Goal: Task Accomplishment & Management: Use online tool/utility

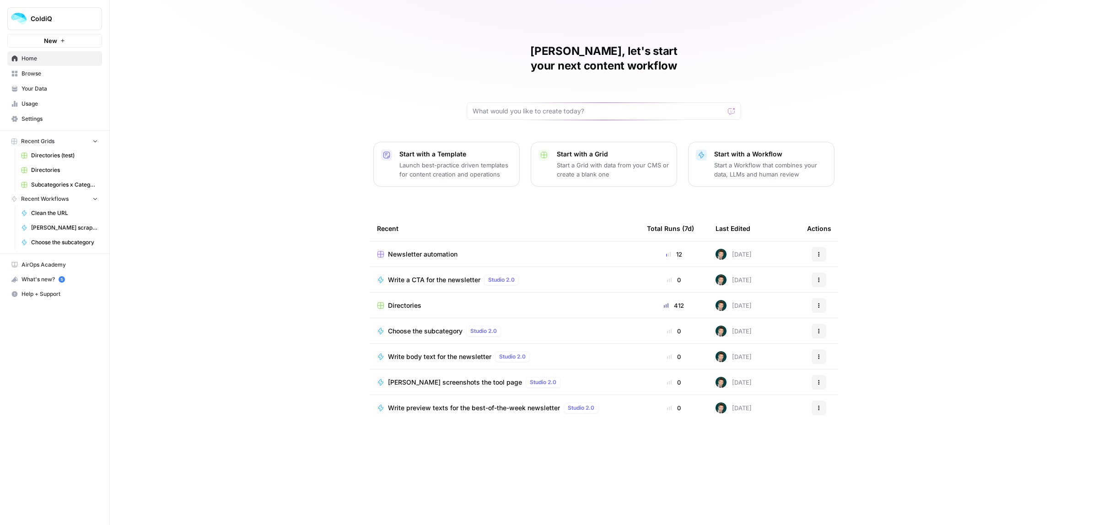
click at [419, 250] on span "Newsletter automation" at bounding box center [423, 254] width 70 height 9
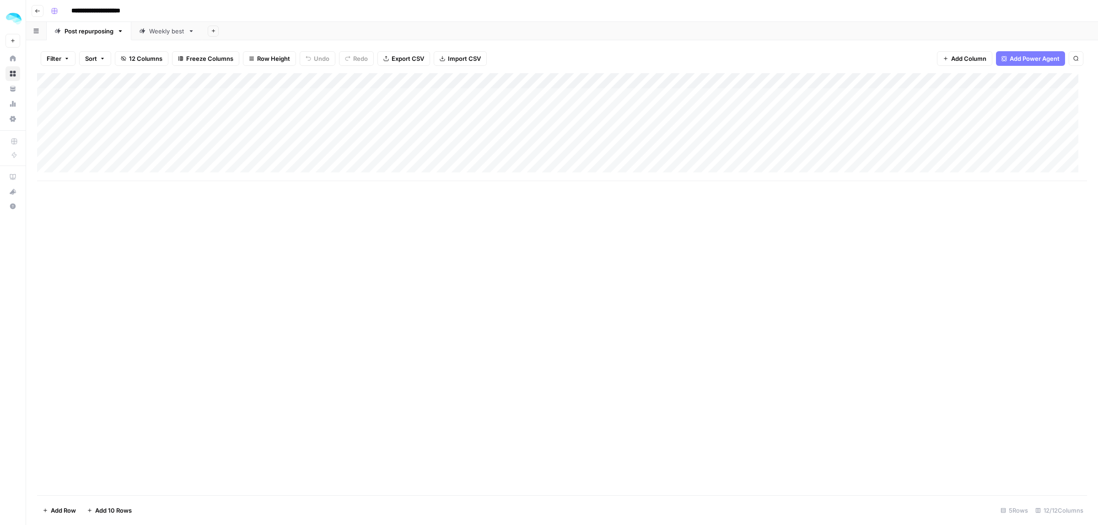
click at [158, 28] on div "Weekly best" at bounding box center [166, 31] width 35 height 9
click at [291, 96] on div "Add Column" at bounding box center [562, 127] width 1050 height 108
click at [152, 97] on div "Add Column" at bounding box center [562, 127] width 1050 height 108
click at [373, 97] on div "Add Column" at bounding box center [562, 127] width 1050 height 108
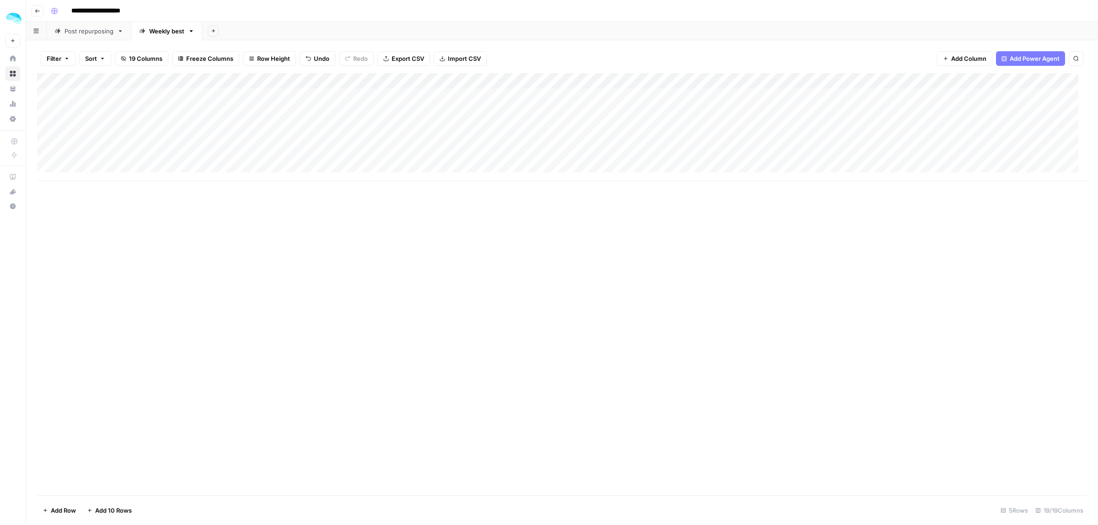
click at [640, 81] on div "Add Column" at bounding box center [562, 127] width 1050 height 108
click at [492, 168] on span "Edit Workflow" at bounding box center [521, 170] width 80 height 9
click at [644, 292] on div "Add Column" at bounding box center [562, 284] width 1050 height 422
drag, startPoint x: 309, startPoint y: 80, endPoint x: 70, endPoint y: 84, distance: 239.4
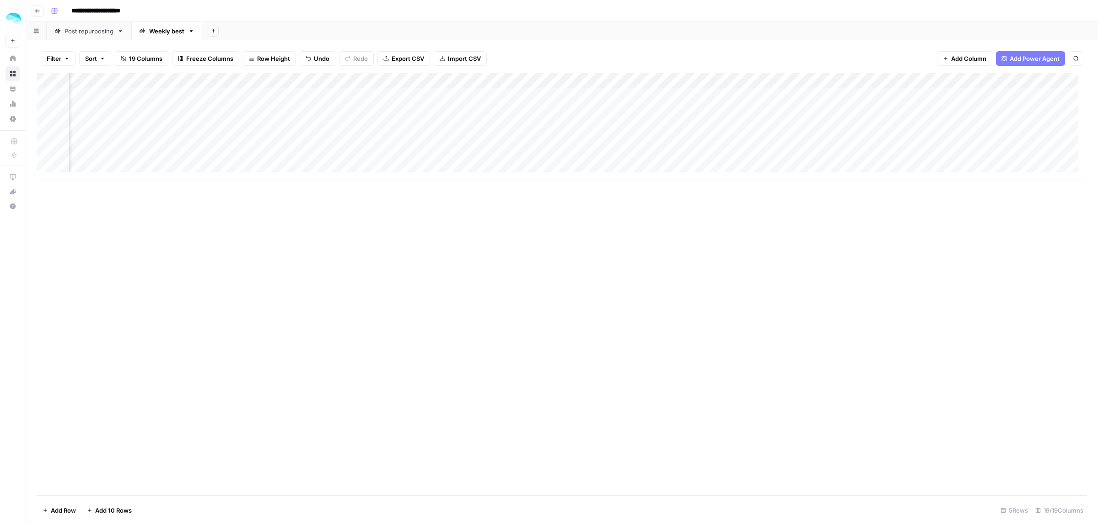
click at [70, 84] on div "Add Column" at bounding box center [562, 127] width 1050 height 108
drag, startPoint x: 401, startPoint y: 81, endPoint x: 288, endPoint y: 79, distance: 113.1
click at [288, 79] on div "Add Column" at bounding box center [562, 127] width 1050 height 108
drag, startPoint x: 579, startPoint y: 77, endPoint x: 408, endPoint y: 77, distance: 171.2
click at [408, 77] on div "Add Column" at bounding box center [562, 127] width 1050 height 108
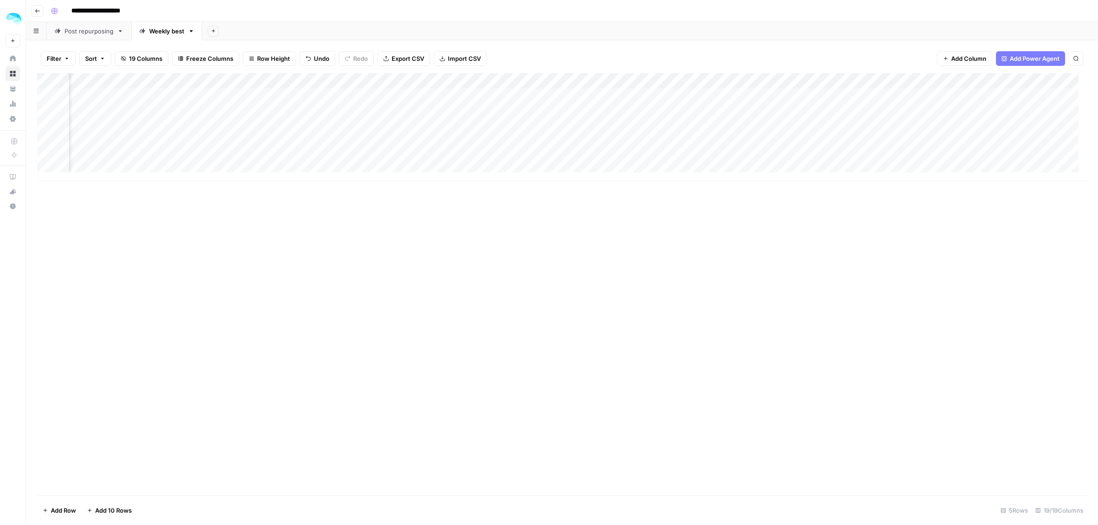
scroll to position [0, 564]
drag, startPoint x: 476, startPoint y: 83, endPoint x: 305, endPoint y: 81, distance: 170.7
click at [266, 84] on div "Add Column" at bounding box center [562, 127] width 1050 height 108
drag, startPoint x: 632, startPoint y: 81, endPoint x: 563, endPoint y: 82, distance: 69.1
click at [612, 83] on div "Add Column" at bounding box center [562, 127] width 1050 height 108
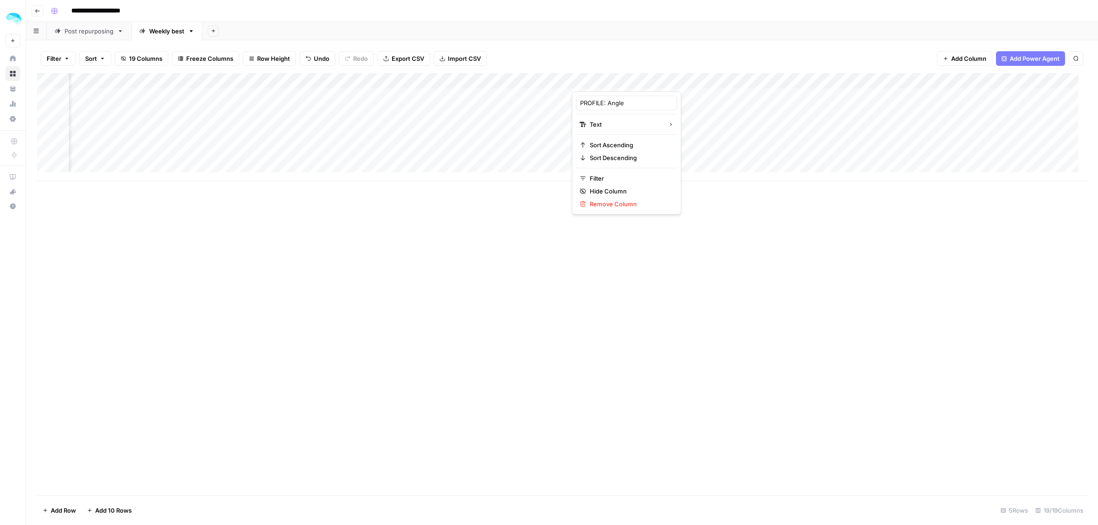
drag, startPoint x: 607, startPoint y: 81, endPoint x: 476, endPoint y: 82, distance: 130.9
click at [476, 82] on body "**********" at bounding box center [549, 262] width 1098 height 525
click at [624, 83] on div at bounding box center [638, 82] width 132 height 18
click at [543, 135] on div "Add Column" at bounding box center [562, 127] width 1050 height 108
drag, startPoint x: 620, startPoint y: 80, endPoint x: 376, endPoint y: 80, distance: 244.4
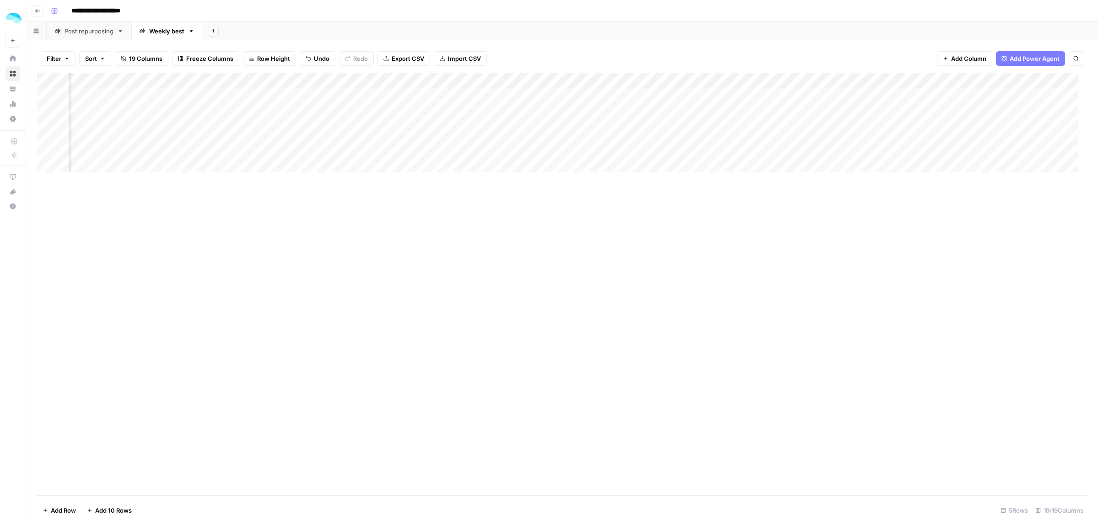
click at [376, 80] on div "Add Column" at bounding box center [562, 127] width 1050 height 108
drag, startPoint x: 757, startPoint y: 81, endPoint x: 488, endPoint y: 80, distance: 269.6
click at [488, 80] on div "Add Column" at bounding box center [562, 127] width 1050 height 108
click at [226, 95] on div "Add Column" at bounding box center [562, 127] width 1050 height 108
click at [689, 98] on div "Add Column" at bounding box center [562, 127] width 1050 height 108
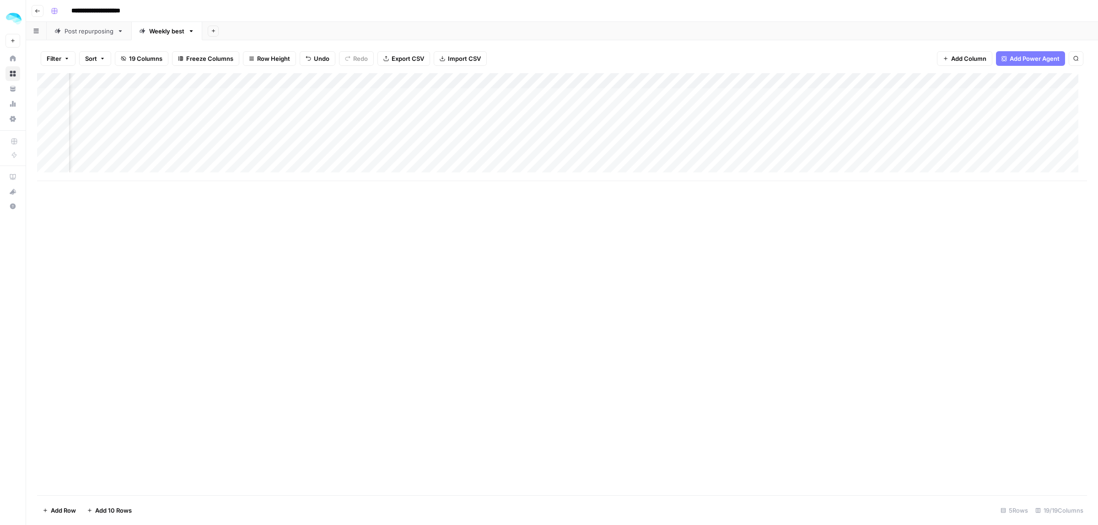
scroll to position [0, 953]
click at [742, 98] on div "Add Column" at bounding box center [562, 127] width 1050 height 108
click at [666, 99] on div "Add Column" at bounding box center [562, 127] width 1050 height 108
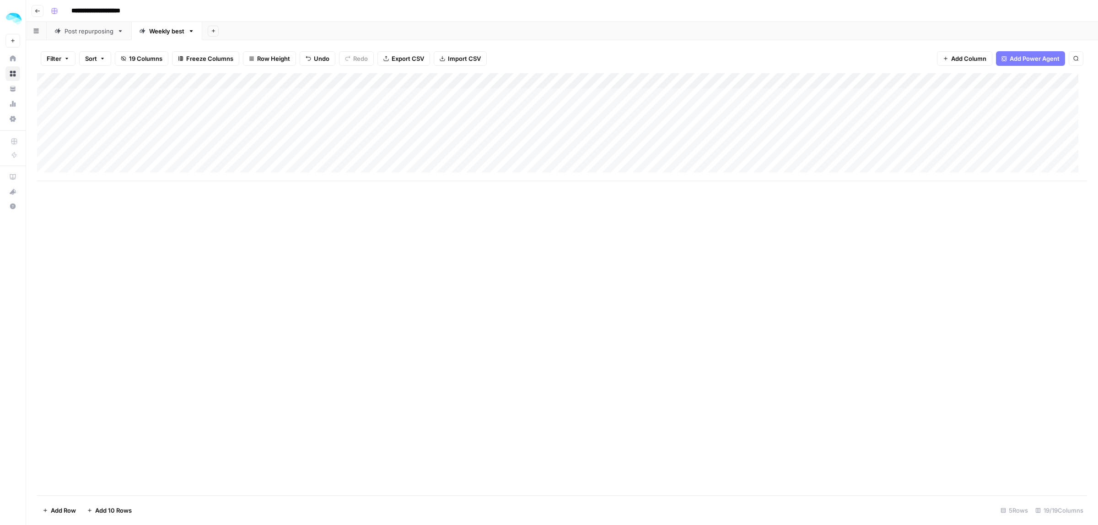
click at [1014, 60] on span "Add Power Agent" at bounding box center [1035, 58] width 50 height 9
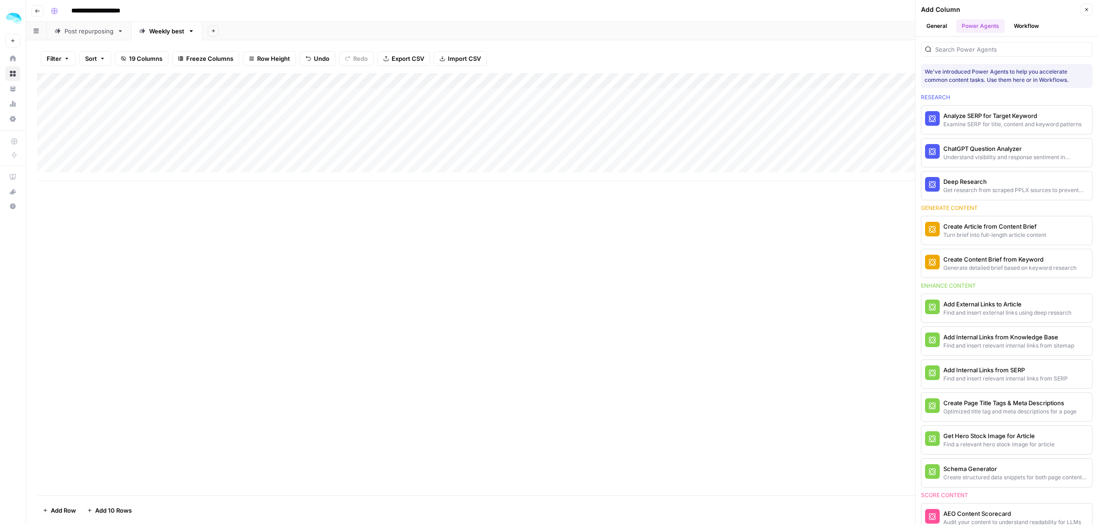
click at [1020, 19] on button "Workflow" at bounding box center [1027, 26] width 36 height 14
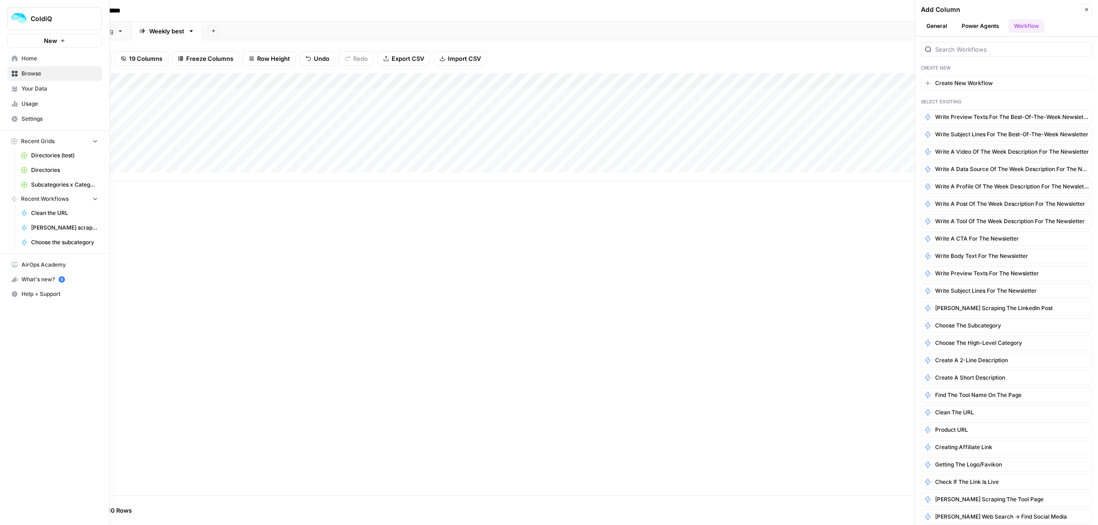
click at [17, 60] on icon at bounding box center [14, 58] width 6 height 6
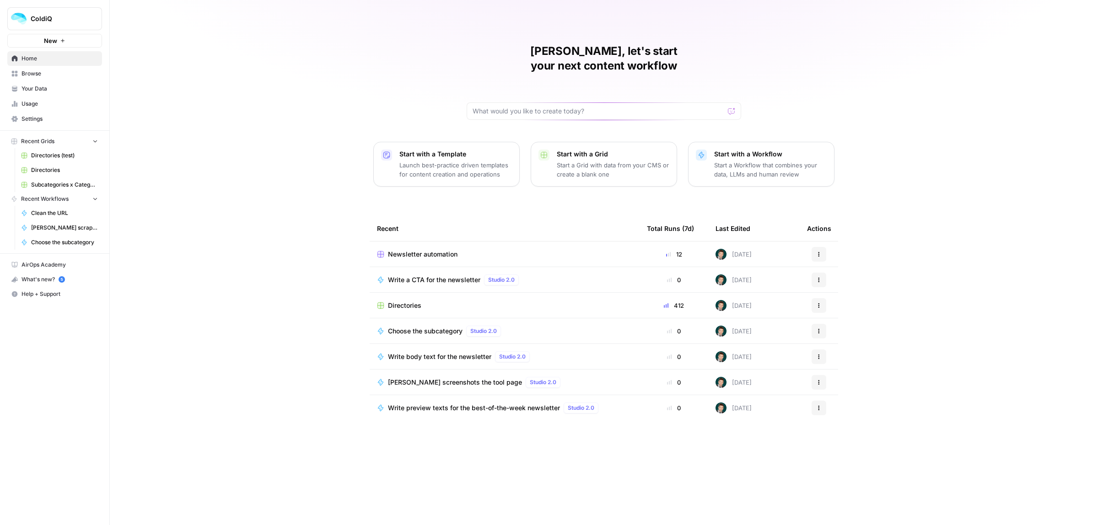
click at [37, 76] on span "Browse" at bounding box center [60, 74] width 76 height 8
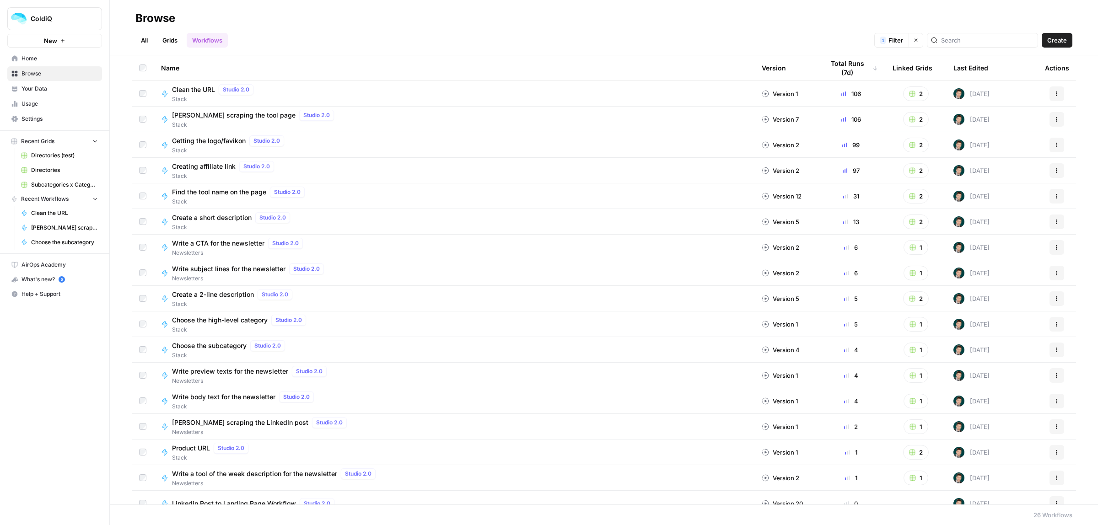
click at [1056, 374] on div "Actions" at bounding box center [1057, 375] width 24 height 15
click at [1054, 374] on button "Actions" at bounding box center [1057, 375] width 15 height 15
click at [985, 300] on span "Duplicate" at bounding box center [1008, 299] width 73 height 9
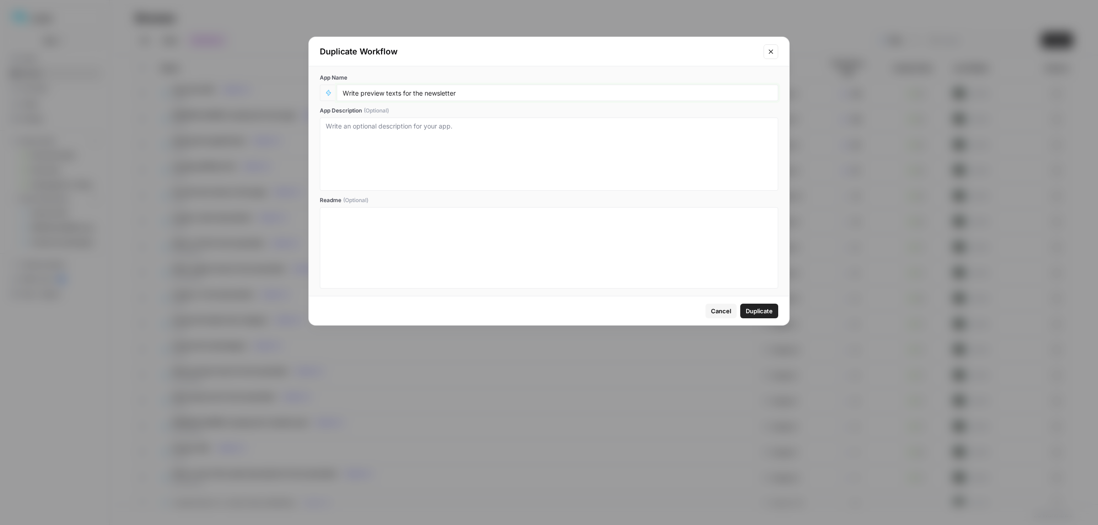
drag, startPoint x: 402, startPoint y: 92, endPoint x: 361, endPoint y: 93, distance: 41.2
click at [361, 93] on input "Write preview texts for the newsletter" at bounding box center [558, 93] width 430 height 8
type input "Write an intro for the best-of-the-week newsletter"
click at [754, 314] on span "Duplicate" at bounding box center [759, 311] width 27 height 9
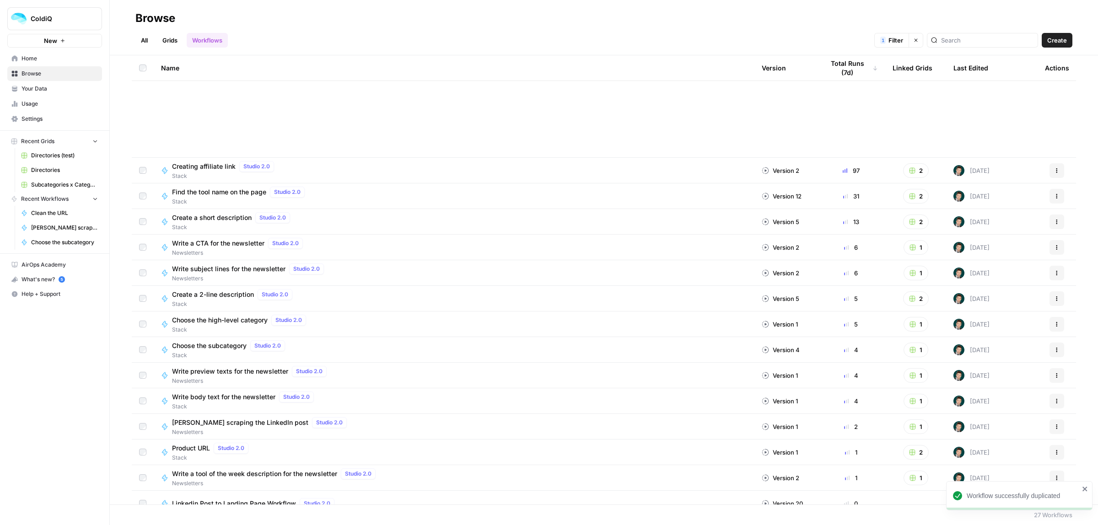
scroll to position [268, 0]
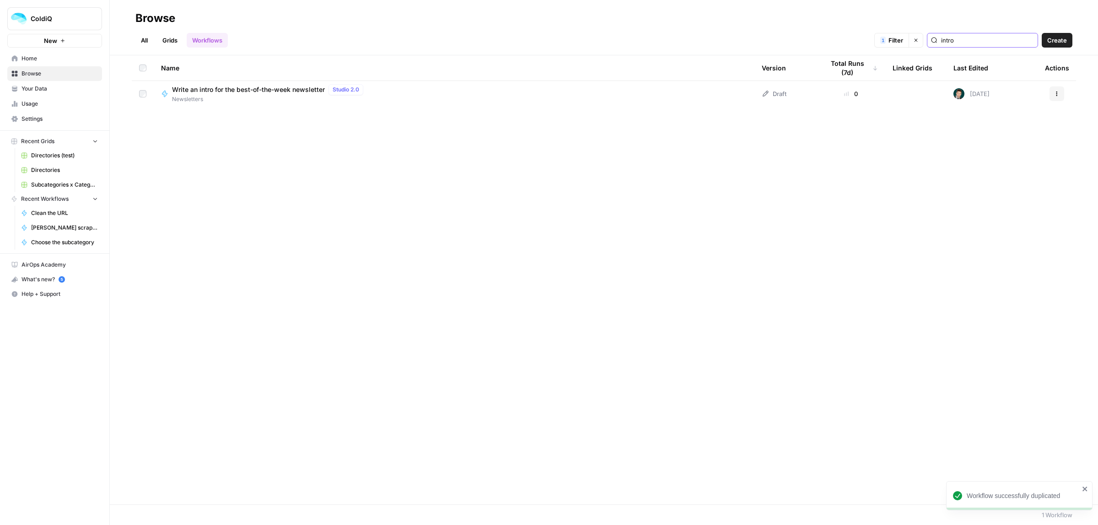
type input "intro"
click at [197, 92] on span "Write an intro for the best-of-the-week newsletter" at bounding box center [248, 89] width 153 height 9
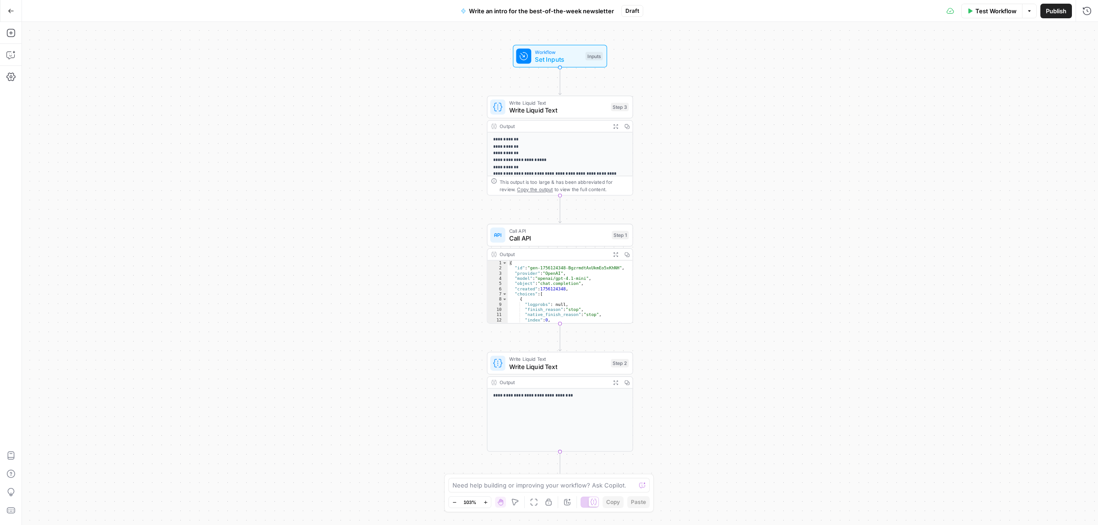
click at [561, 108] on span "Write Liquid Text" at bounding box center [558, 111] width 98 height 10
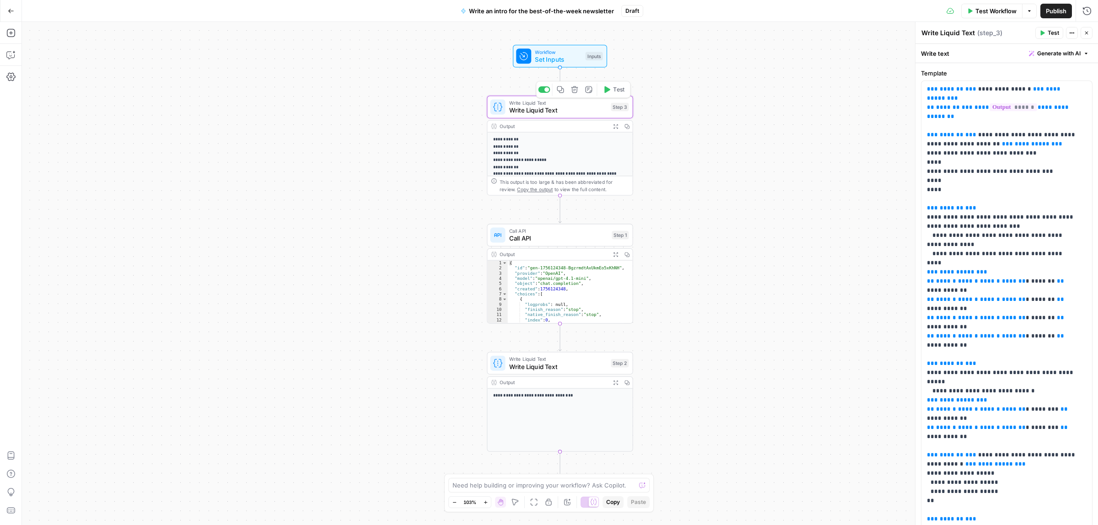
click at [566, 55] on span "Set Inputs" at bounding box center [558, 60] width 47 height 10
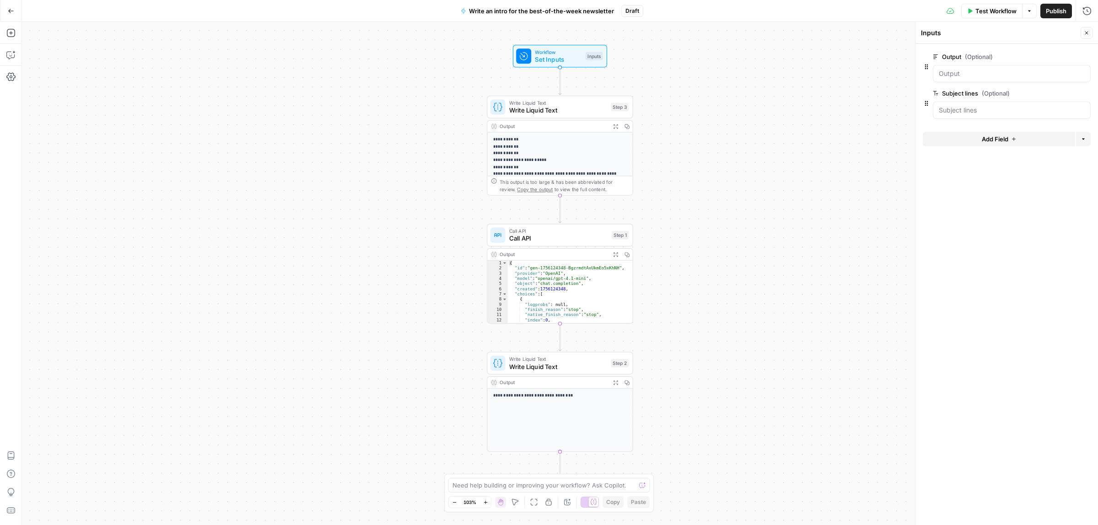
click at [1085, 92] on icon "button" at bounding box center [1085, 93] width 5 height 5
click at [540, 111] on span "Write Liquid Text" at bounding box center [558, 111] width 98 height 10
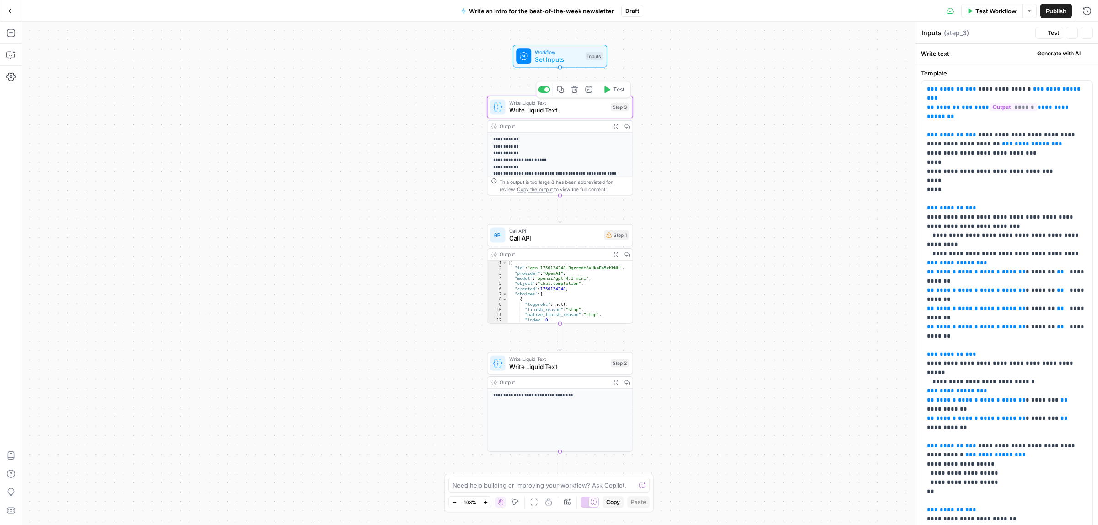
type textarea "Write Liquid Text"
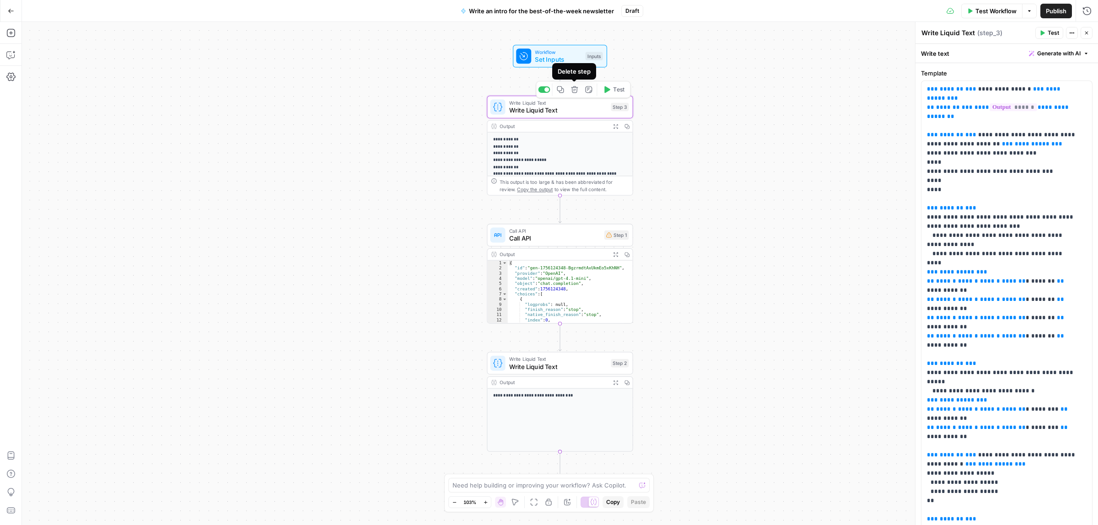
click at [555, 48] on span "Workflow" at bounding box center [558, 51] width 47 height 7
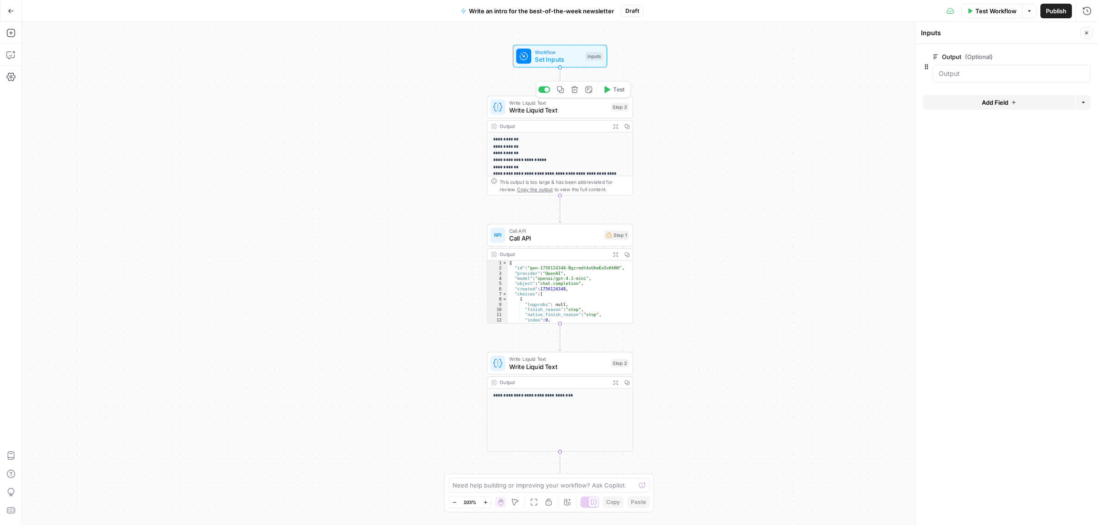
click at [577, 91] on icon "button" at bounding box center [574, 89] width 7 height 7
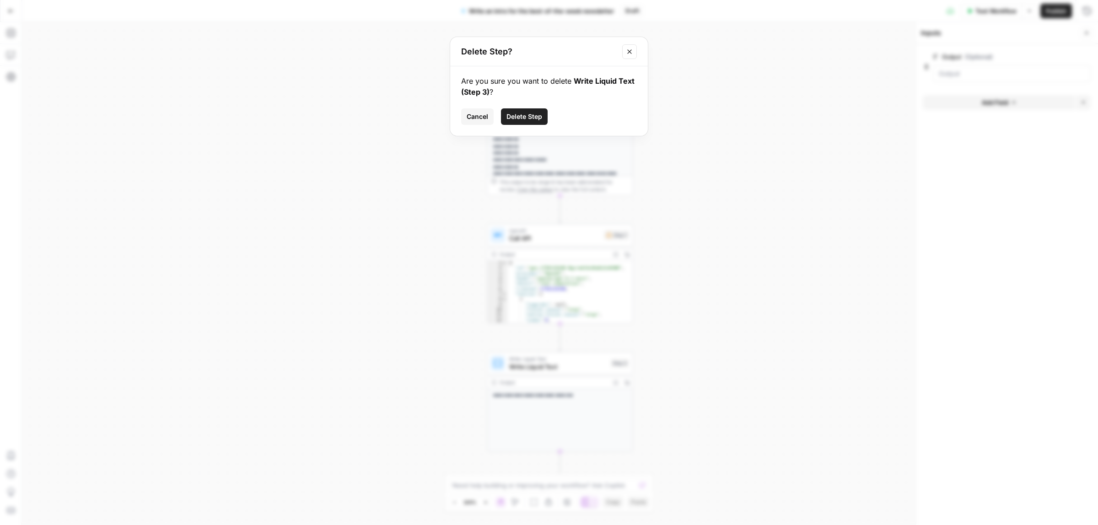
click at [518, 115] on span "Delete Step" at bounding box center [525, 116] width 36 height 9
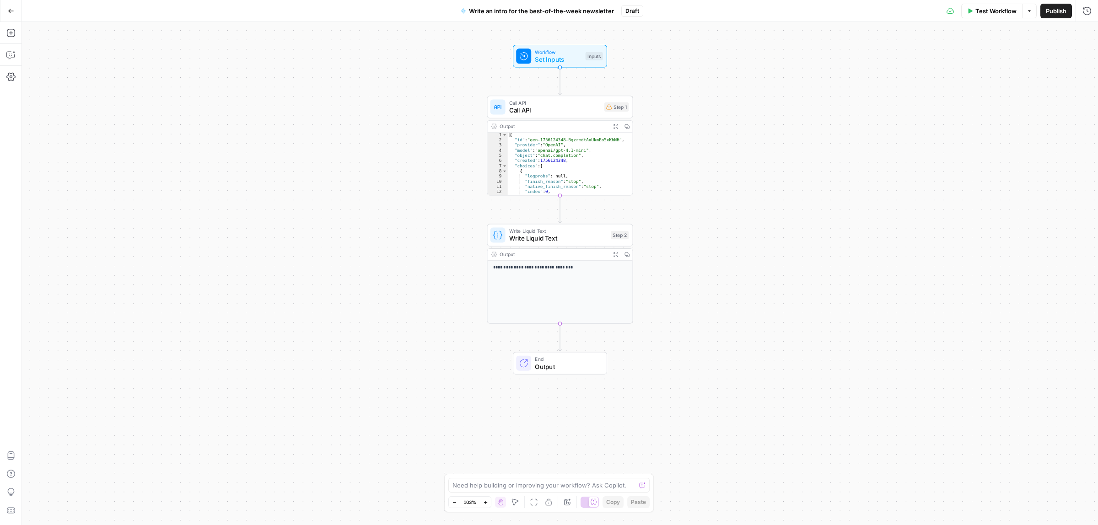
click at [557, 115] on div "Call API Call API Step 1 Copy step Delete step Add Note Test" at bounding box center [560, 107] width 146 height 22
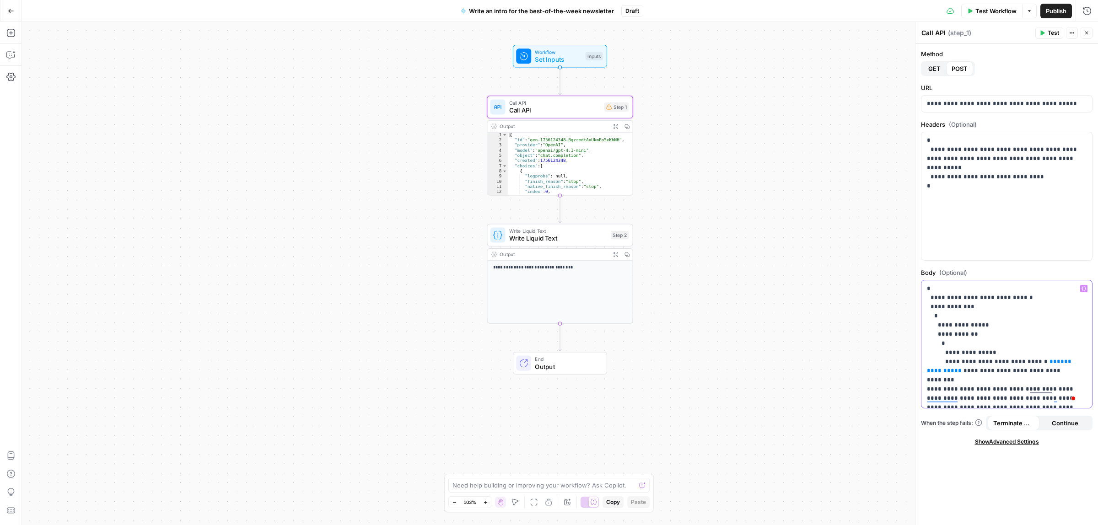
drag, startPoint x: 1045, startPoint y: 366, endPoint x: 966, endPoint y: 361, distance: 78.9
click at [966, 361] on p "**********" at bounding box center [1002, 407] width 151 height 247
drag, startPoint x: 1072, startPoint y: 380, endPoint x: 1048, endPoint y: 381, distance: 24.3
click at [1048, 381] on p "**********" at bounding box center [1002, 389] width 151 height 211
click at [1085, 287] on icon "button" at bounding box center [1084, 288] width 5 height 4
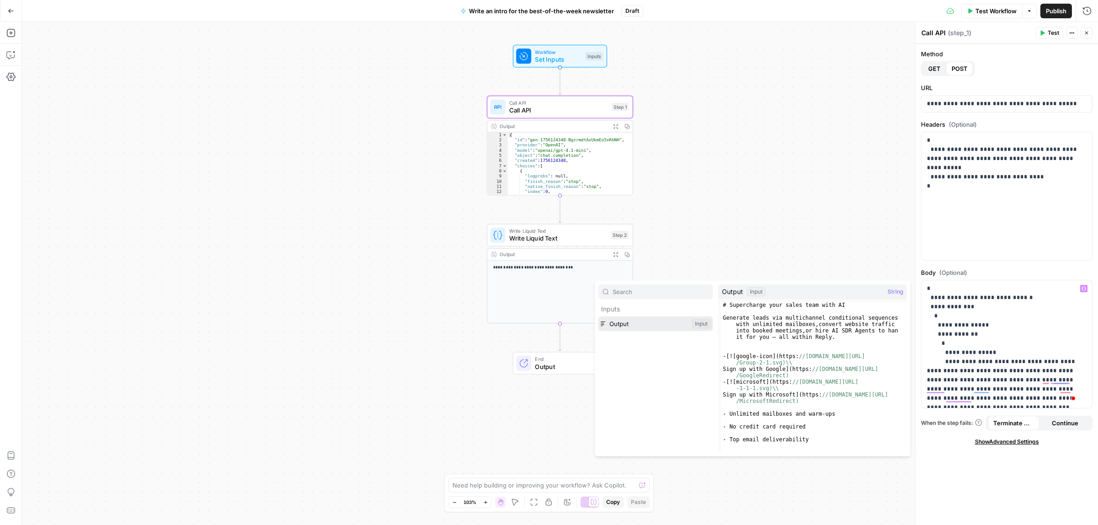
click at [630, 321] on button "Select variable Output" at bounding box center [656, 324] width 114 height 15
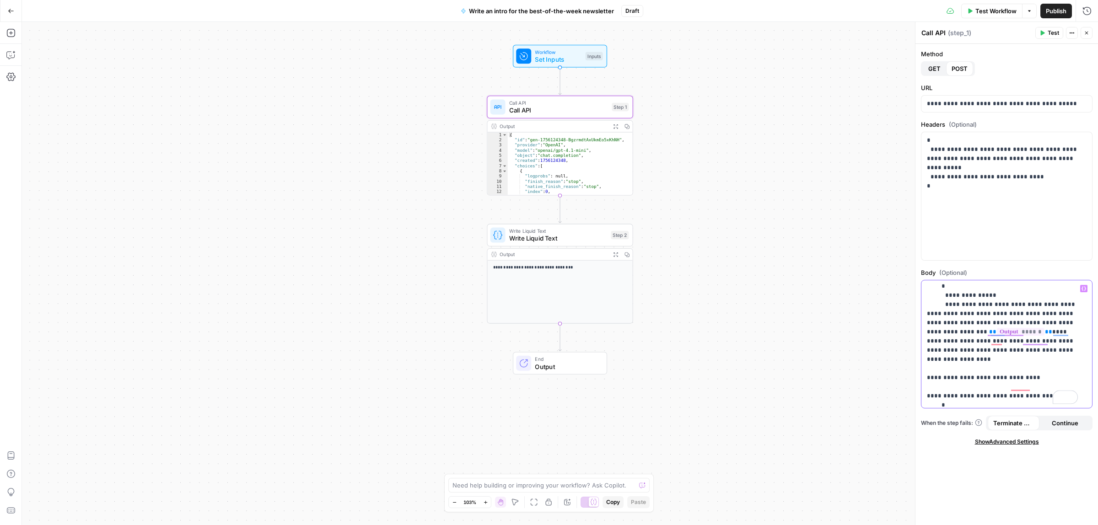
scroll to position [90, 0]
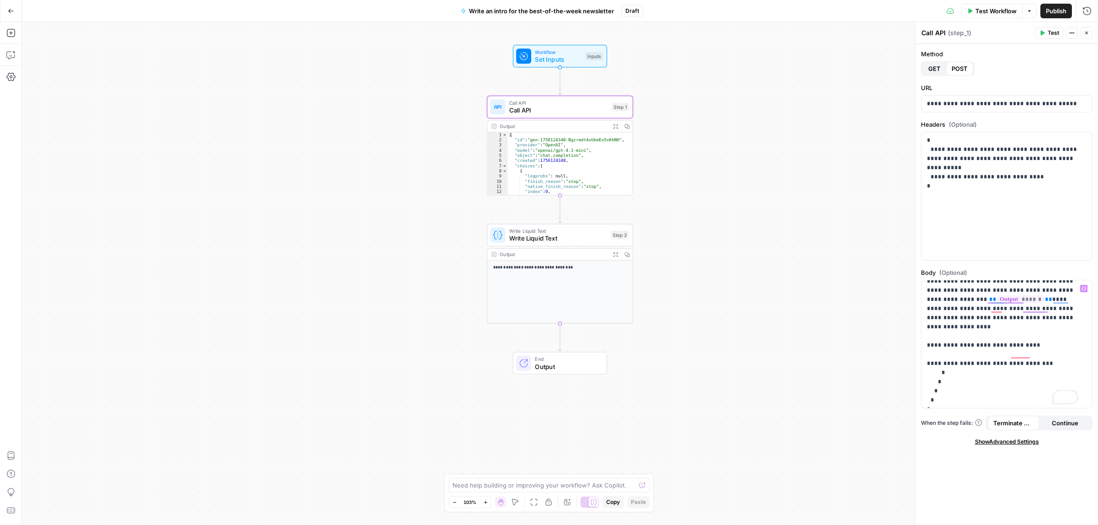
click at [1060, 12] on span "Publish" at bounding box center [1056, 10] width 21 height 9
click at [571, 236] on span "Write Liquid Text" at bounding box center [558, 239] width 98 height 10
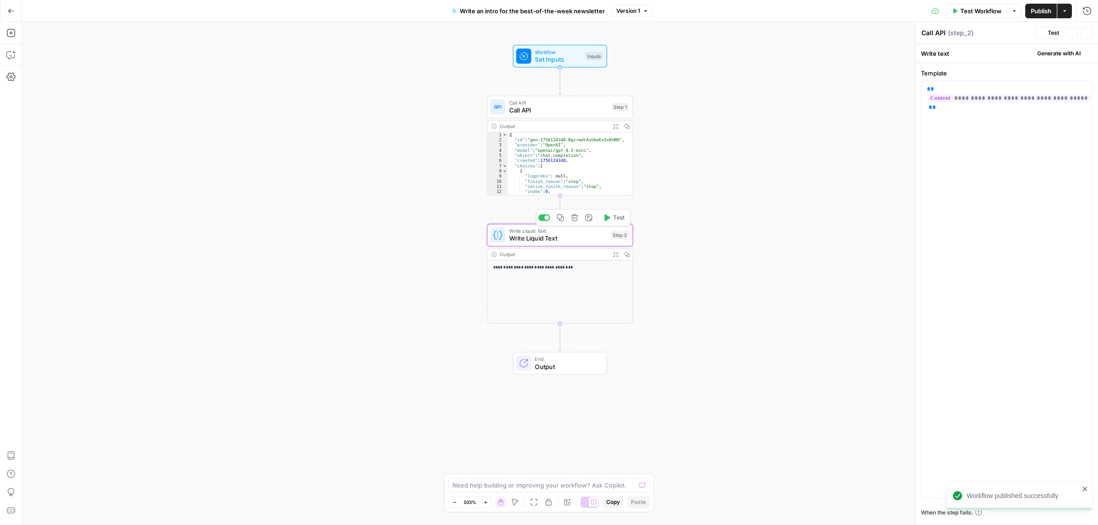
type textarea "Write Liquid Text"
click at [1038, 6] on span "Publish" at bounding box center [1041, 10] width 21 height 9
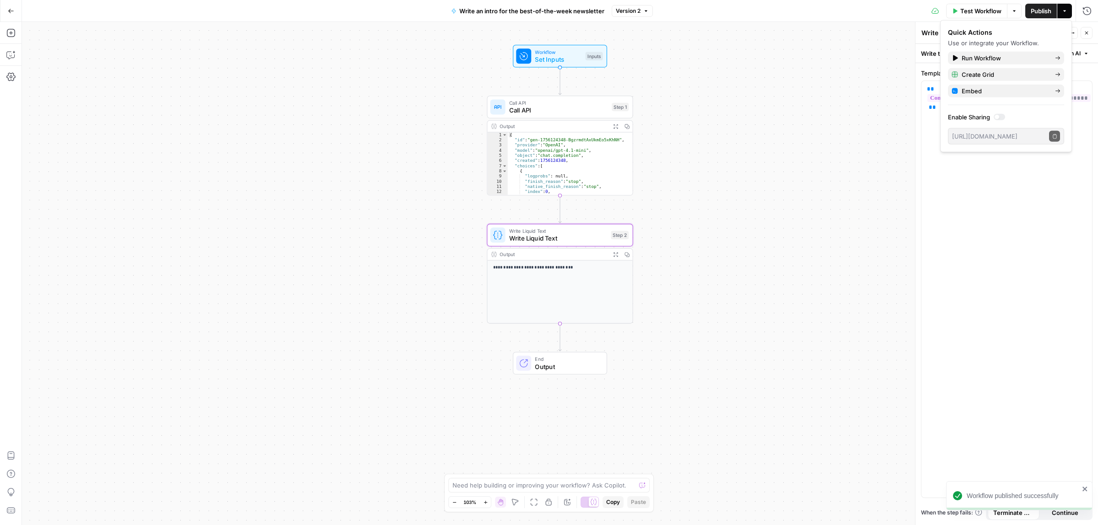
click at [5, 10] on button "Go Back" at bounding box center [11, 11] width 16 height 16
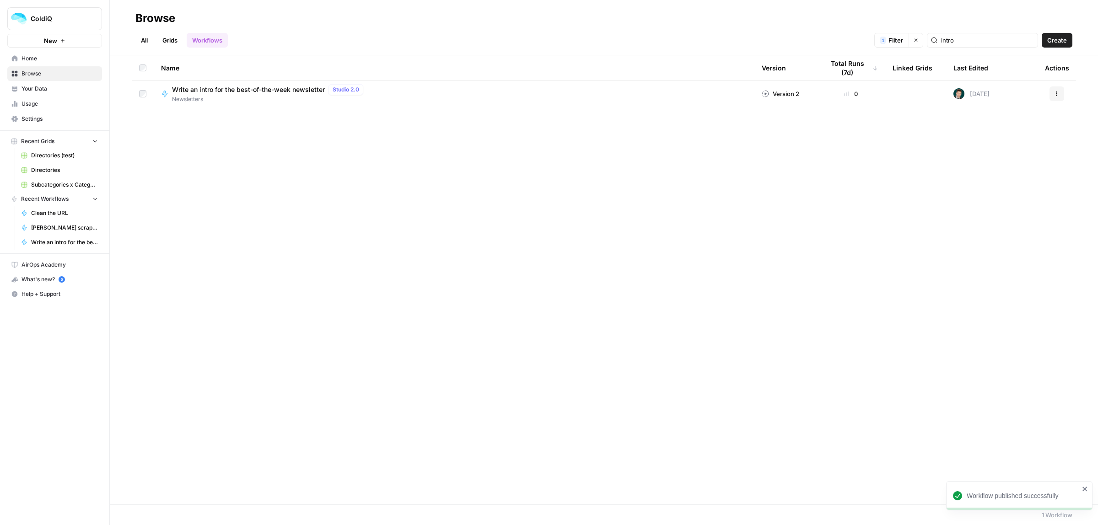
click at [31, 70] on span "Browse" at bounding box center [60, 74] width 76 height 8
click at [32, 83] on link "Your Data" at bounding box center [54, 88] width 95 height 15
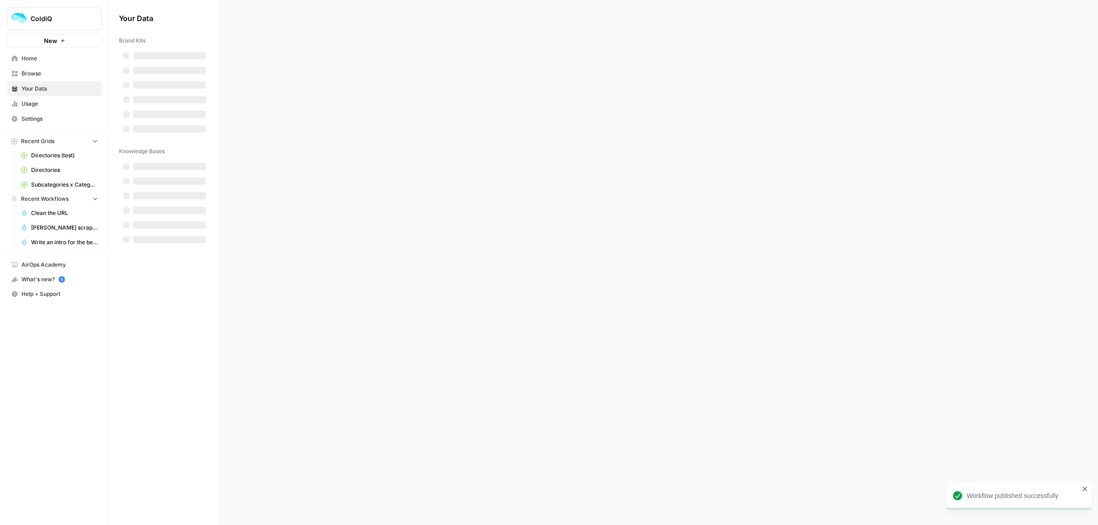
click at [32, 72] on span "Browse" at bounding box center [60, 74] width 76 height 8
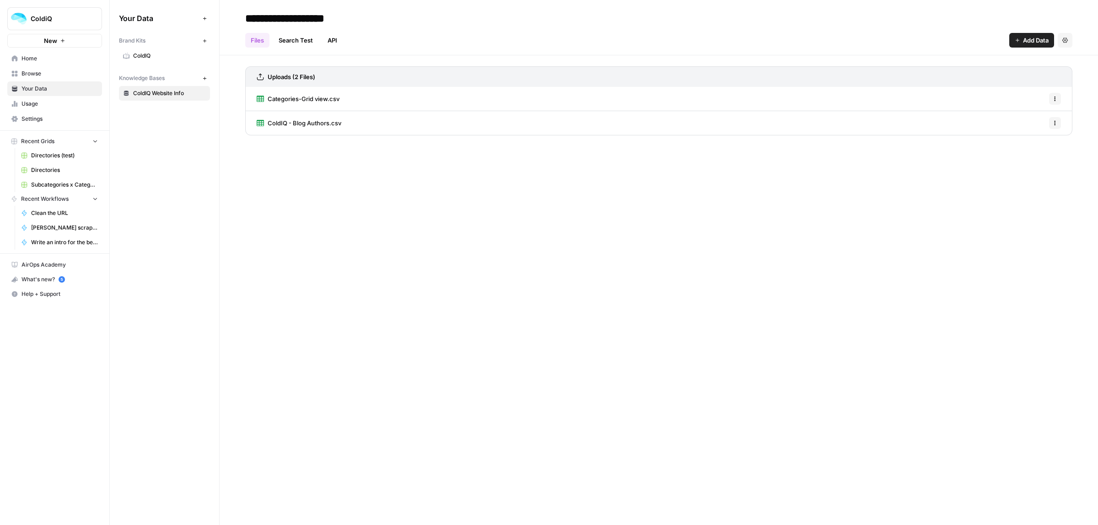
click at [27, 58] on span "Home" at bounding box center [60, 58] width 76 height 8
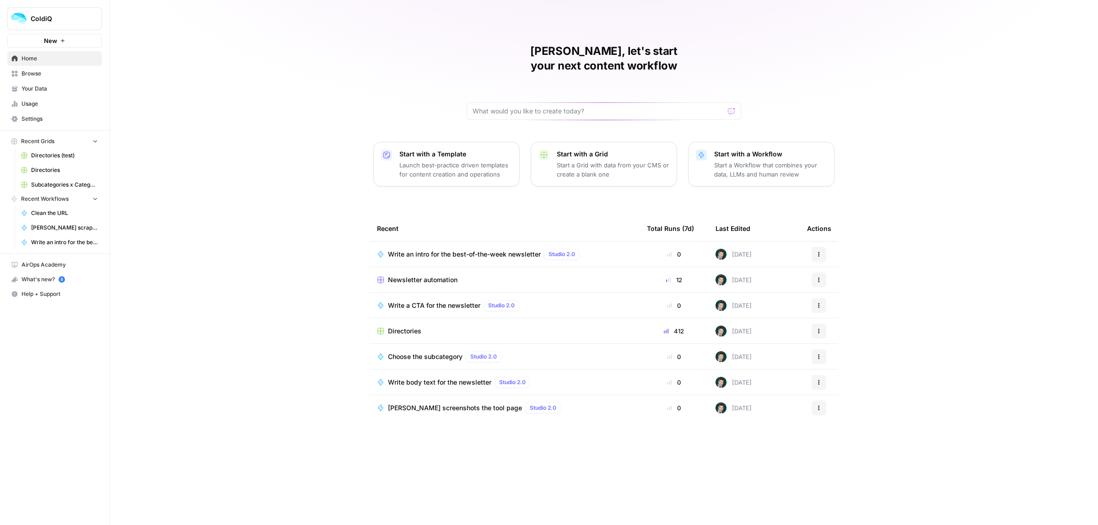
click at [426, 276] on span "Newsletter automation" at bounding box center [423, 280] width 70 height 9
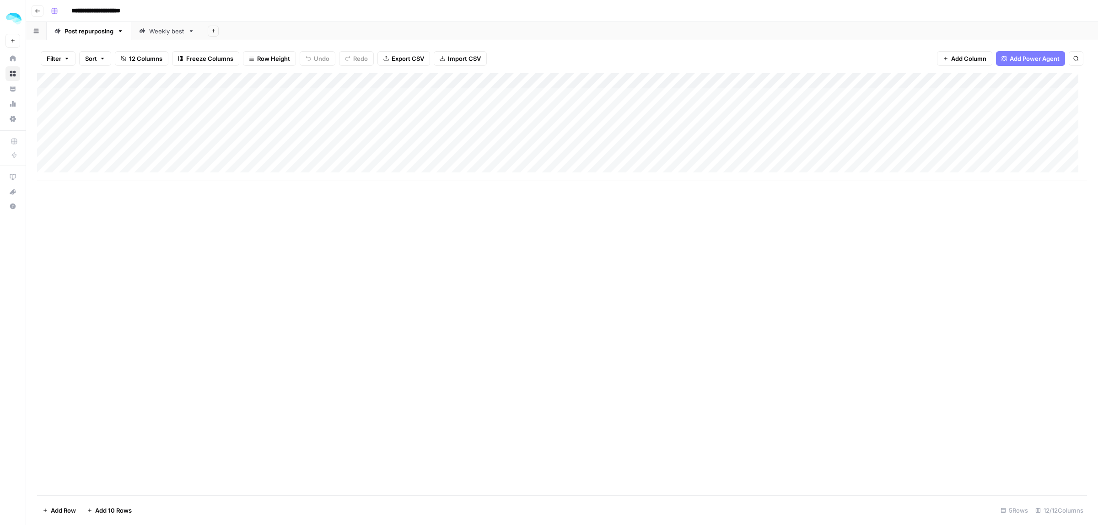
click at [155, 29] on div "Weekly best" at bounding box center [166, 31] width 35 height 9
click at [1041, 50] on div "Filter Sort 19 Columns Freeze Columns Row Height Undo Redo Export CSV Import CS…" at bounding box center [562, 58] width 1050 height 29
click at [1042, 55] on span "Add Power Agent" at bounding box center [1035, 58] width 50 height 9
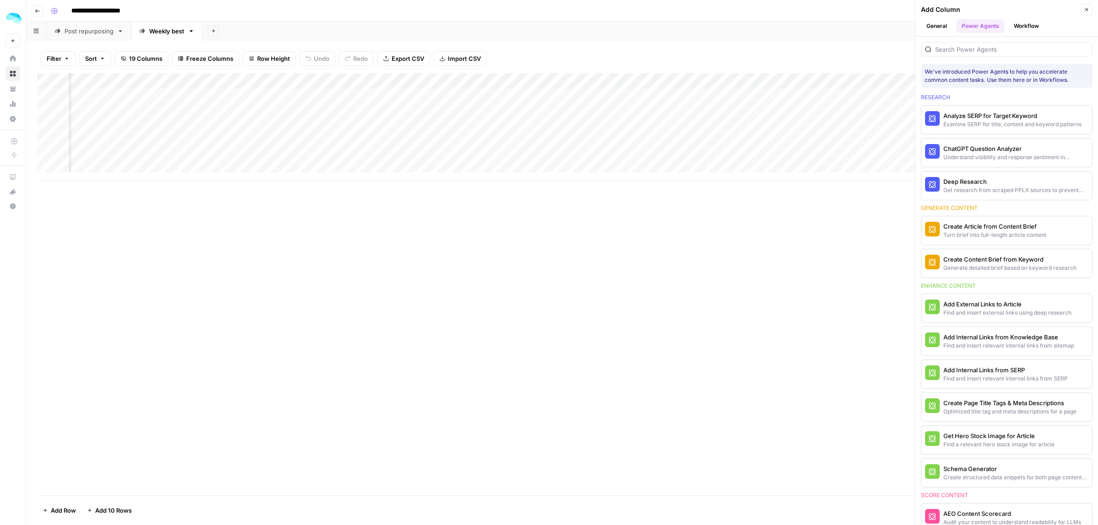
click at [1032, 33] on header "Add Column Close General Power Agents Workflow" at bounding box center [1007, 18] width 183 height 37
click at [1030, 26] on button "Workflow" at bounding box center [1027, 26] width 36 height 14
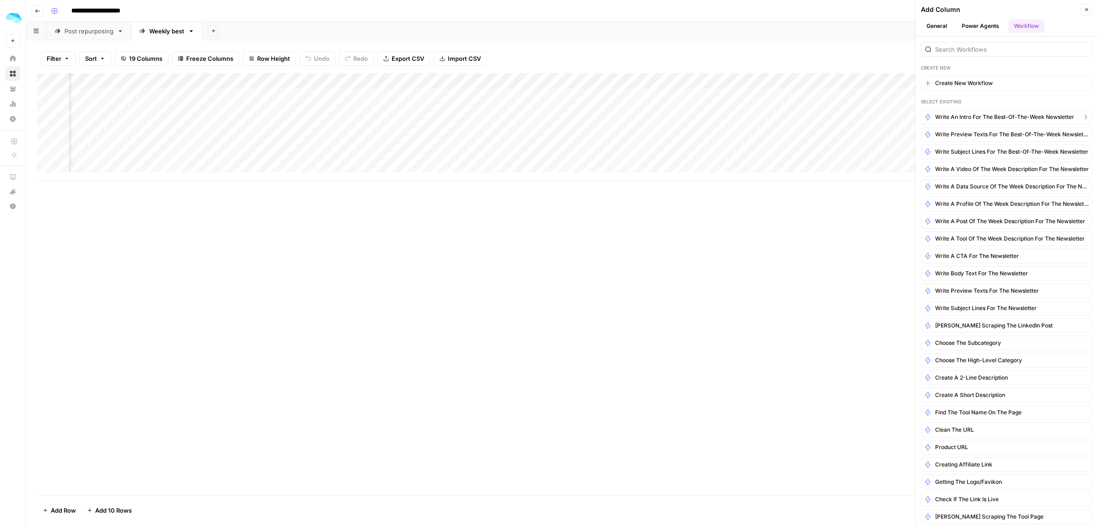
click at [1017, 116] on span "Write an intro for the best-of-the-week newsletter" at bounding box center [1004, 117] width 139 height 8
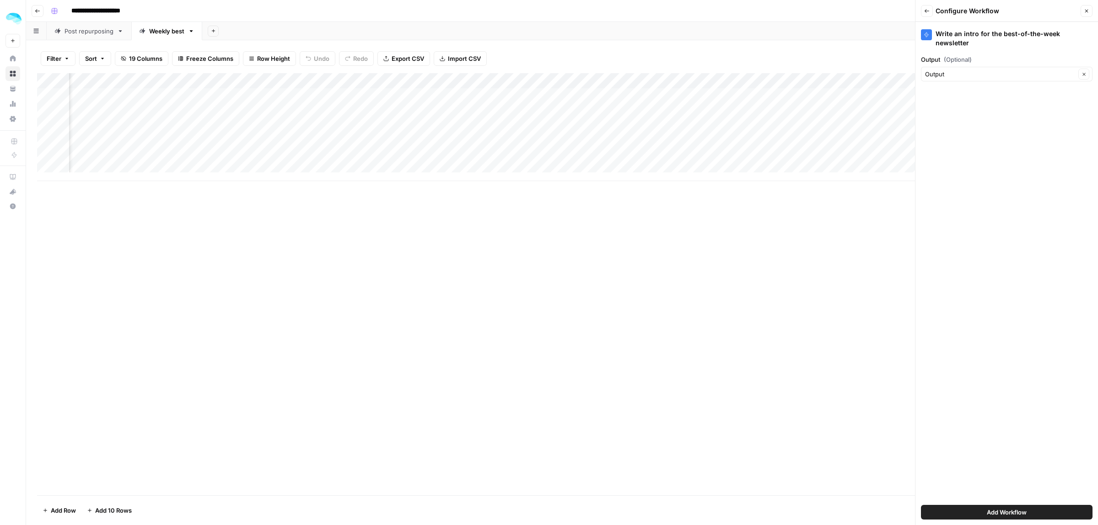
click at [986, 72] on div "Output Clear" at bounding box center [1007, 74] width 172 height 15
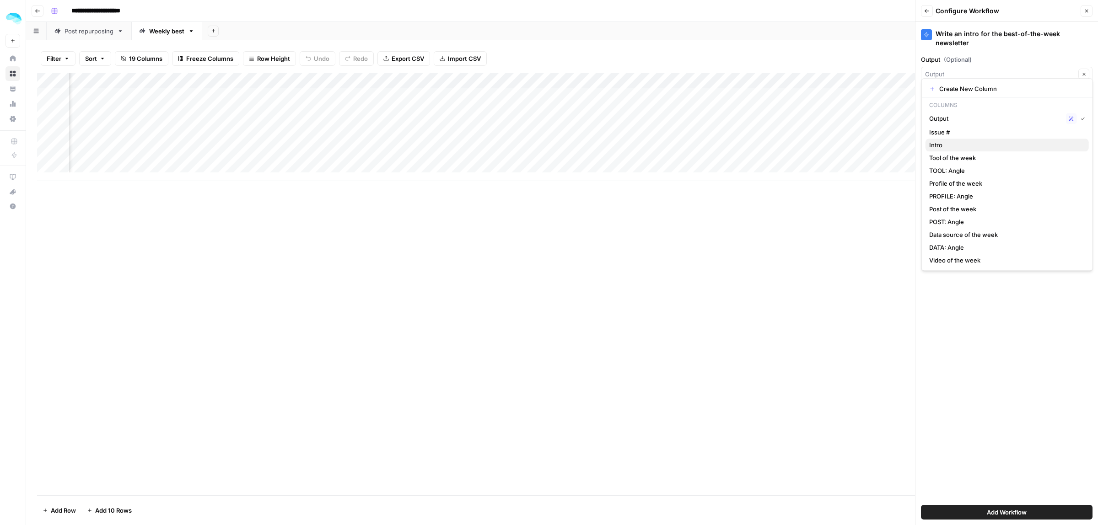
click at [969, 143] on span "Intro" at bounding box center [1006, 145] width 152 height 9
type input "Intro"
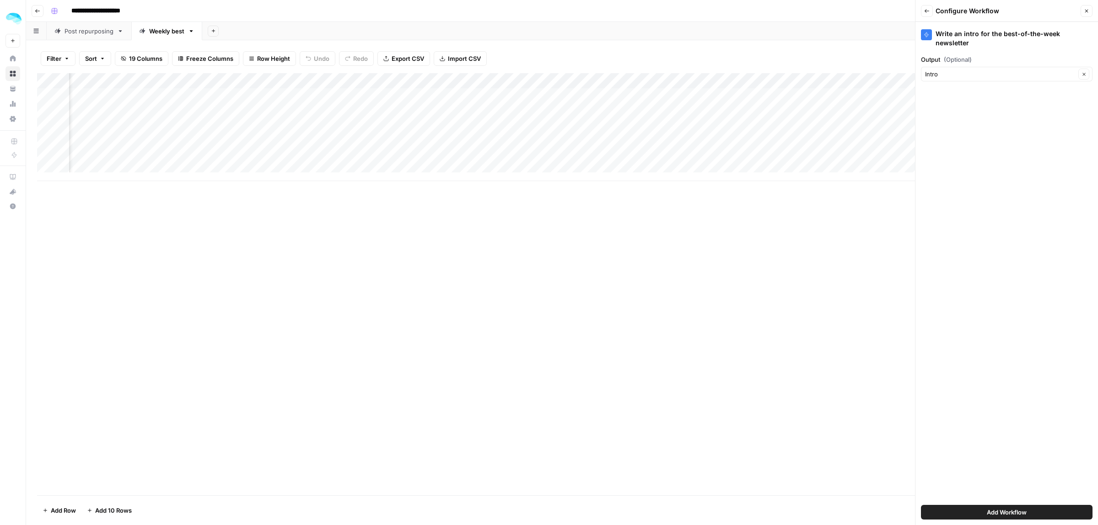
click at [1008, 515] on span "Add Workflow" at bounding box center [1007, 512] width 40 height 9
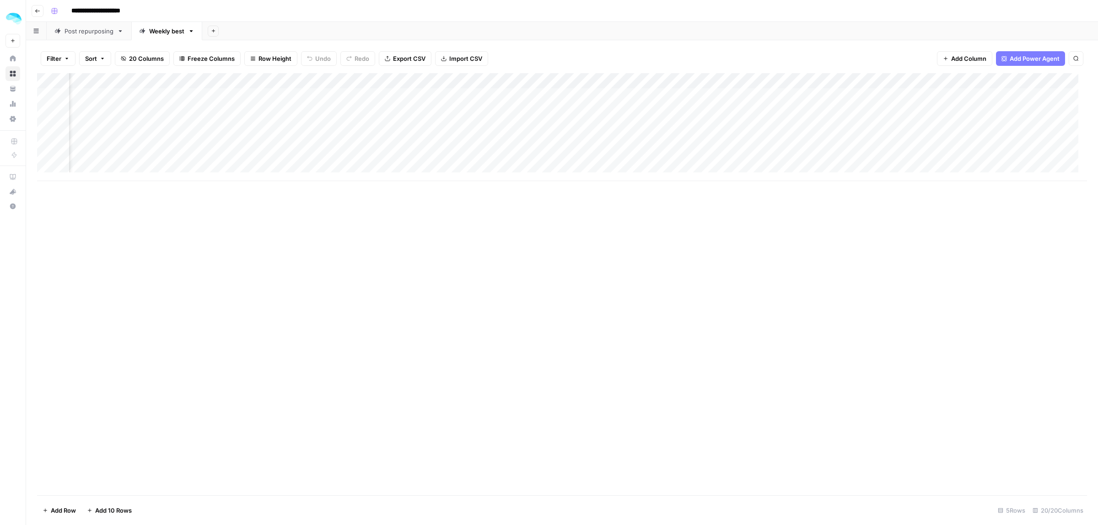
scroll to position [0, 0]
drag, startPoint x: 949, startPoint y: 81, endPoint x: 262, endPoint y: 113, distance: 687.7
click at [276, 92] on div "Add Column" at bounding box center [562, 127] width 1050 height 108
click at [404, 219] on div "Add Column" at bounding box center [562, 284] width 1050 height 422
click at [46, 113] on div "Add Column" at bounding box center [562, 127] width 1050 height 108
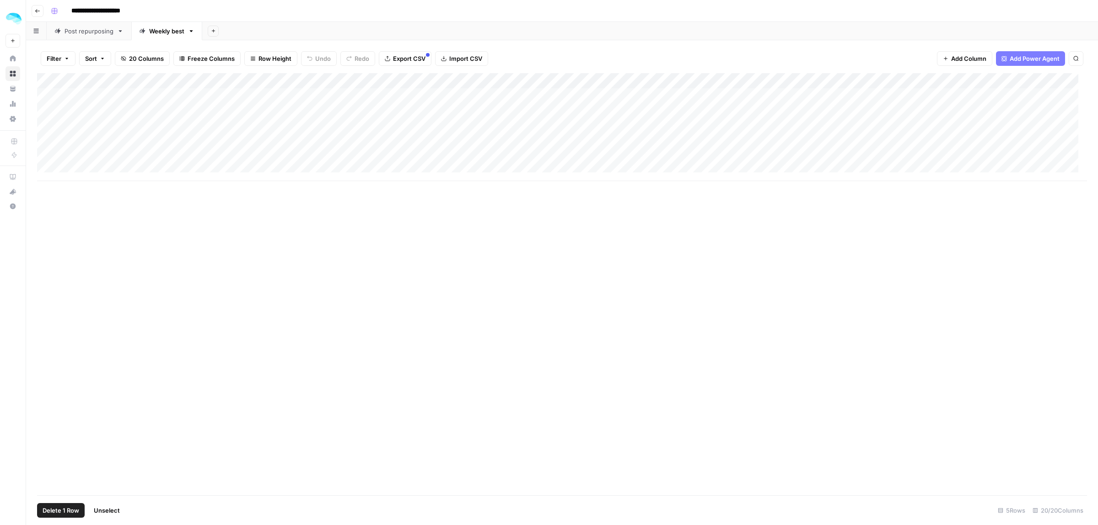
click at [44, 127] on div "Add Column" at bounding box center [562, 127] width 1050 height 108
click at [49, 143] on div "Add Column" at bounding box center [562, 127] width 1050 height 108
click at [49, 158] on div "Add Column" at bounding box center [562, 127] width 1050 height 108
click at [59, 509] on span "Delete 4 Rows" at bounding box center [63, 510] width 41 height 9
click at [514, 108] on span "Delete" at bounding box center [517, 105] width 20 height 9
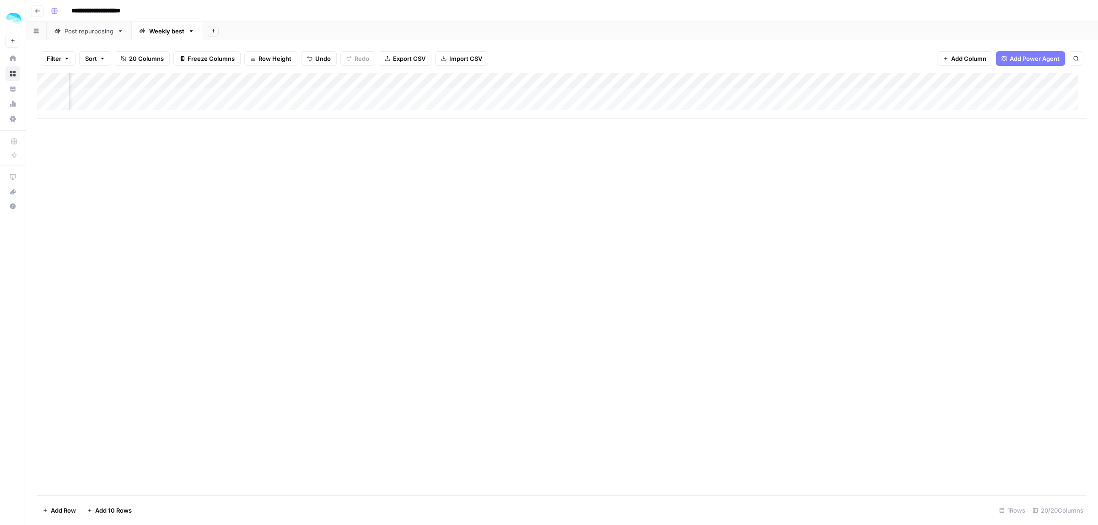
scroll to position [0, 241]
click at [583, 79] on div "Add Column" at bounding box center [562, 96] width 1050 height 46
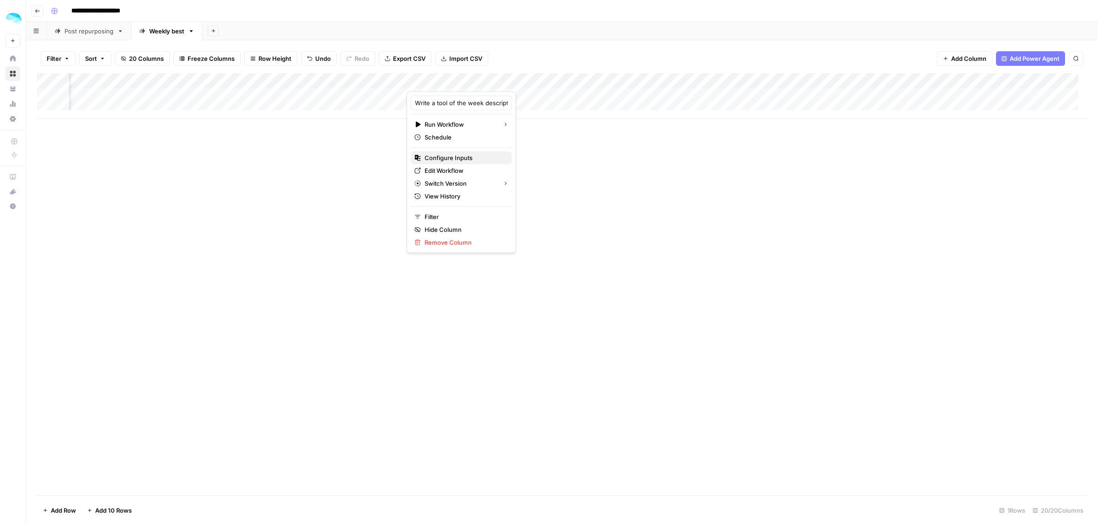
click at [444, 156] on span "Configure Inputs" at bounding box center [465, 157] width 80 height 9
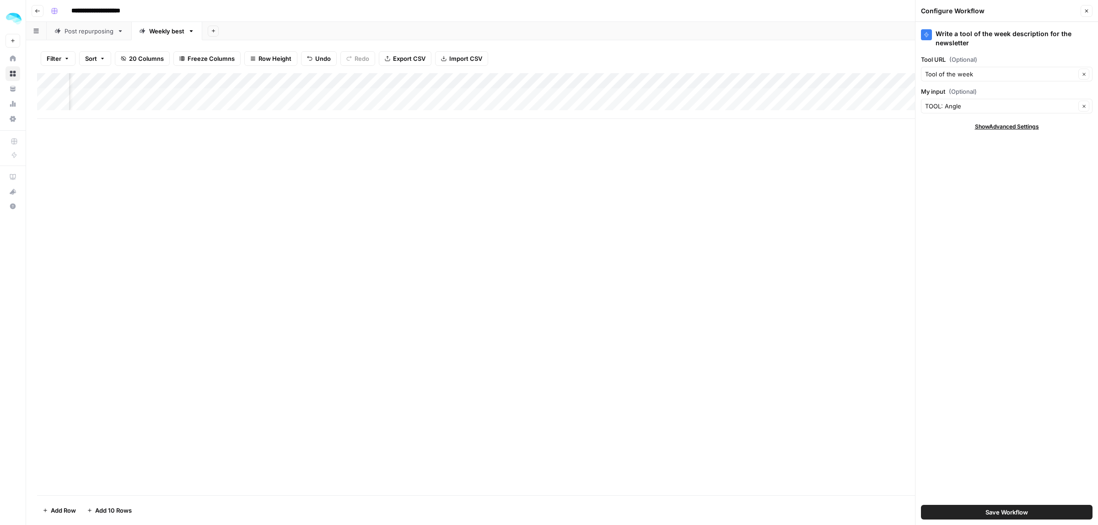
click at [1087, 12] on icon "button" at bounding box center [1086, 10] width 5 height 5
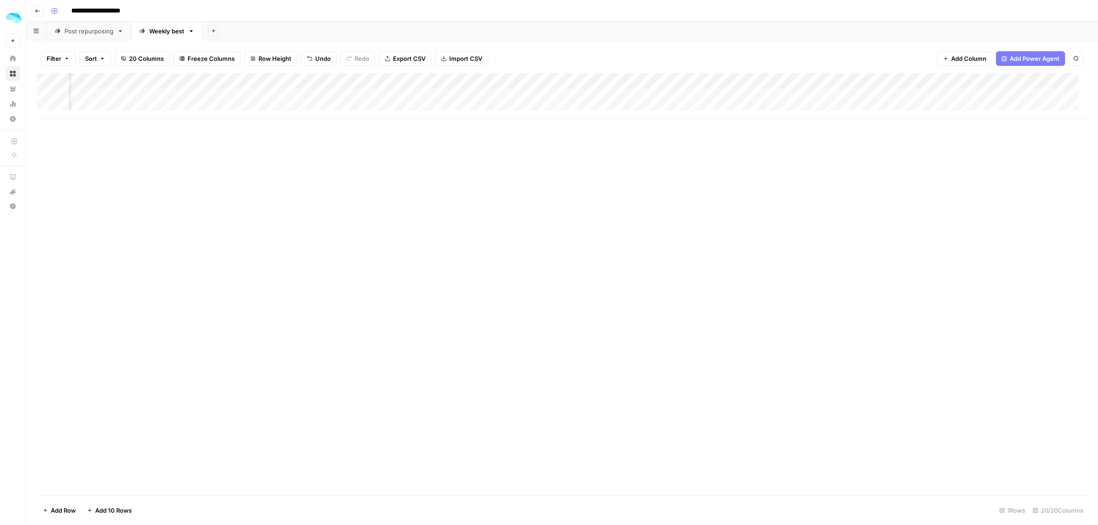
scroll to position [0, 642]
click at [730, 83] on div "Add Column" at bounding box center [562, 96] width 1050 height 46
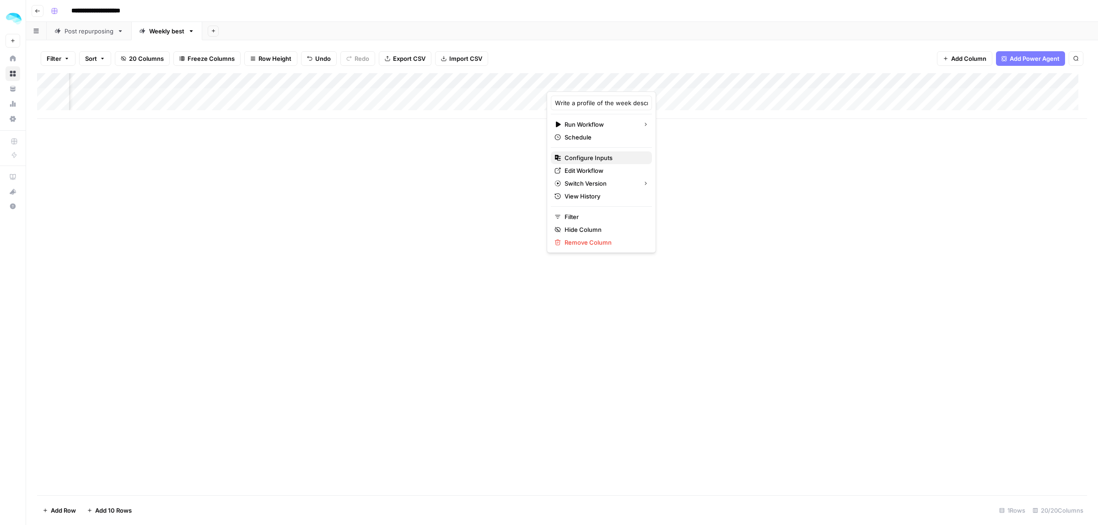
click at [586, 156] on span "Configure Inputs" at bounding box center [605, 157] width 80 height 9
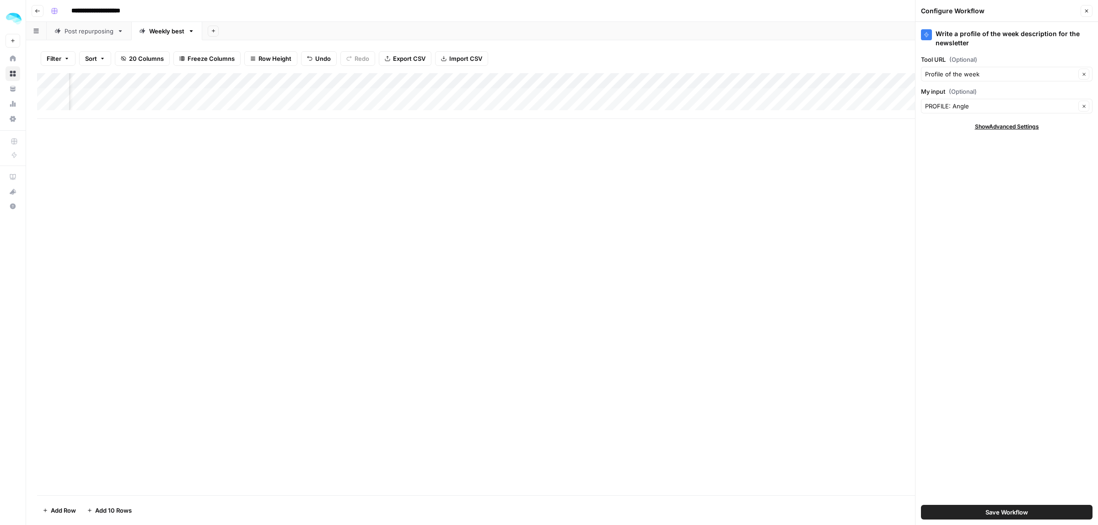
click at [1094, 10] on header "Configure Workflow Close" at bounding box center [1007, 11] width 183 height 22
click at [1087, 10] on icon "button" at bounding box center [1086, 10] width 5 height 5
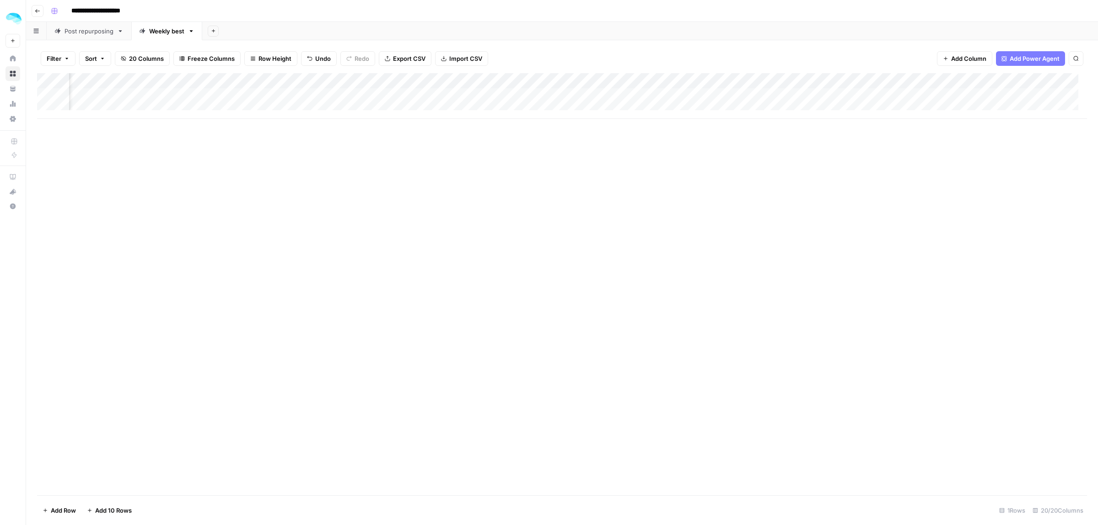
scroll to position [0, 1188]
click at [643, 81] on div "Add Column" at bounding box center [562, 96] width 1050 height 46
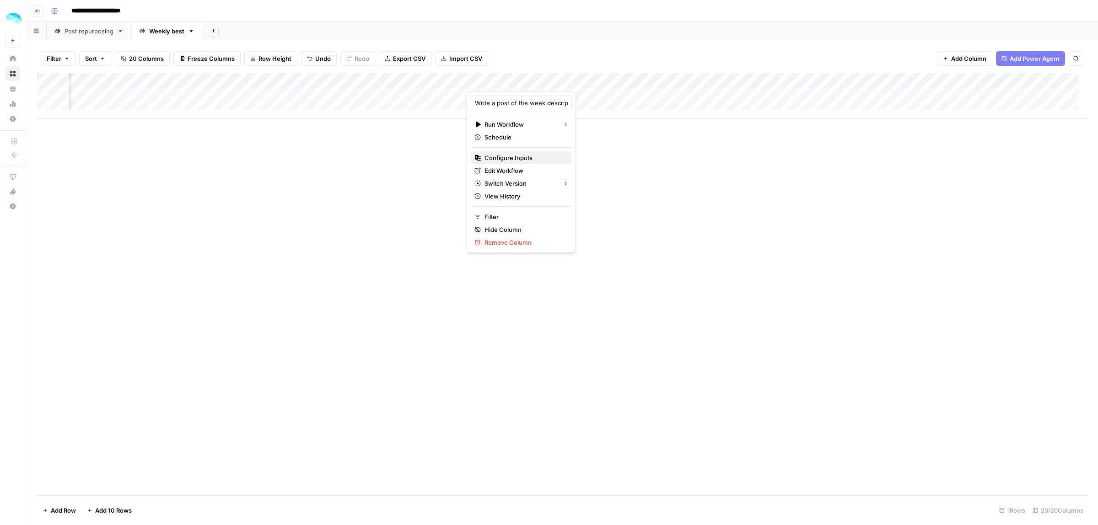
click at [513, 159] on span "Configure Inputs" at bounding box center [525, 157] width 80 height 9
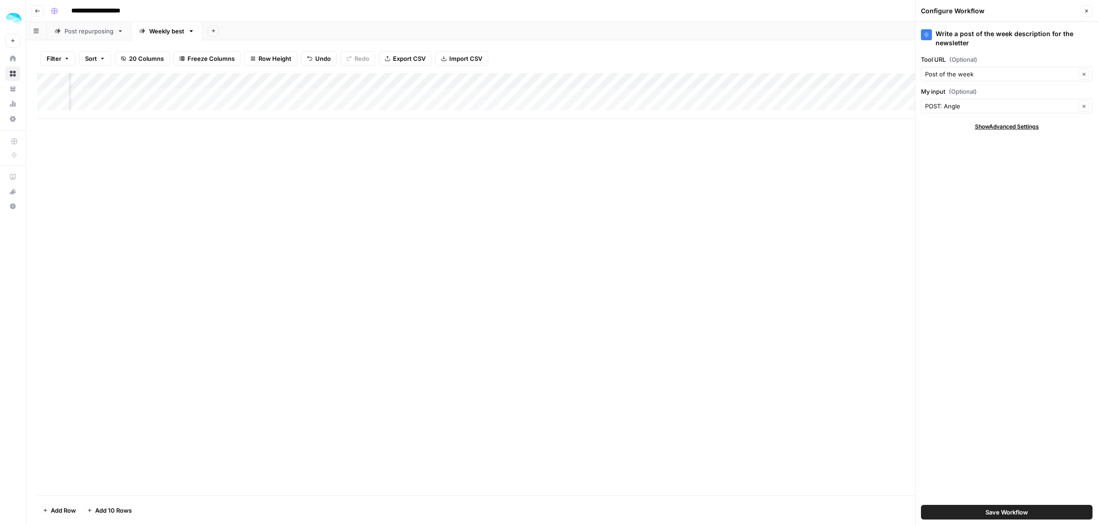
click at [1086, 13] on icon "button" at bounding box center [1086, 10] width 5 height 5
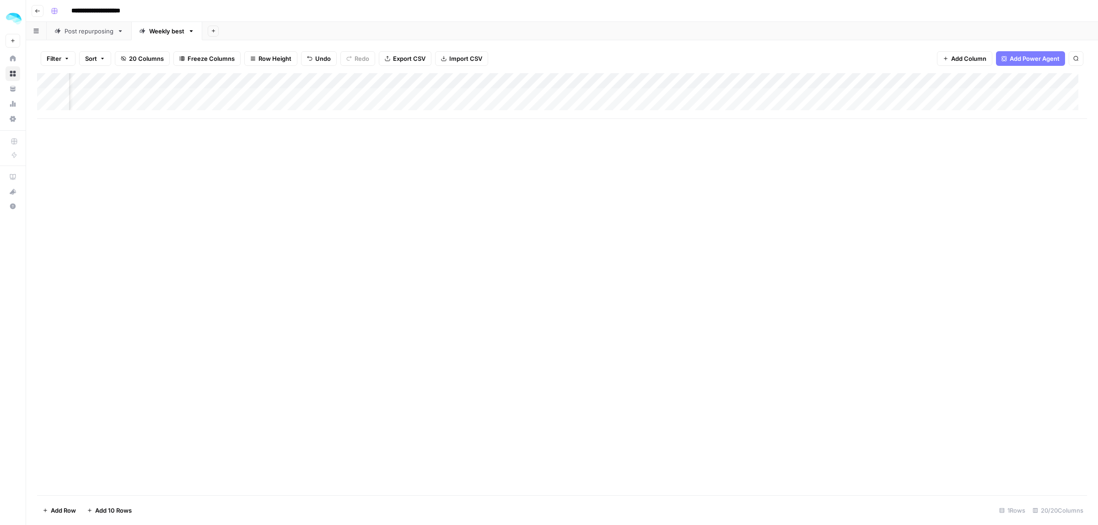
scroll to position [0, 1557]
click at [758, 82] on div "Add Column" at bounding box center [562, 96] width 1050 height 46
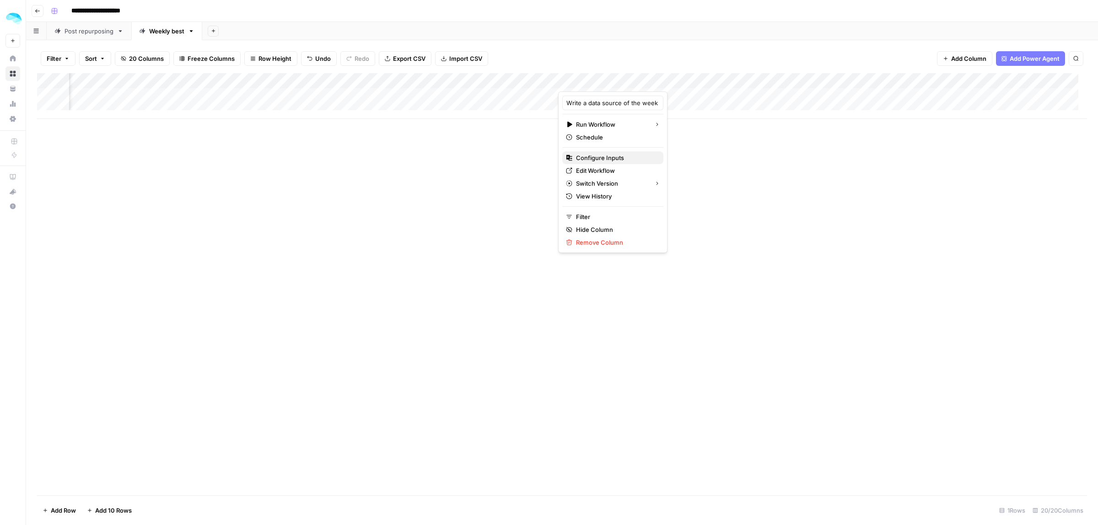
click at [600, 159] on span "Configure Inputs" at bounding box center [616, 157] width 80 height 9
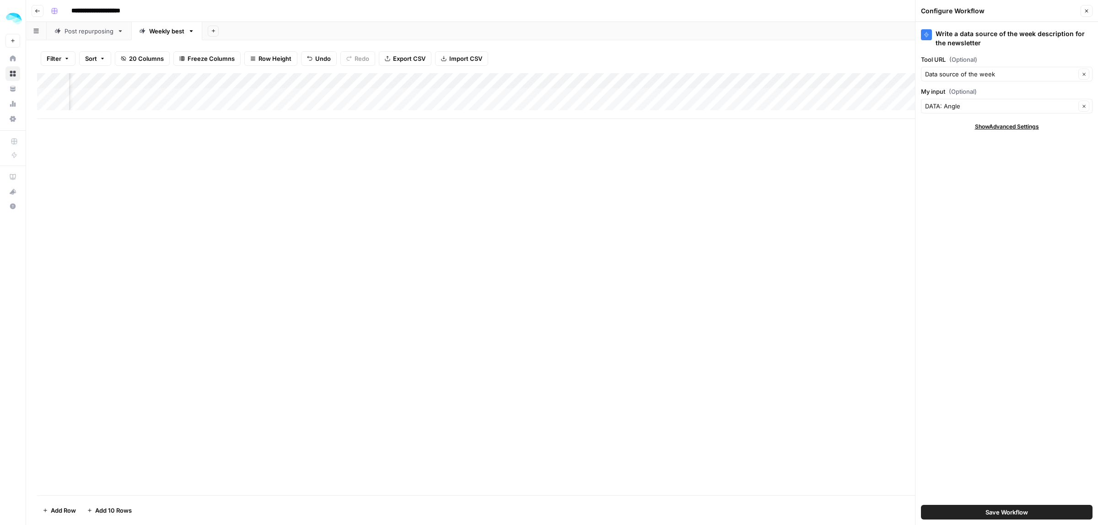
click at [1087, 7] on button "Close" at bounding box center [1087, 11] width 12 height 12
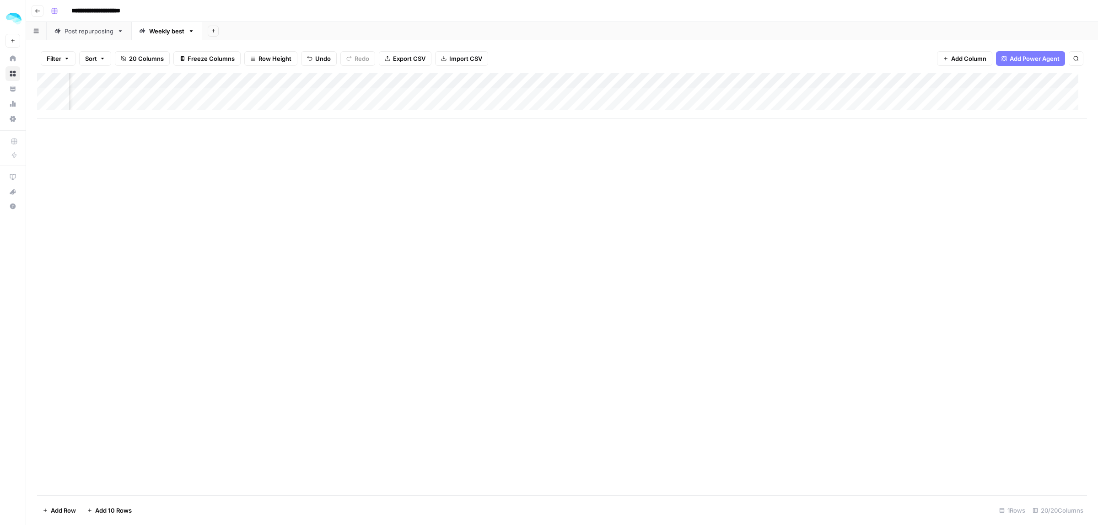
scroll to position [0, 1886]
click at [759, 81] on div "Add Column" at bounding box center [562, 96] width 1050 height 46
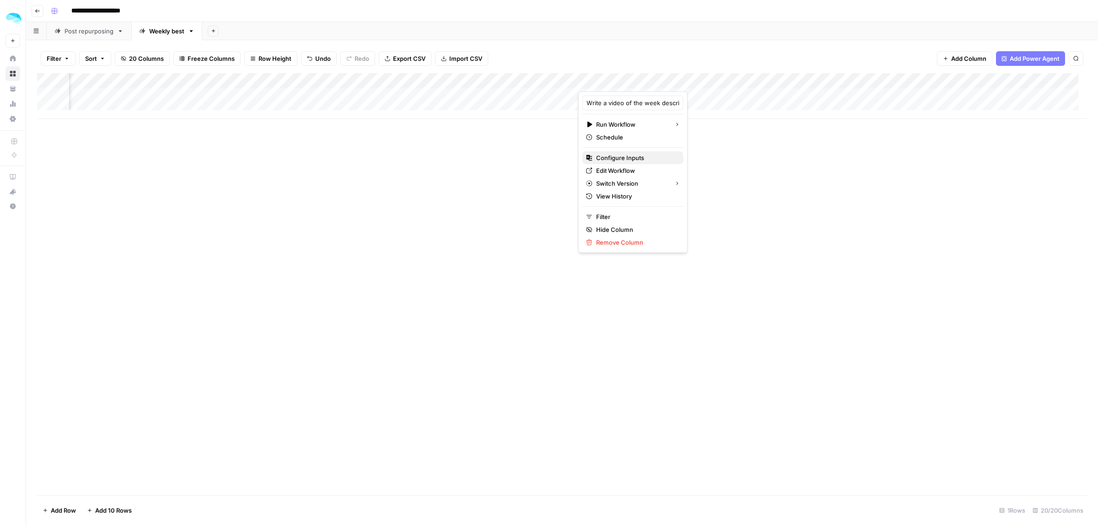
click at [620, 160] on span "Configure Inputs" at bounding box center [636, 157] width 80 height 9
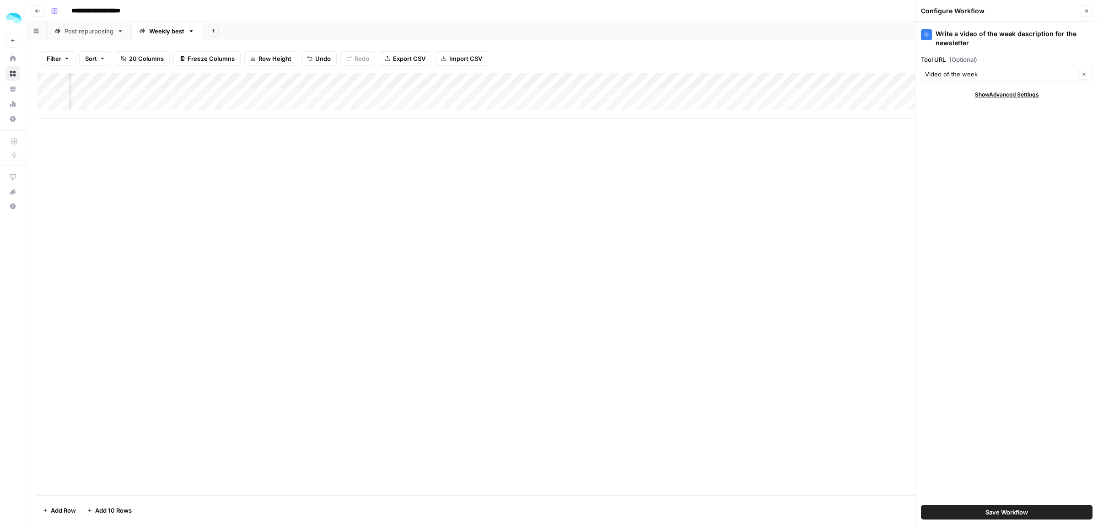
click at [1091, 11] on button "Close" at bounding box center [1087, 11] width 12 height 12
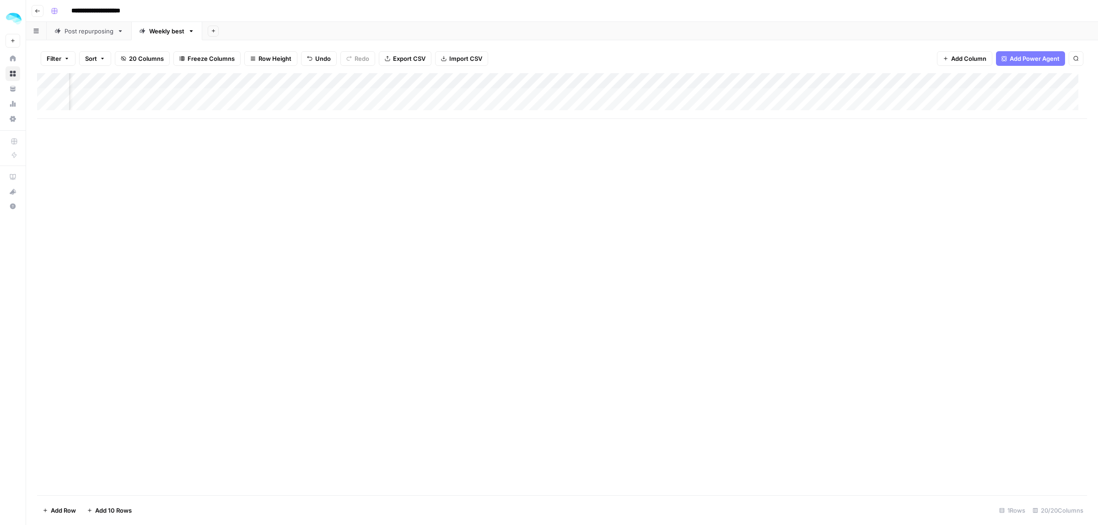
scroll to position [0, 0]
click at [151, 95] on div "Add Column" at bounding box center [562, 96] width 1050 height 46
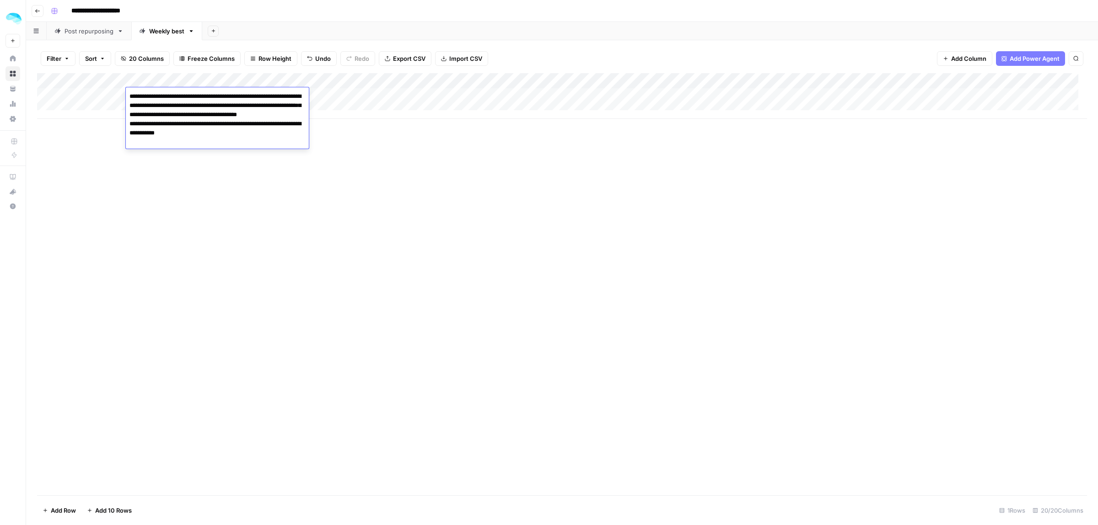
type textarea "**********"
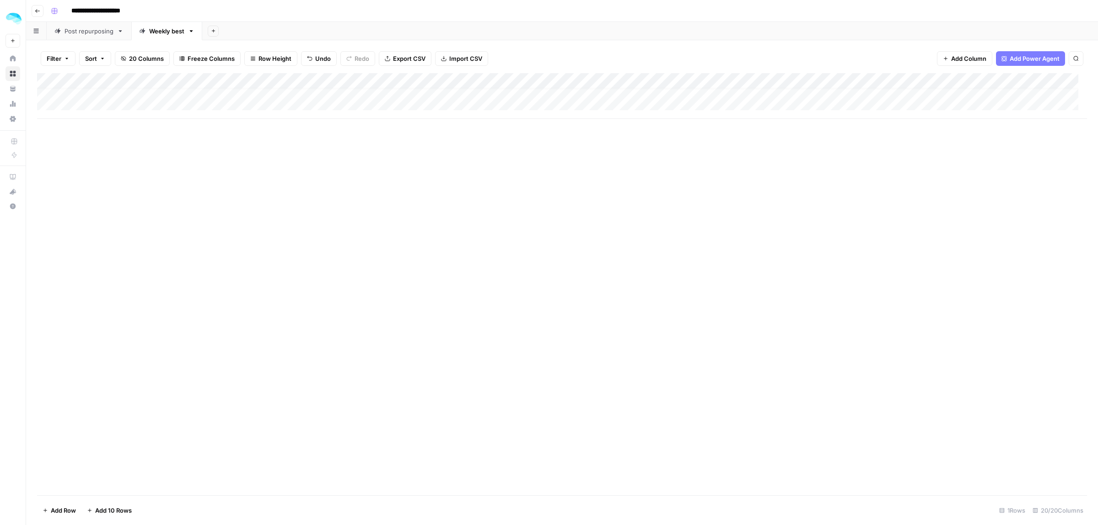
scroll to position [8, 0]
click at [276, 54] on button "Row Height" at bounding box center [270, 58] width 53 height 15
click at [285, 103] on span "Medium" at bounding box center [295, 103] width 66 height 9
click at [94, 508] on button "Add 10 Rows" at bounding box center [109, 510] width 56 height 15
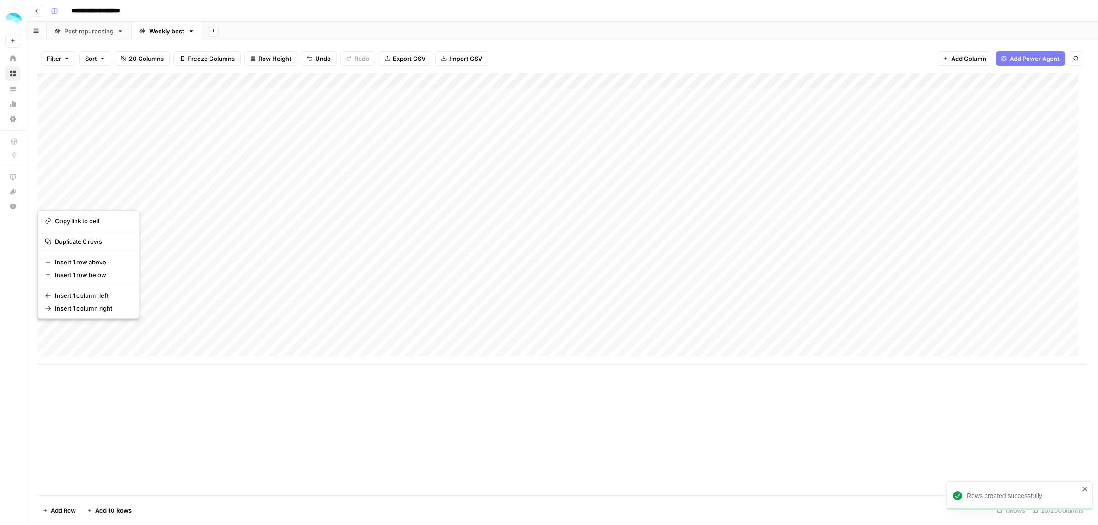
click at [294, 95] on div "Add Column" at bounding box center [562, 219] width 1050 height 292
click at [428, 98] on div "Add Column" at bounding box center [562, 219] width 1050 height 292
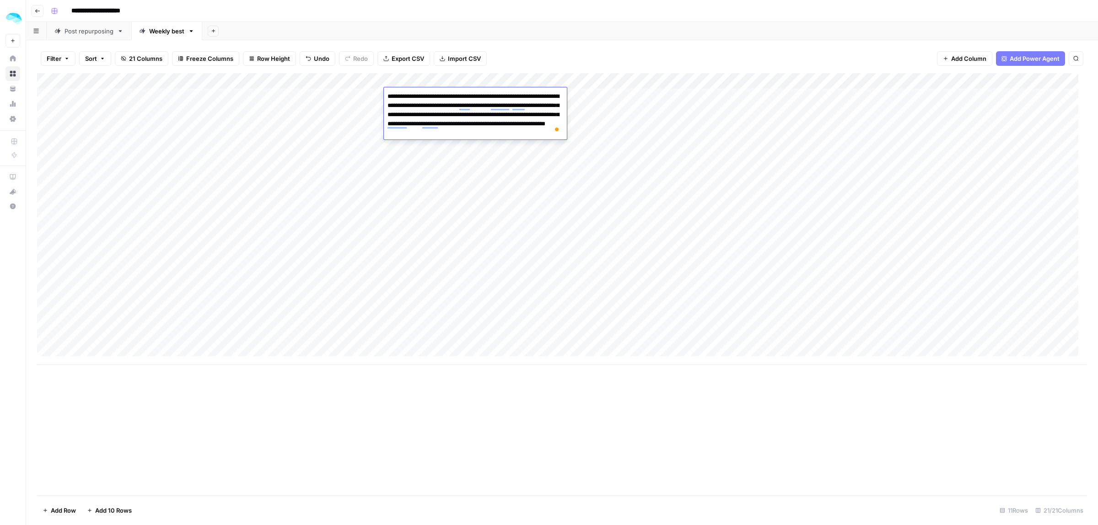
click at [325, 77] on div "Add Column" at bounding box center [562, 219] width 1050 height 292
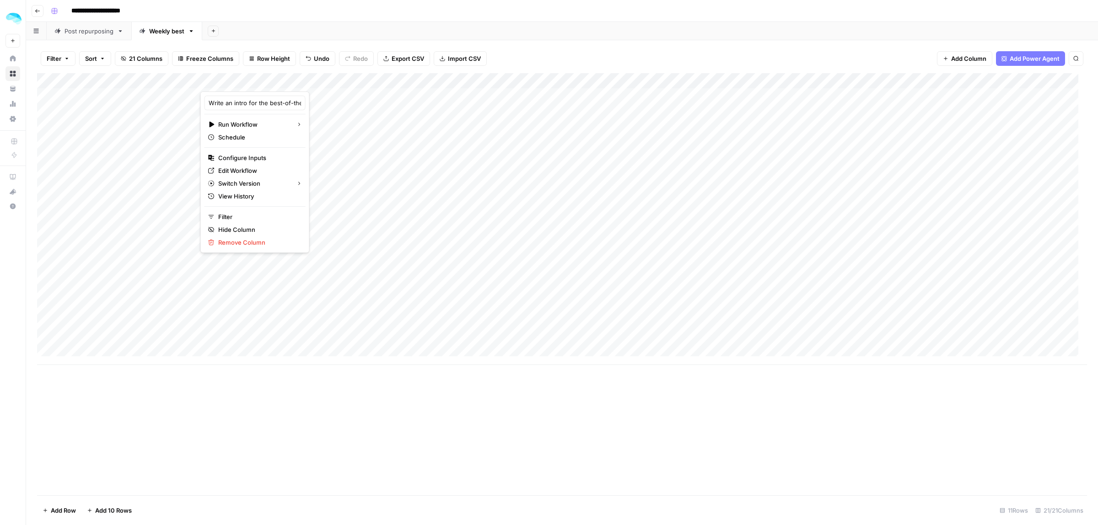
click at [365, 81] on div at bounding box center [292, 82] width 185 height 18
click at [234, 167] on span "Edit Workflow" at bounding box center [258, 170] width 80 height 9
click at [175, 93] on div "Add Column" at bounding box center [562, 219] width 1050 height 292
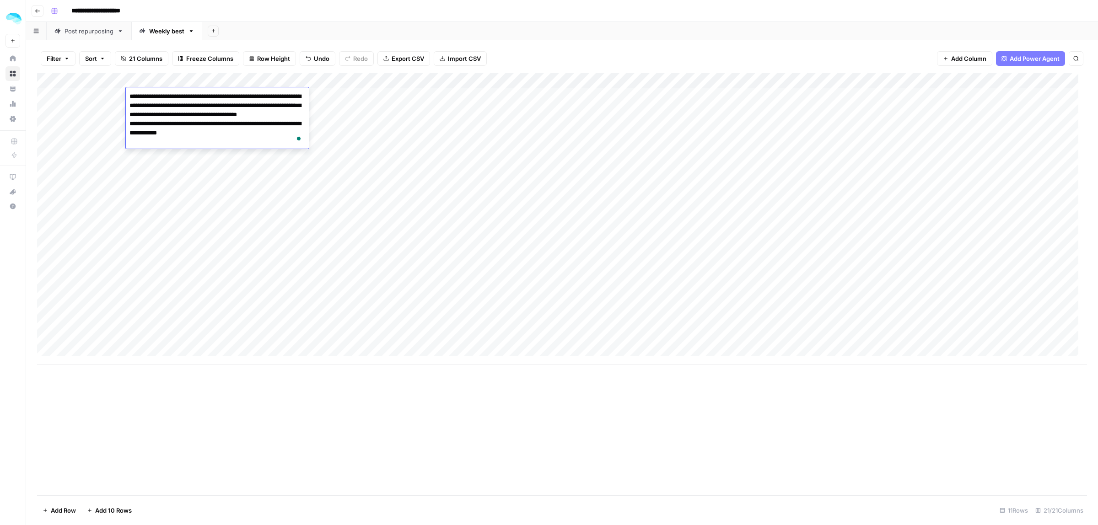
copy body "**********"
click at [181, 118] on textarea "**********" at bounding box center [217, 119] width 183 height 59
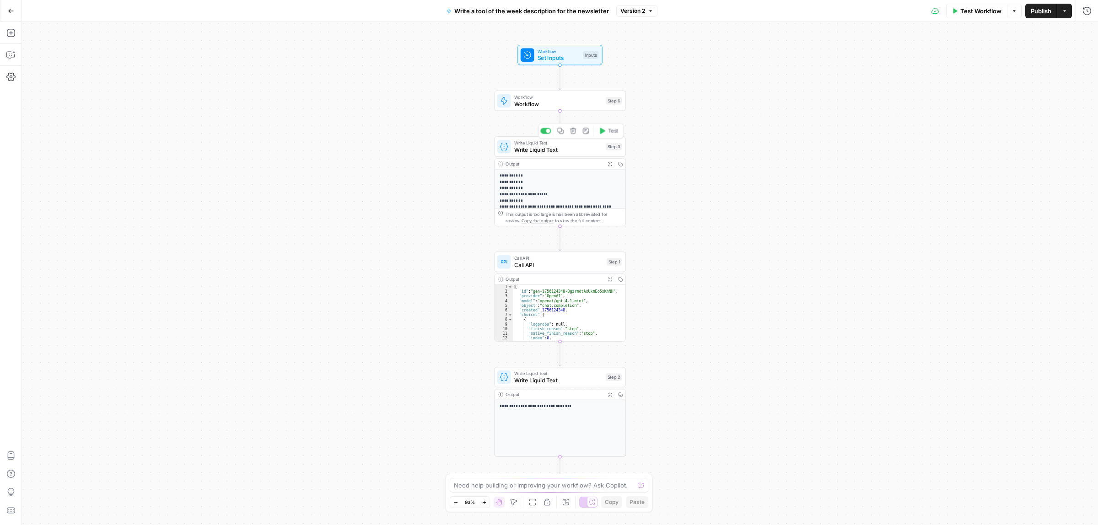
click at [542, 151] on span "Write Liquid Text" at bounding box center [558, 150] width 88 height 9
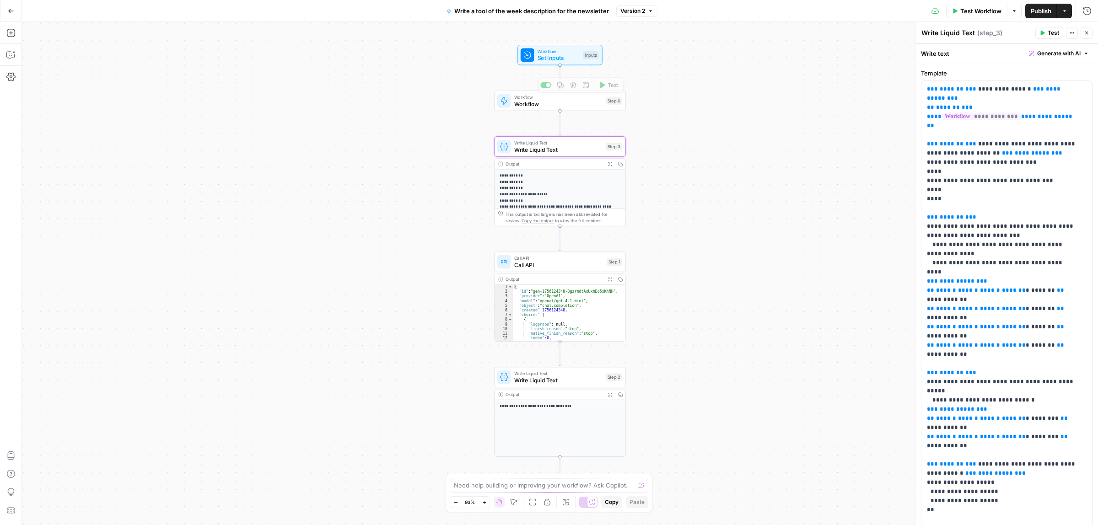
click at [557, 52] on span "Workflow" at bounding box center [559, 51] width 42 height 7
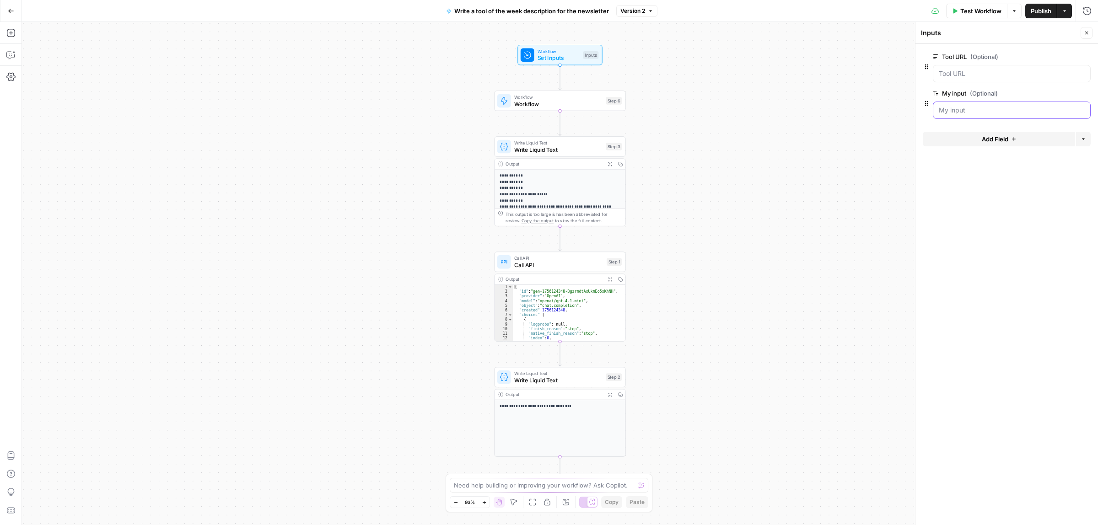
click at [980, 109] on input "My input (Optional)" at bounding box center [1012, 110] width 146 height 9
click at [978, 85] on div at bounding box center [1007, 84] width 168 height 5
click at [971, 67] on div at bounding box center [1012, 73] width 158 height 17
click at [550, 104] on span "Workflow" at bounding box center [558, 104] width 88 height 9
type textarea "Workflow"
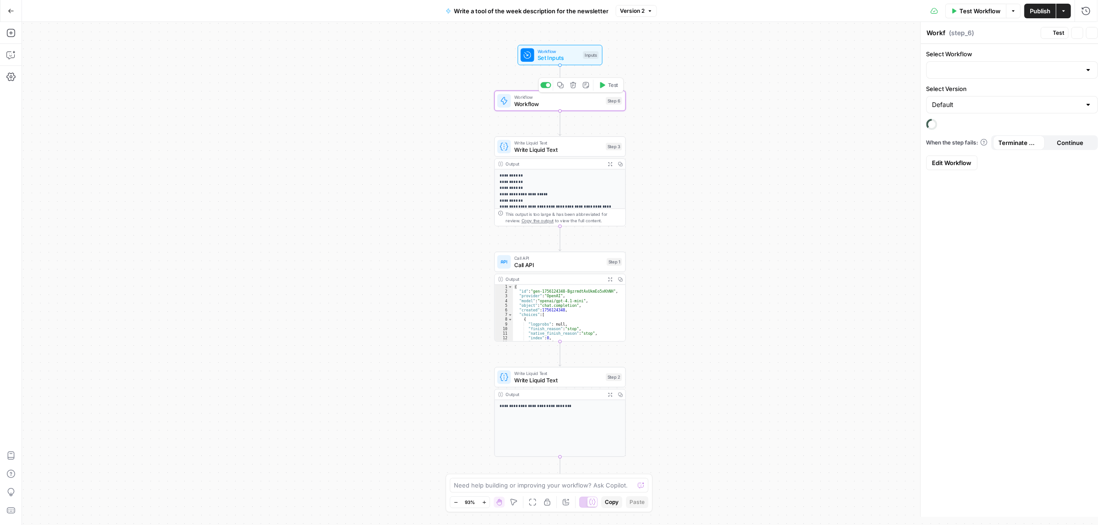
type input "[PERSON_NAME] scraping the tool page"
click at [15, 12] on button "Go Back" at bounding box center [11, 11] width 16 height 16
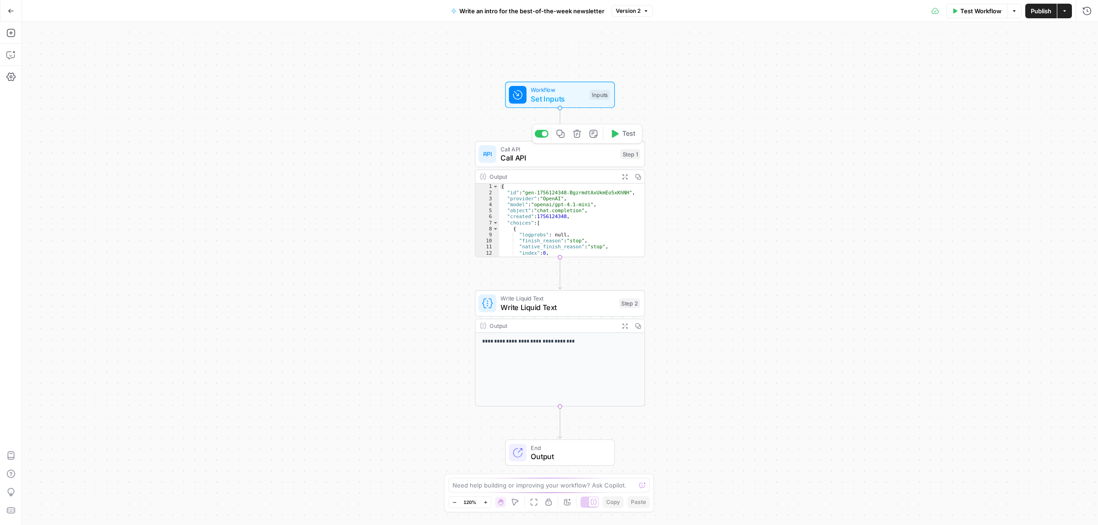
drag, startPoint x: 531, startPoint y: 149, endPoint x: 876, endPoint y: 281, distance: 369.4
click at [531, 148] on span "Call API" at bounding box center [558, 149] width 115 height 9
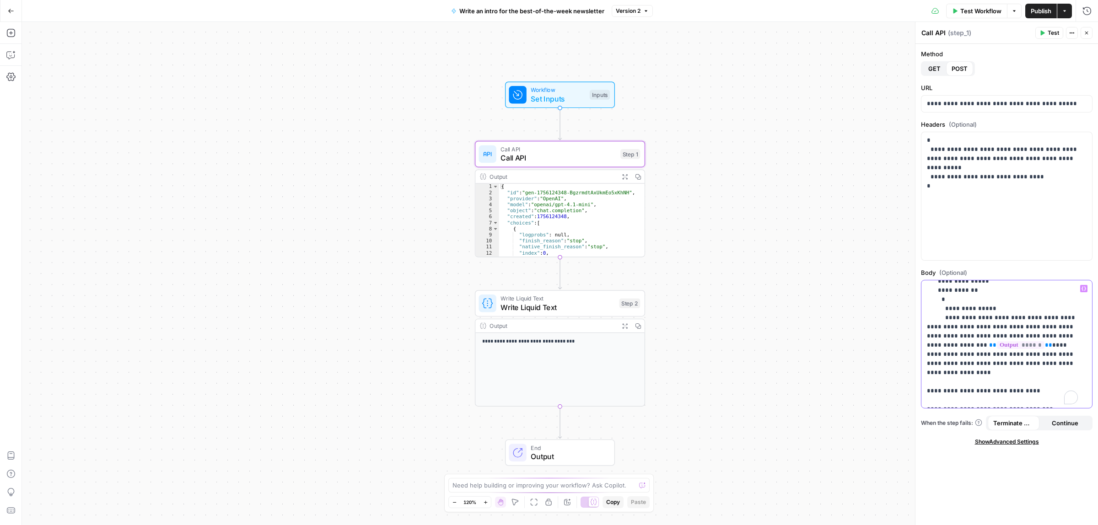
scroll to position [44, 0]
click at [1020, 354] on p "**********" at bounding box center [1002, 345] width 151 height 211
click at [1071, 344] on p "**********" at bounding box center [1002, 345] width 151 height 211
drag, startPoint x: 1015, startPoint y: 365, endPoint x: 1049, endPoint y: 368, distance: 34.9
click at [1035, 367] on p "**********" at bounding box center [1002, 345] width 151 height 211
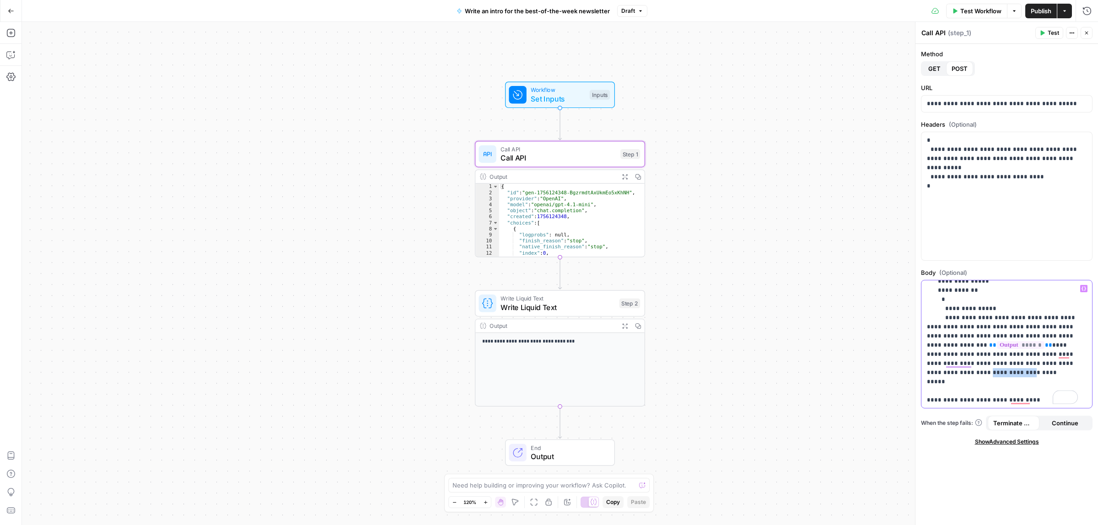
click at [1049, 368] on p "**********" at bounding box center [1002, 345] width 151 height 211
drag, startPoint x: 1033, startPoint y: 353, endPoint x: 1033, endPoint y: 367, distance: 14.2
click at [1032, 353] on p "**********" at bounding box center [1002, 345] width 151 height 211
click at [1045, 27] on button "Test" at bounding box center [1050, 33] width 28 height 12
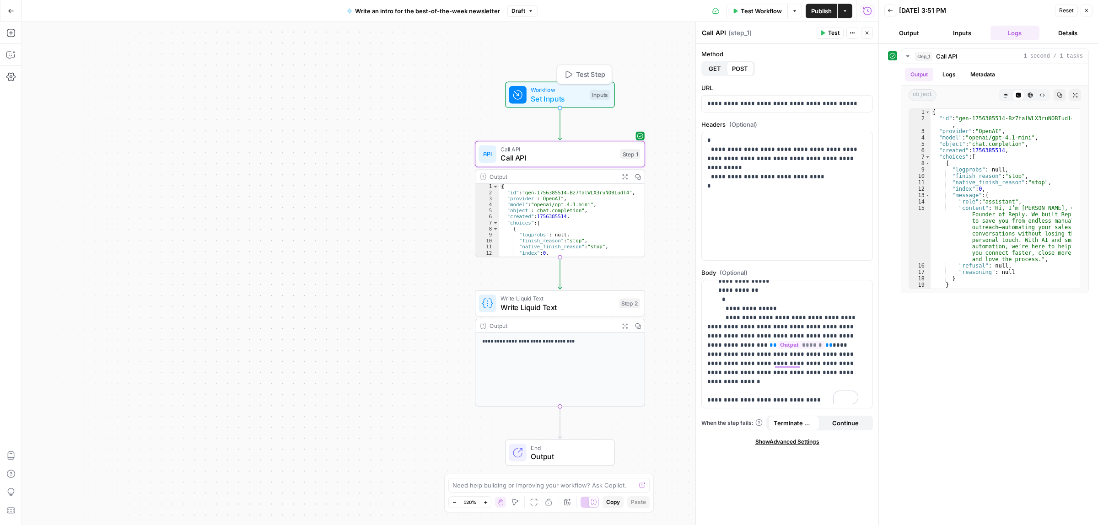
click at [554, 94] on span "Set Inputs" at bounding box center [558, 98] width 54 height 11
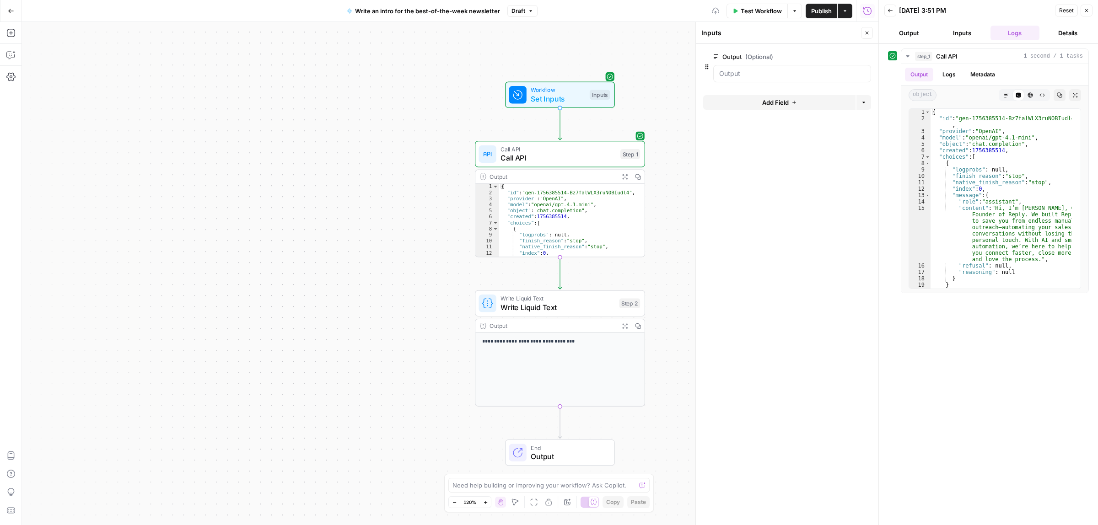
click at [752, 11] on span "Test Workflow" at bounding box center [761, 10] width 41 height 9
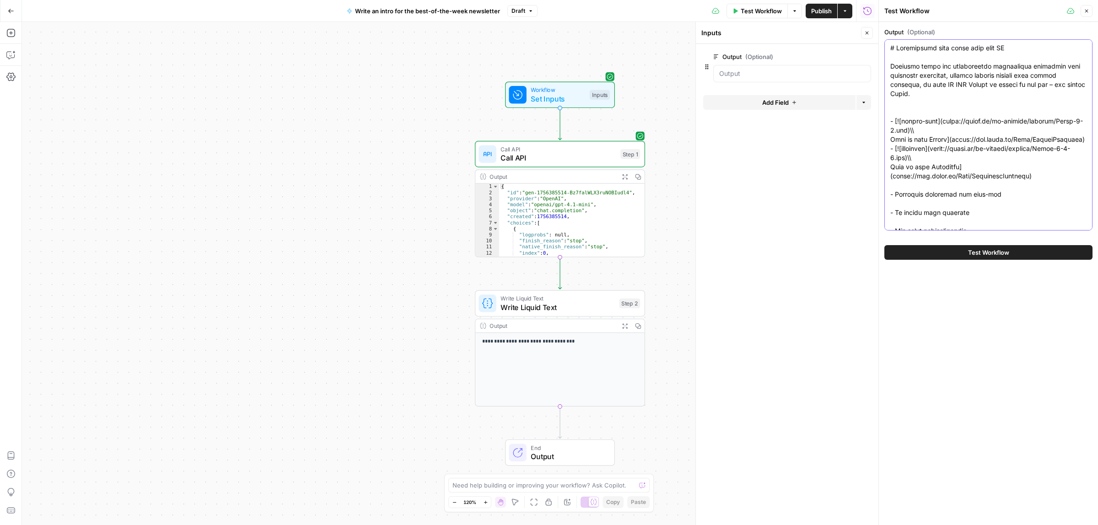
paste textarea "Hi guys, how's going for all of you? Here's the fresh portion of the best tool,…"
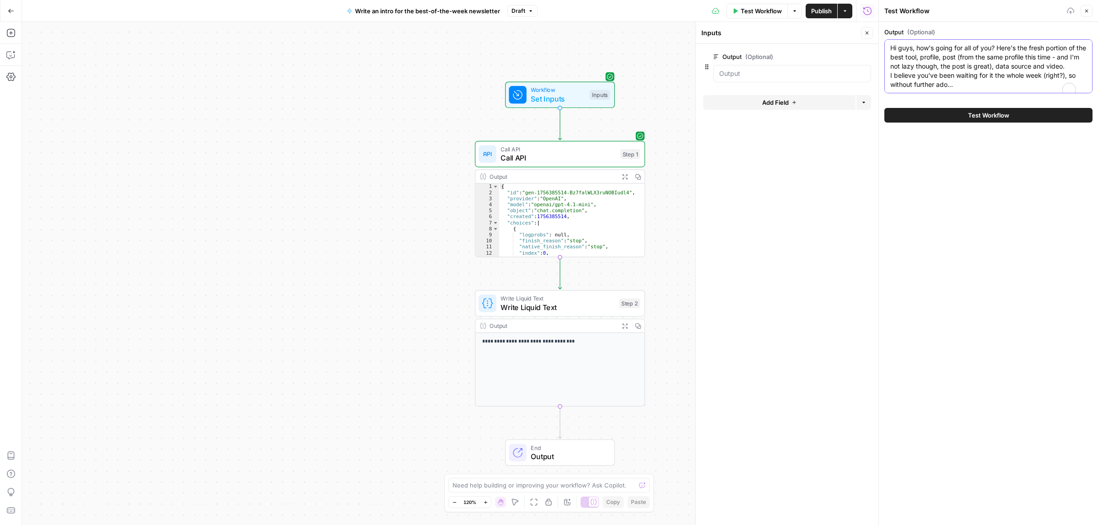
type textarea "Hi guys, how's going for all of you? Here's the fresh portion of the best tool,…"
click at [971, 120] on span "Test Workflow" at bounding box center [988, 115] width 41 height 9
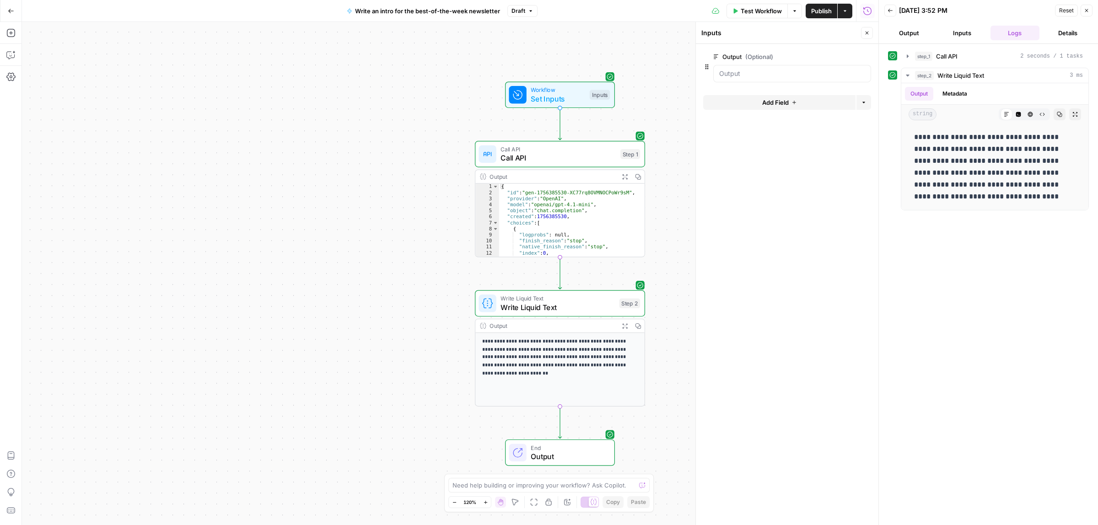
click at [813, 2] on div "Test Workflow Options Publish Actions Run History" at bounding box center [708, 11] width 341 height 22
click at [817, 7] on span "Publish" at bounding box center [821, 10] width 21 height 9
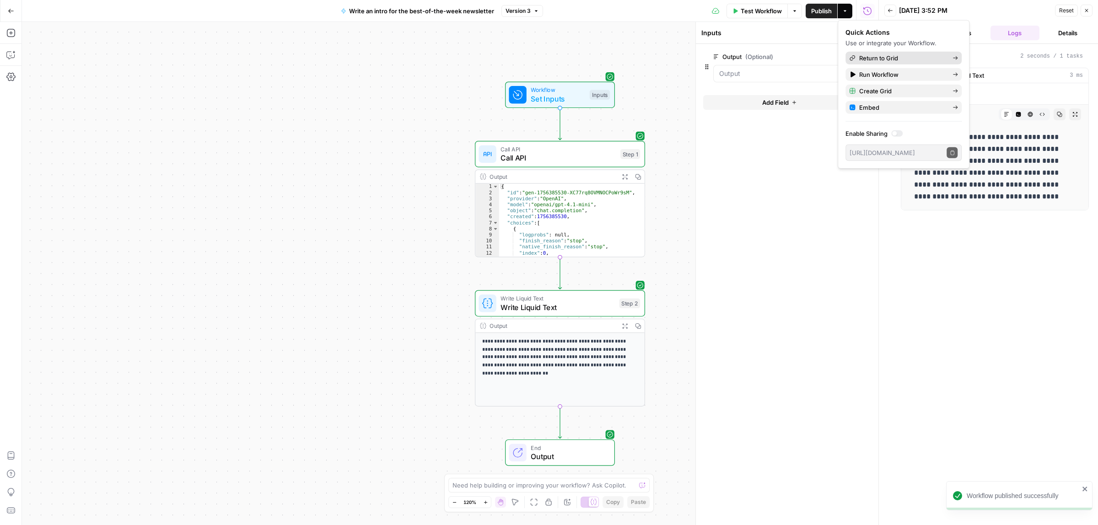
click at [872, 55] on span "Return to Grid" at bounding box center [902, 58] width 86 height 9
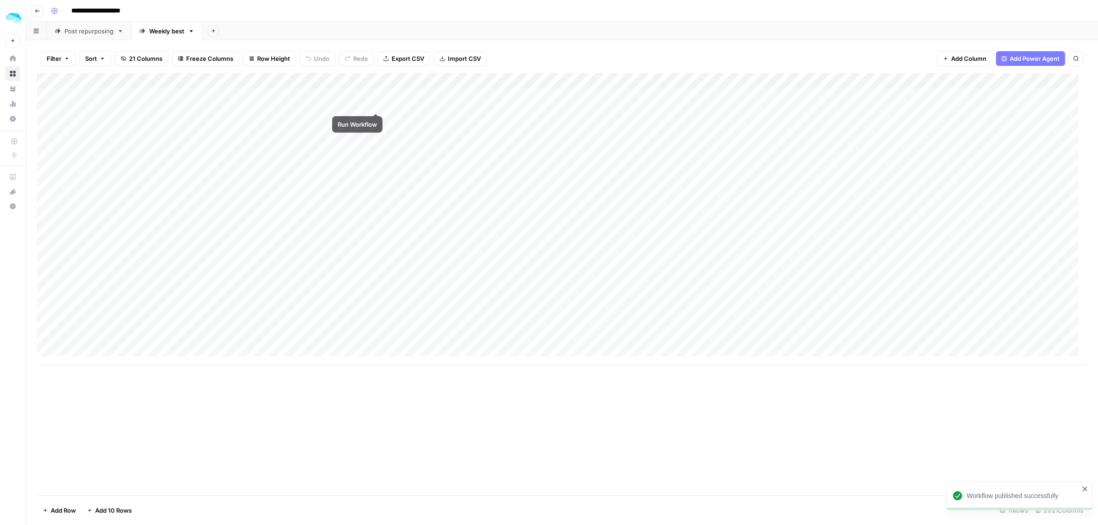
click at [376, 98] on div "Add Column" at bounding box center [562, 219] width 1050 height 292
click at [438, 104] on div "Add Column" at bounding box center [562, 219] width 1050 height 292
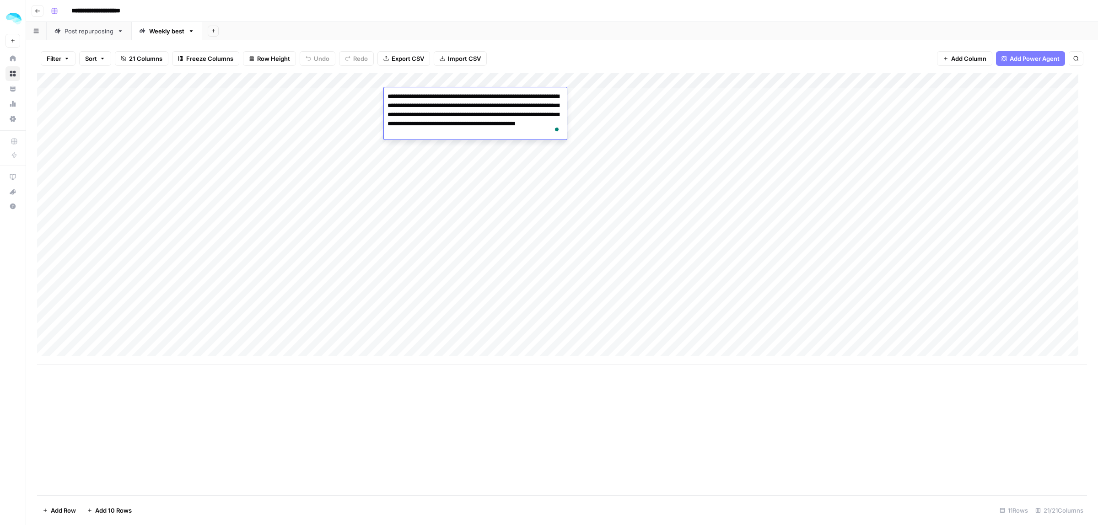
click at [569, 164] on div "Add Column" at bounding box center [562, 219] width 1050 height 292
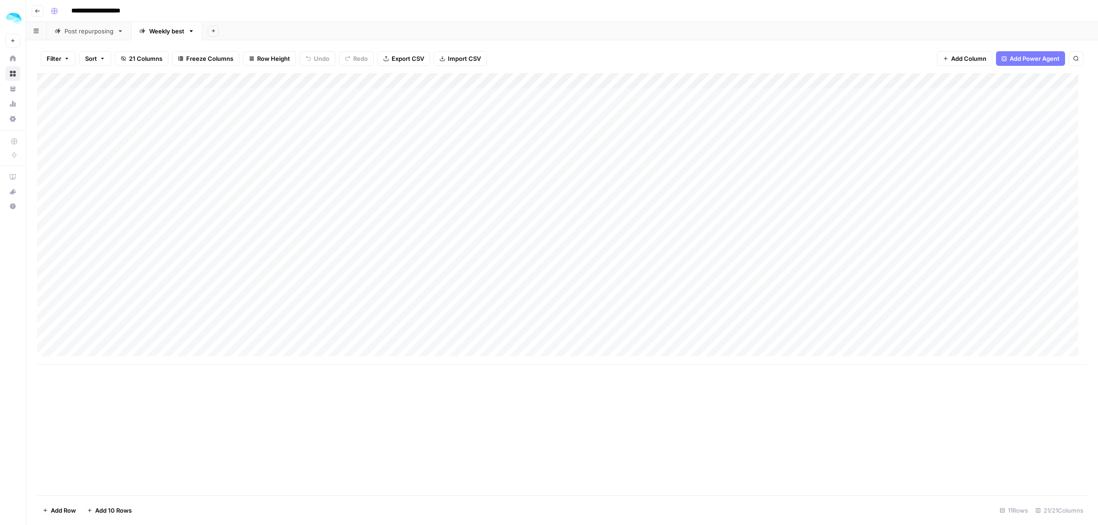
click at [528, 92] on div "Add Column" at bounding box center [562, 219] width 1050 height 292
click at [523, 99] on div "Add Column" at bounding box center [562, 219] width 1050 height 292
click at [648, 90] on div "Add Column" at bounding box center [562, 219] width 1050 height 292
type textarea "**"
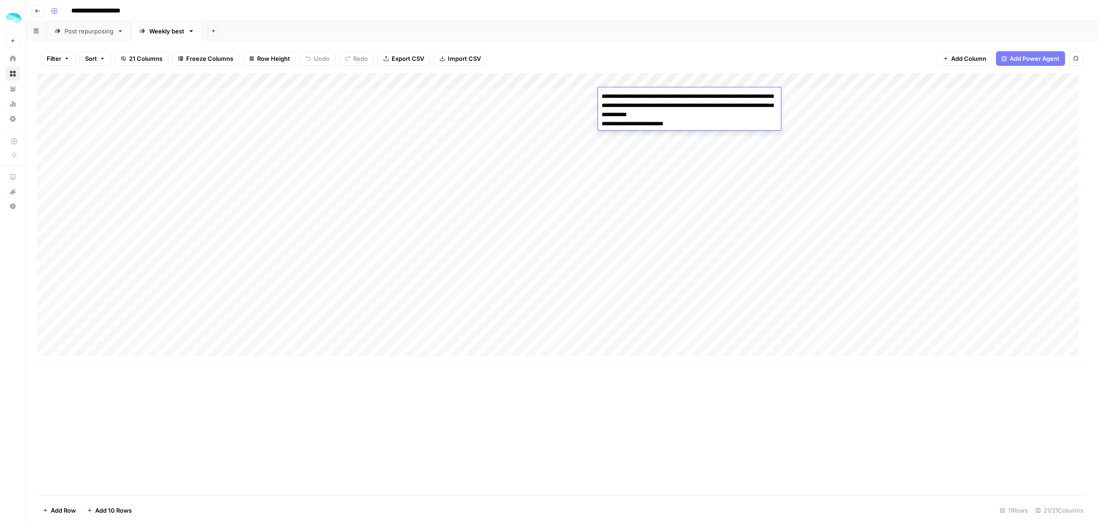
type textarea "**********"
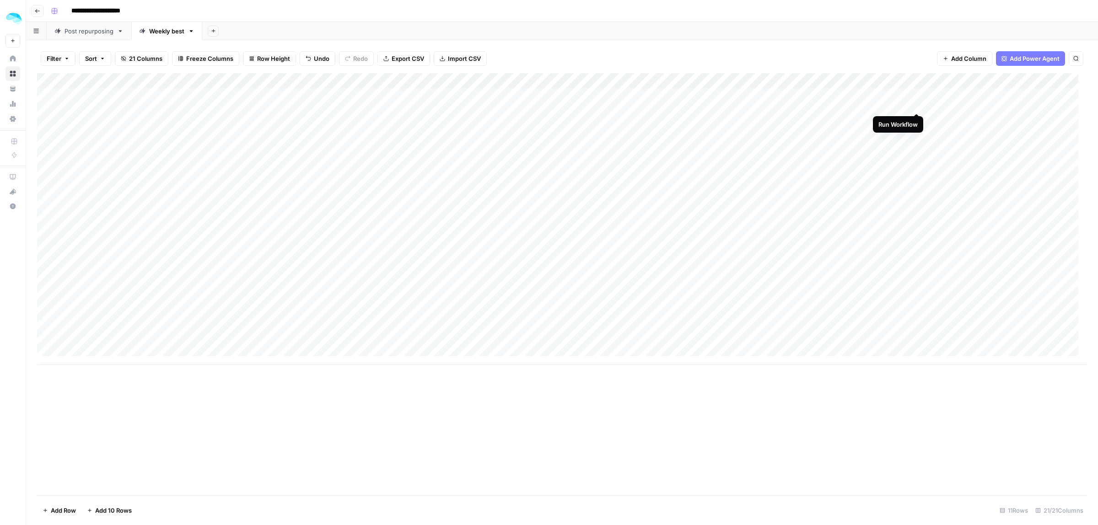
click at [916, 96] on div "Add Column" at bounding box center [562, 219] width 1050 height 292
click at [593, 98] on div "Add Column" at bounding box center [562, 219] width 1050 height 292
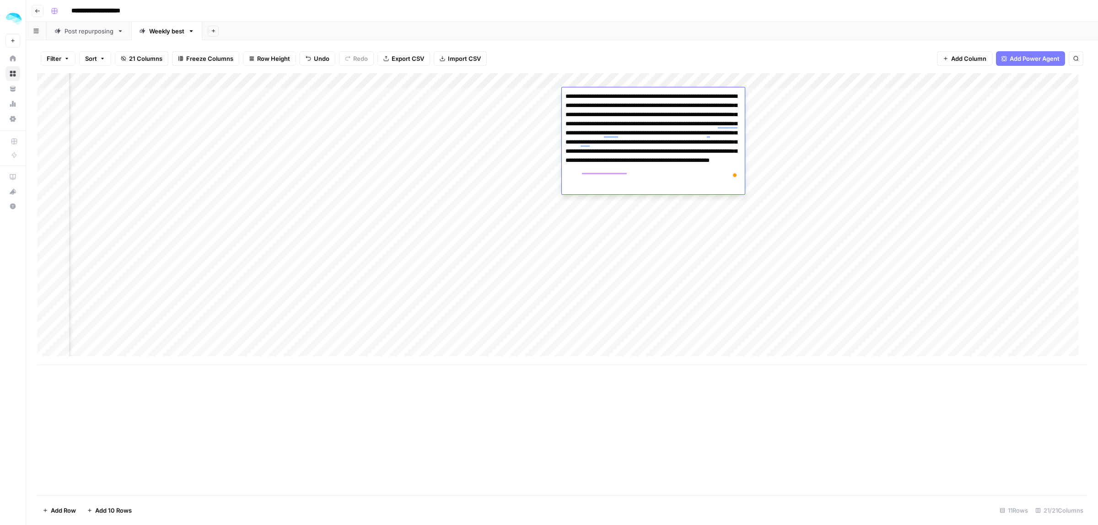
click at [589, 296] on div "Add Column" at bounding box center [562, 219] width 1050 height 292
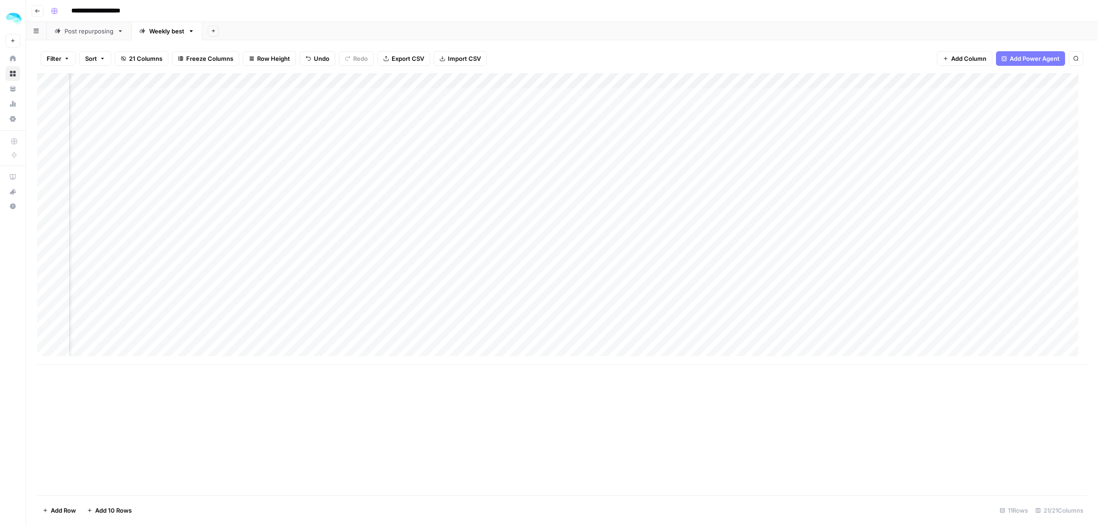
click at [545, 81] on div "Add Column" at bounding box center [562, 219] width 1050 height 292
click at [411, 168] on span "Edit Workflow" at bounding box center [426, 170] width 80 height 9
click at [452, 96] on div "Add Column" at bounding box center [562, 219] width 1050 height 292
click at [444, 97] on div "Add Column" at bounding box center [562, 219] width 1050 height 292
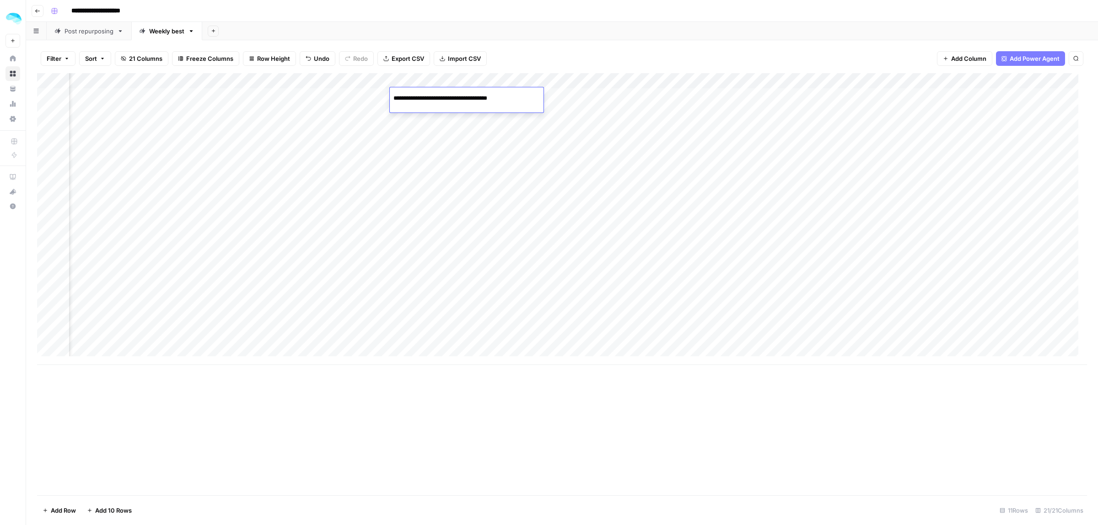
click at [490, 148] on div "Add Column" at bounding box center [562, 219] width 1050 height 292
click at [514, 92] on div "Add Column" at bounding box center [562, 219] width 1050 height 292
click at [571, 107] on div "Add Column" at bounding box center [562, 219] width 1050 height 292
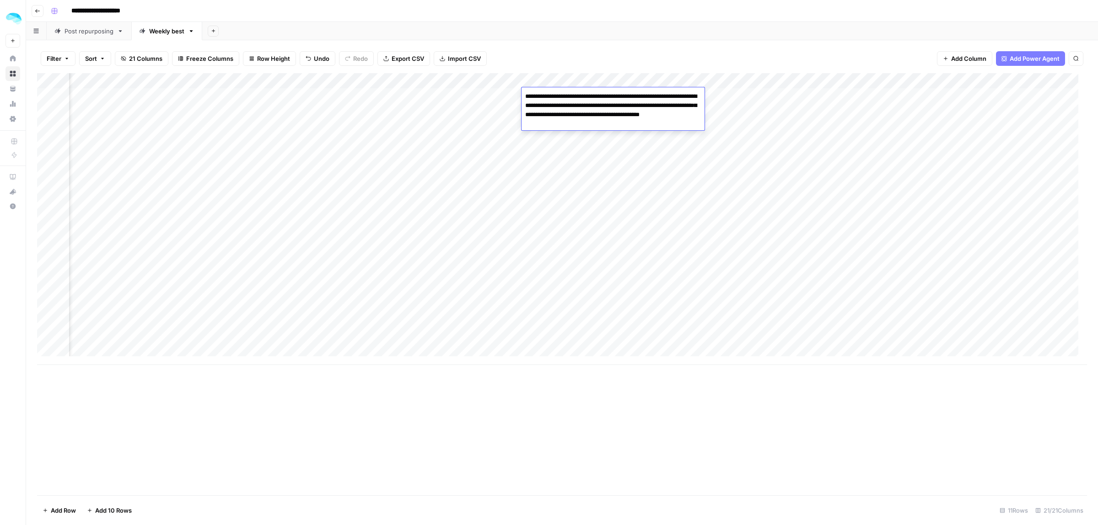
type textarea "**********"
click at [753, 95] on div "Add Column" at bounding box center [562, 219] width 1050 height 292
click at [583, 103] on div "Add Column" at bounding box center [562, 219] width 1050 height 292
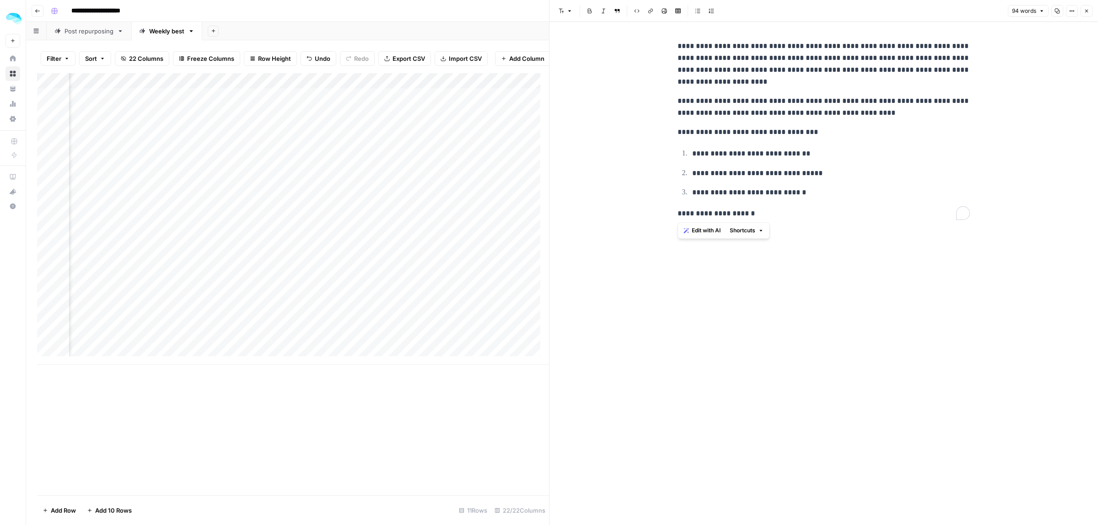
drag, startPoint x: 753, startPoint y: 216, endPoint x: 671, endPoint y: 49, distance: 186.1
click at [672, 49] on div "**********" at bounding box center [824, 130] width 304 height 187
click at [1085, 12] on icon "button" at bounding box center [1086, 10] width 5 height 5
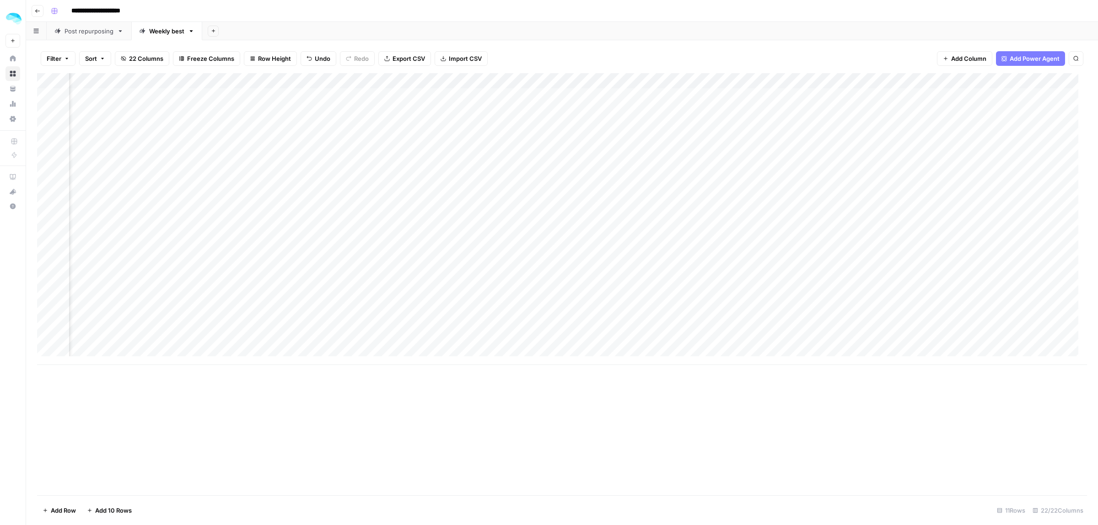
scroll to position [0, 1213]
click at [422, 102] on div "Add Column" at bounding box center [562, 219] width 1050 height 292
click at [431, 97] on div "Add Column" at bounding box center [562, 219] width 1050 height 292
drag, startPoint x: 450, startPoint y: 142, endPoint x: 446, endPoint y: 135, distance: 8.2
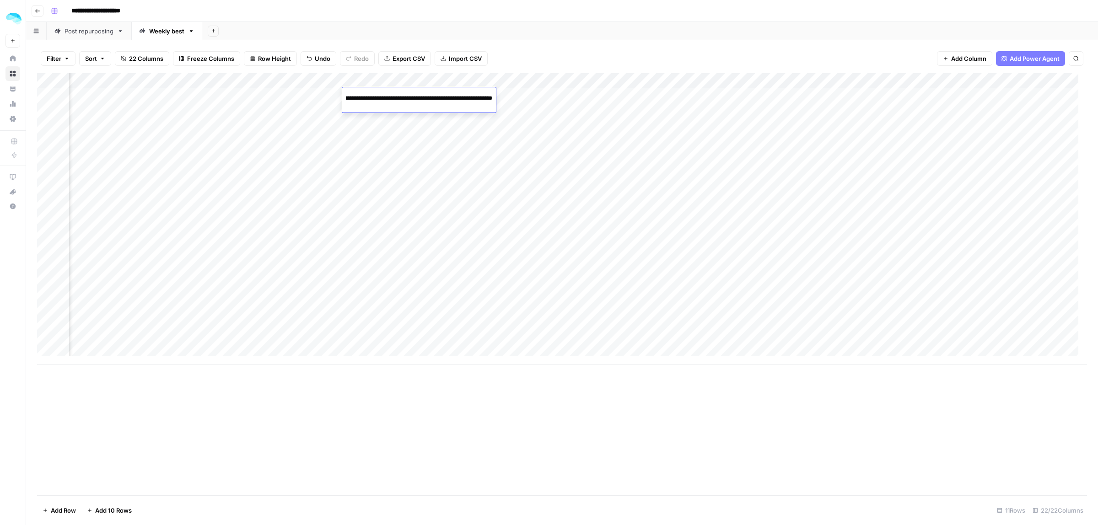
click at [449, 142] on div "Add Column" at bounding box center [562, 219] width 1050 height 292
click at [467, 95] on div "Add Column" at bounding box center [562, 219] width 1050 height 292
click at [540, 99] on div "Add Column" at bounding box center [562, 219] width 1050 height 292
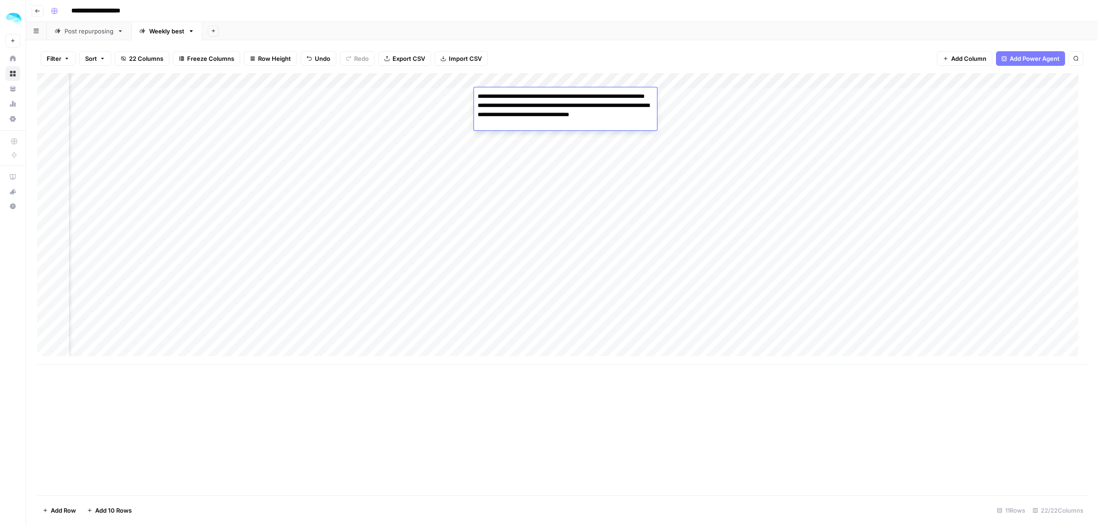
type textarea "**********"
click at [490, 170] on div "Add Column" at bounding box center [562, 219] width 1050 height 292
click at [703, 92] on div "Add Column" at bounding box center [562, 219] width 1050 height 292
click at [797, 94] on div "Add Column" at bounding box center [562, 219] width 1050 height 292
click at [550, 97] on div "Add Column" at bounding box center [562, 219] width 1050 height 292
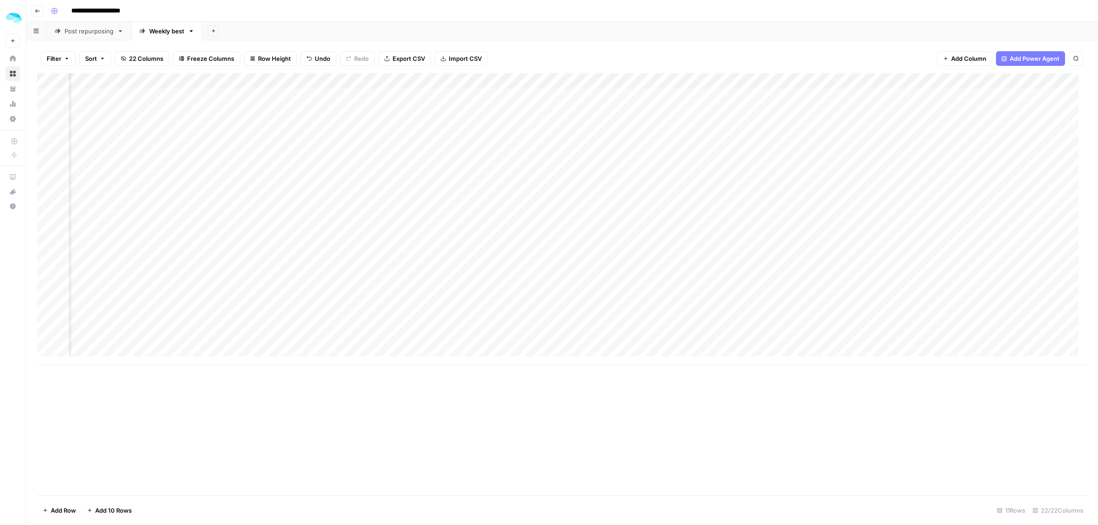
click at [550, 97] on div "Add Column" at bounding box center [562, 219] width 1050 height 292
drag, startPoint x: 479, startPoint y: 97, endPoint x: 488, endPoint y: 146, distance: 49.8
click at [479, 97] on textarea "**********" at bounding box center [565, 110] width 183 height 40
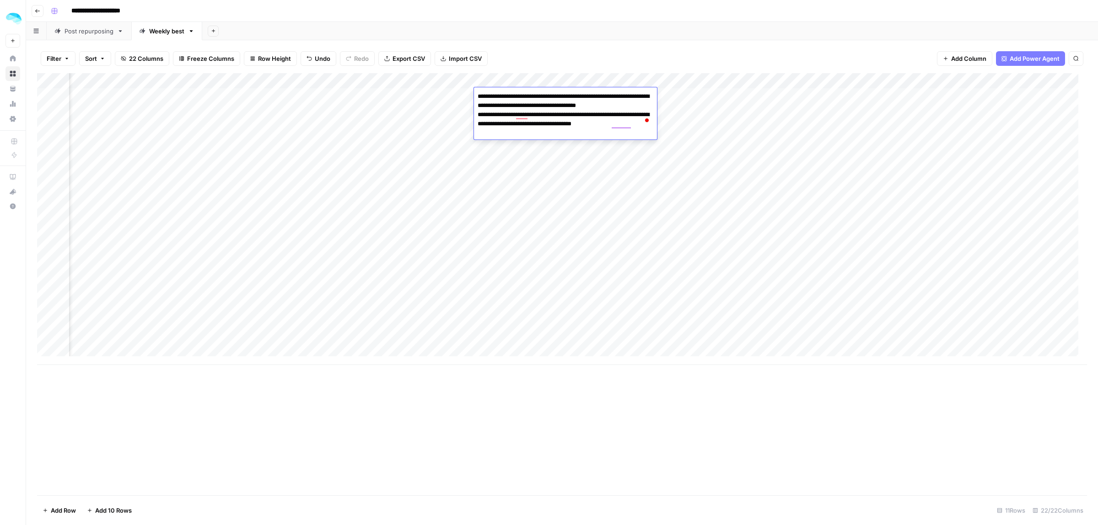
drag, startPoint x: 633, startPoint y: 124, endPoint x: 477, endPoint y: 114, distance: 155.9
click at [477, 114] on textarea "**********" at bounding box center [565, 110] width 183 height 40
click at [596, 95] on textarea "**********" at bounding box center [565, 105] width 183 height 31
drag, startPoint x: 592, startPoint y: 94, endPoint x: 570, endPoint y: 168, distance: 76.9
click at [592, 99] on textarea "**********" at bounding box center [565, 114] width 183 height 49
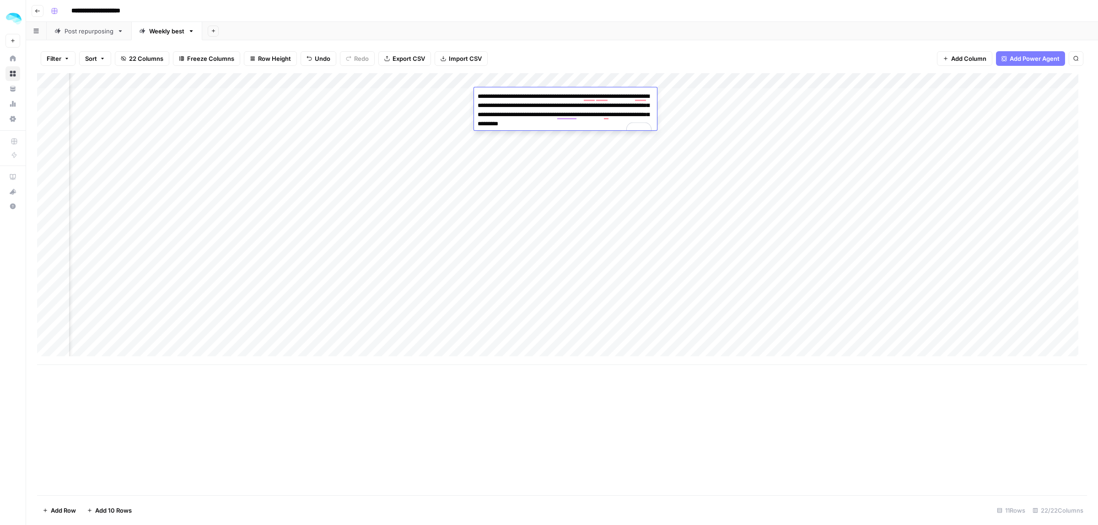
type textarea "**********"
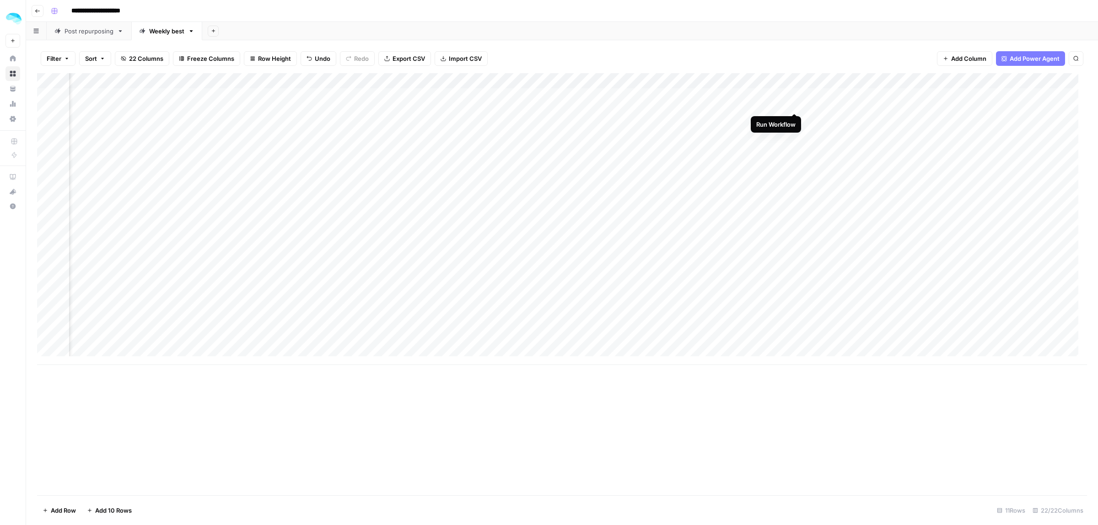
click at [793, 96] on div "Add Column" at bounding box center [562, 219] width 1050 height 292
click at [626, 98] on div "Add Column" at bounding box center [562, 219] width 1050 height 292
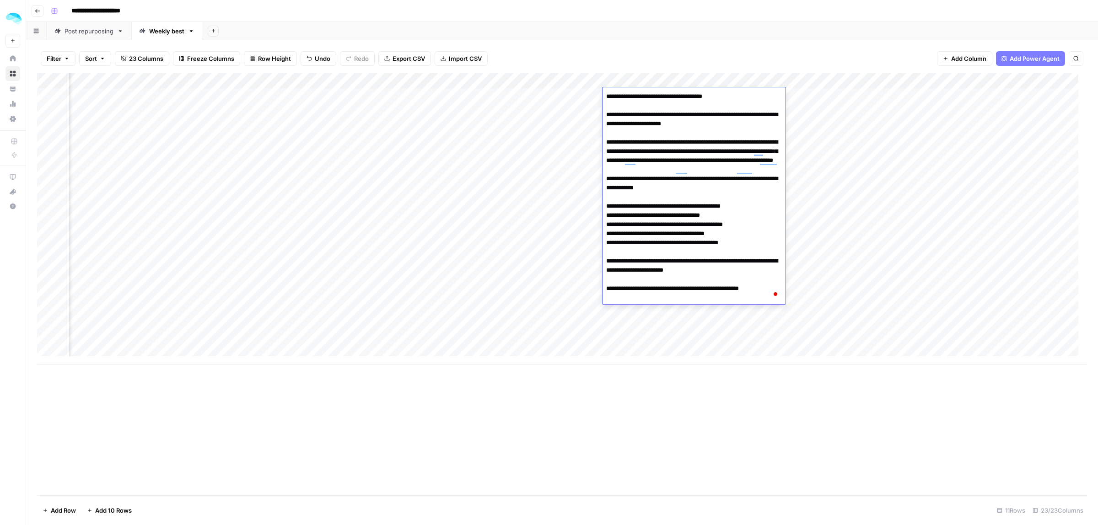
drag, startPoint x: 606, startPoint y: 139, endPoint x: 771, endPoint y: 301, distance: 231.1
click at [771, 301] on textarea "**********" at bounding box center [694, 197] width 183 height 214
click at [662, 53] on div "Filter Sort 23 Columns Freeze Columns Row Height Undo Redo Export CSV Import CS…" at bounding box center [562, 58] width 1050 height 29
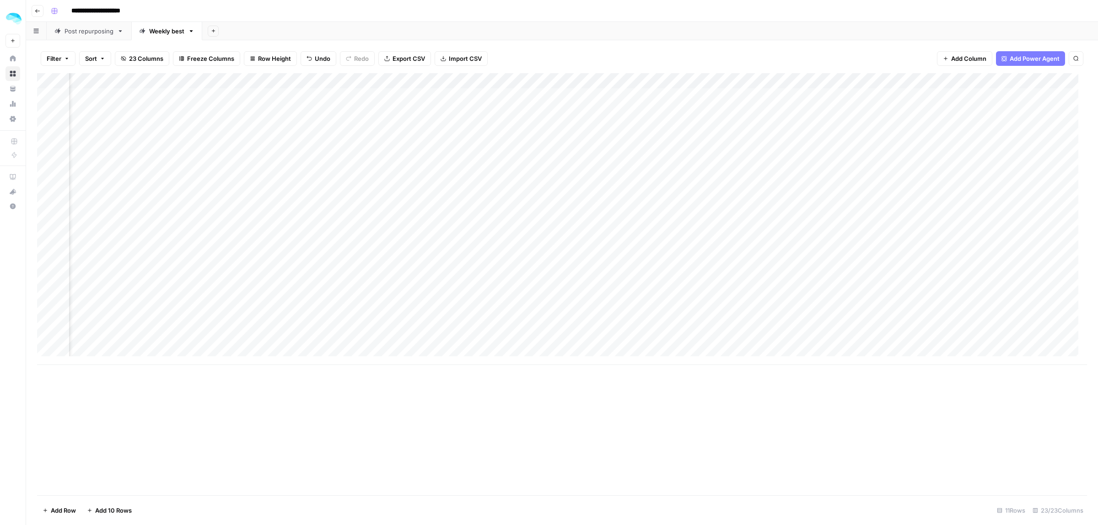
click at [583, 79] on div "Add Column" at bounding box center [562, 219] width 1050 height 292
click at [438, 168] on span "Edit Workflow" at bounding box center [465, 170] width 80 height 9
click at [595, 95] on div "Add Column" at bounding box center [562, 219] width 1050 height 292
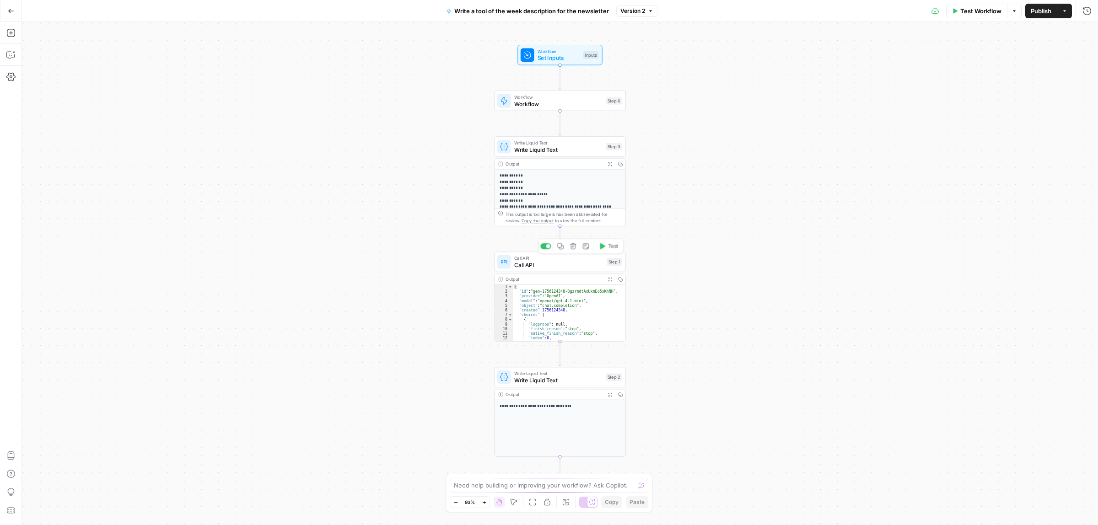
click at [550, 263] on span "Call API" at bounding box center [558, 265] width 89 height 9
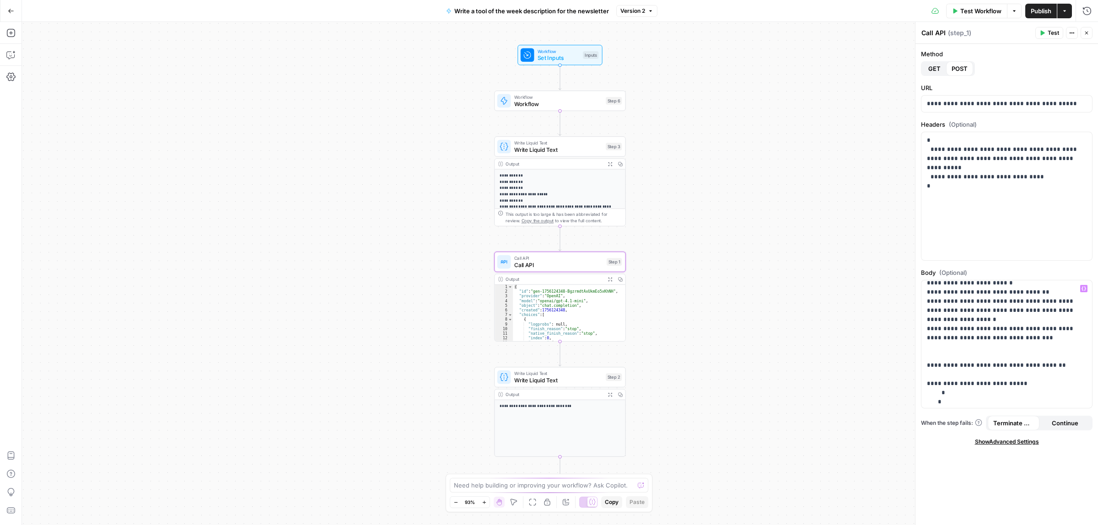
scroll to position [172, 0]
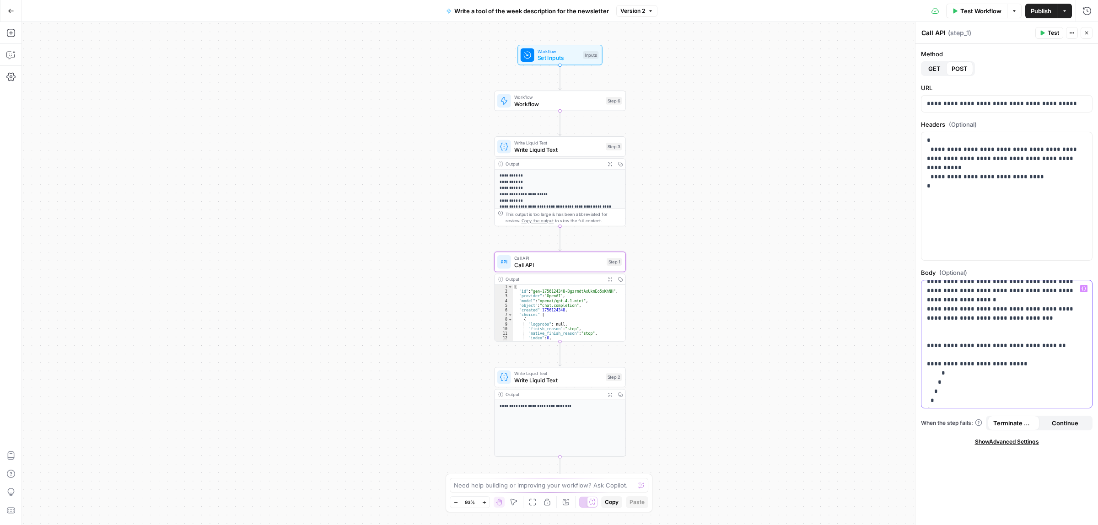
click at [961, 329] on p "**********" at bounding box center [1002, 264] width 151 height 302
click at [1047, 344] on p "**********" at bounding box center [1002, 264] width 151 height 302
click at [930, 357] on p "**********" at bounding box center [1002, 268] width 151 height 311
click at [1044, 8] on span "Publish" at bounding box center [1041, 10] width 21 height 9
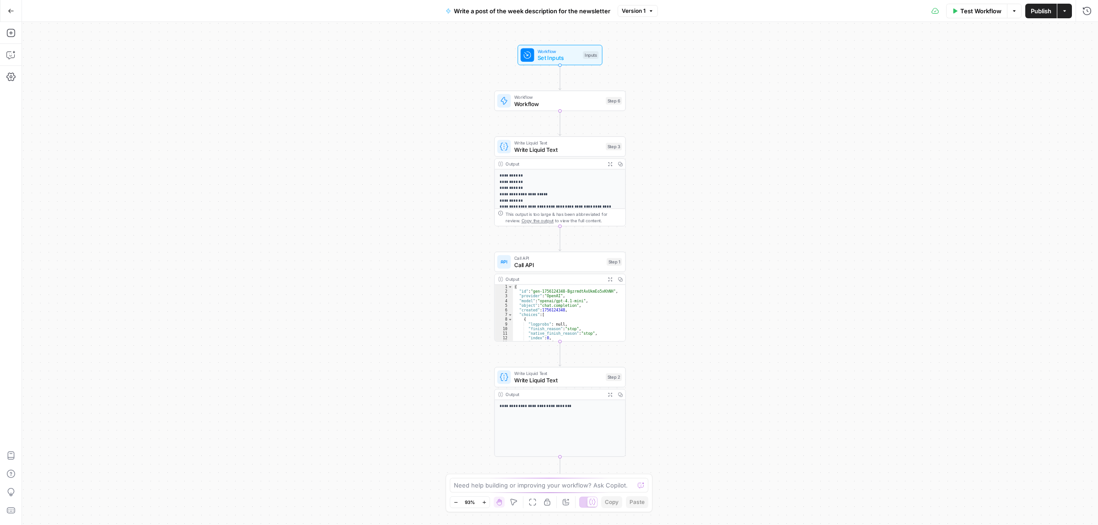
click at [549, 264] on span "Call API" at bounding box center [558, 265] width 89 height 9
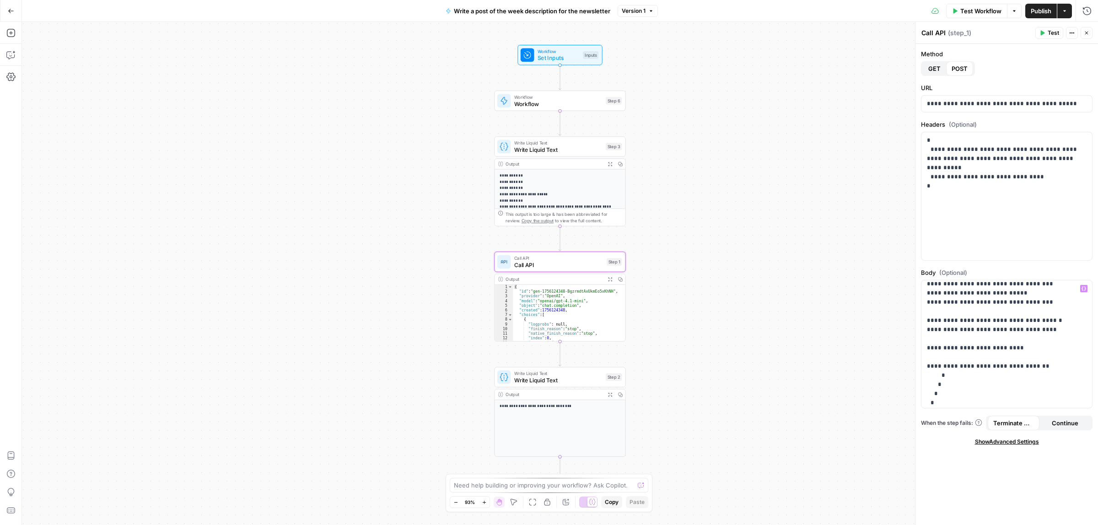
scroll to position [218, 0]
click at [1043, 319] on p "**********" at bounding box center [1002, 235] width 151 height 339
click at [1046, 15] on span "Publish" at bounding box center [1041, 10] width 21 height 9
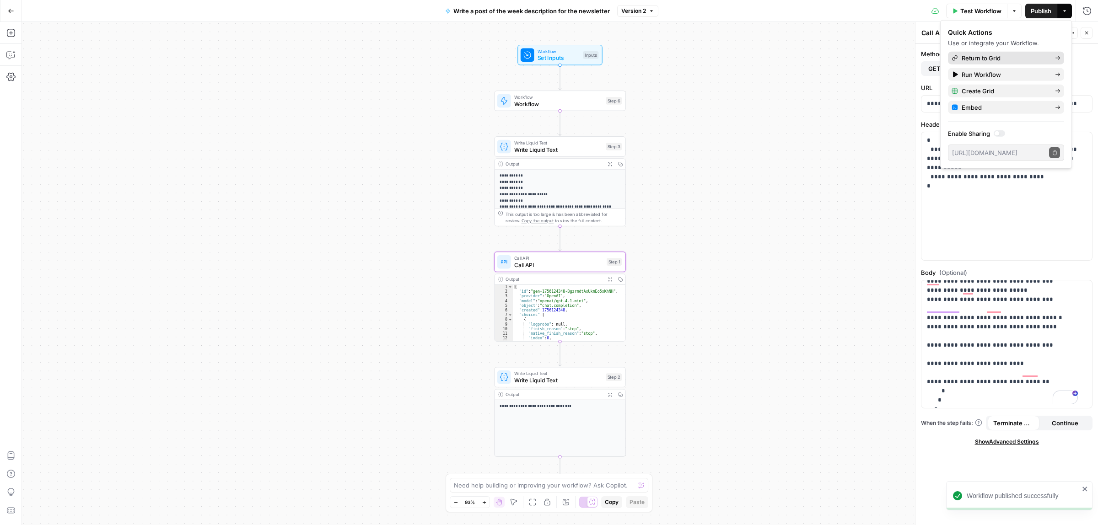
click at [991, 56] on span "Return to Grid" at bounding box center [1005, 58] width 86 height 9
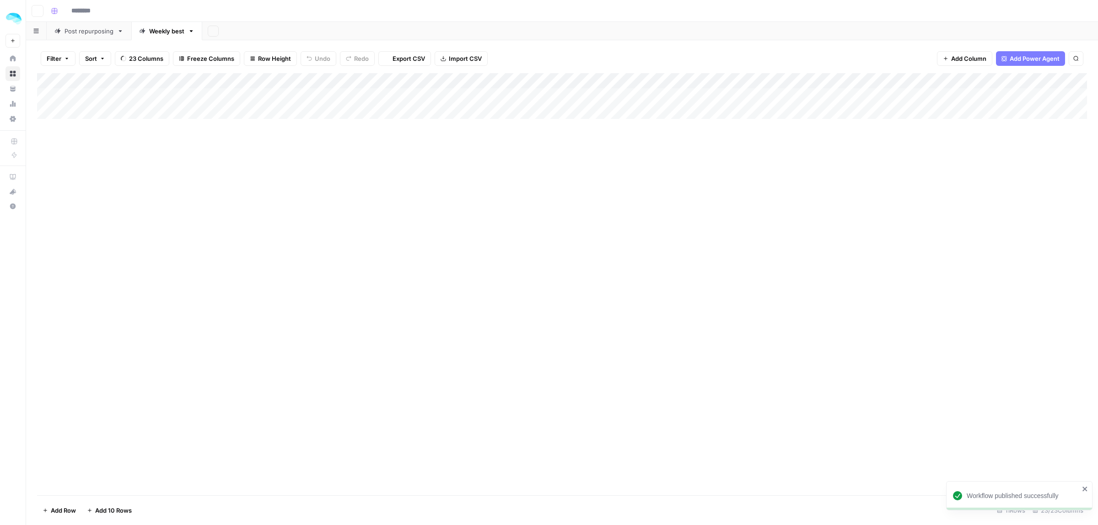
type input "**********"
click at [654, 97] on div "Add Column" at bounding box center [562, 219] width 1050 height 292
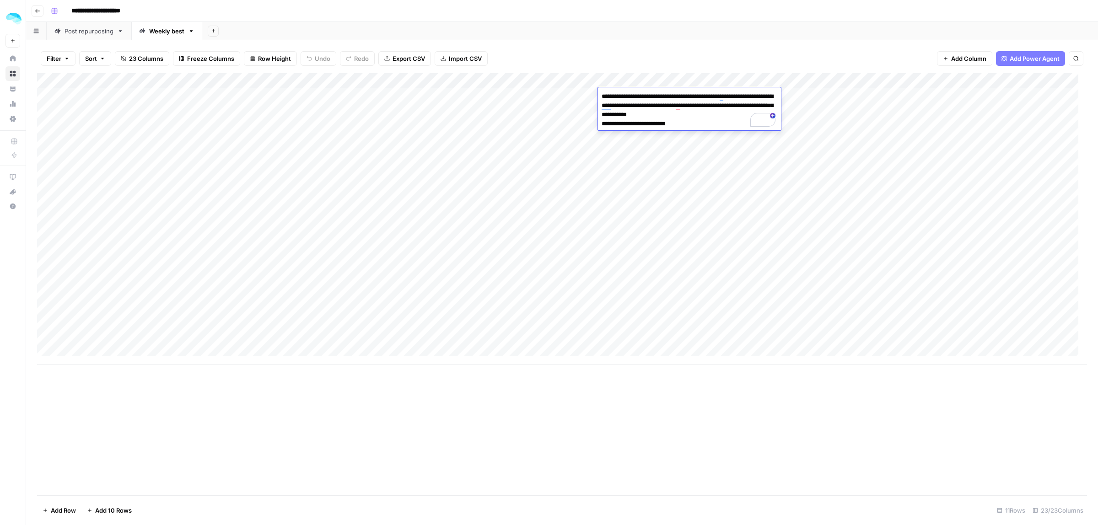
click at [613, 255] on div "Add Column" at bounding box center [562, 219] width 1050 height 292
click at [837, 98] on div "Add Column" at bounding box center [562, 219] width 1050 height 292
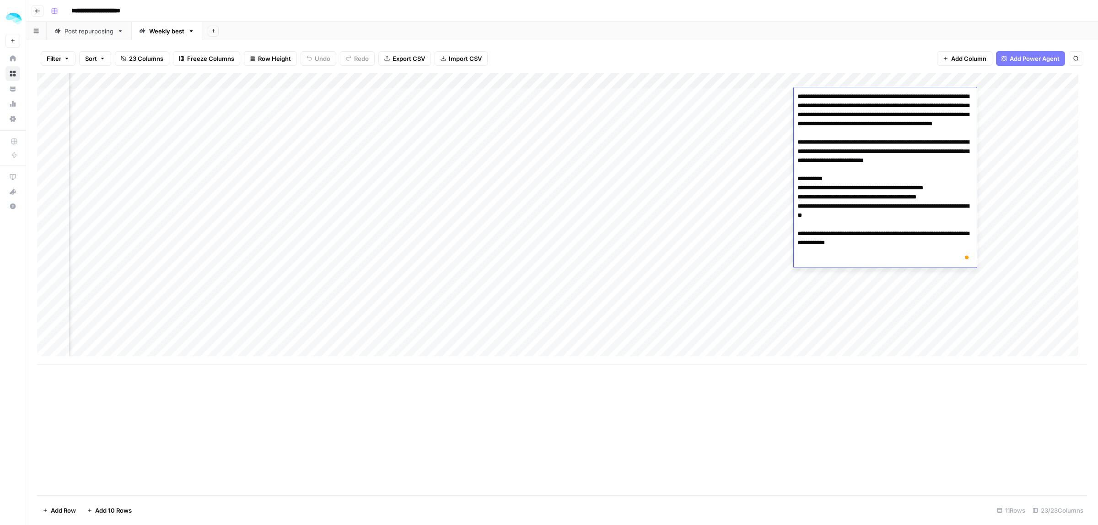
click at [847, 384] on div "Add Column" at bounding box center [562, 284] width 1050 height 422
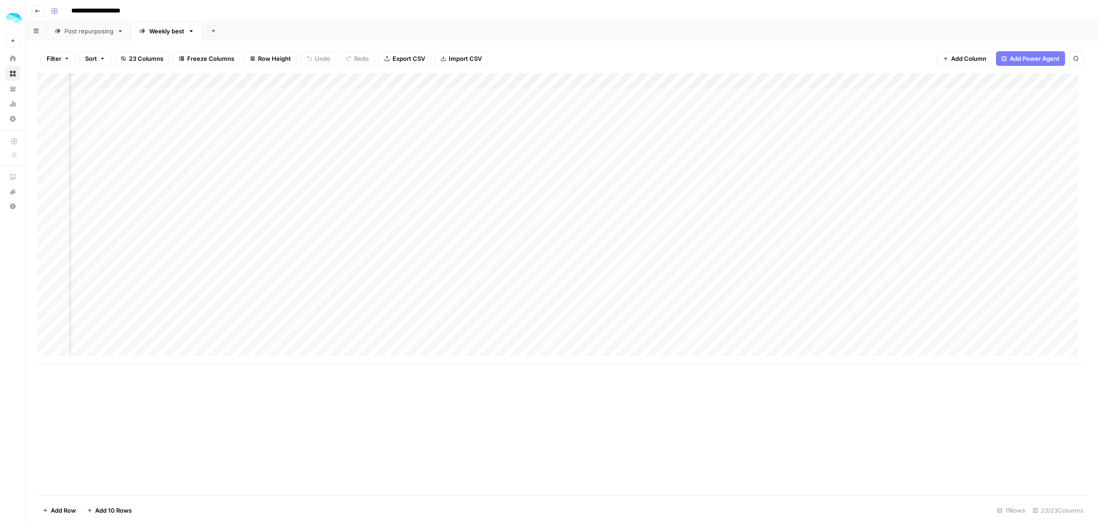
scroll to position [0, 1773]
click at [376, 99] on div "Add Column" at bounding box center [562, 219] width 1050 height 292
click at [372, 97] on div "Add Column" at bounding box center [562, 219] width 1050 height 292
click at [454, 167] on div "Add Column" at bounding box center [562, 219] width 1050 height 292
click at [448, 95] on div "Add Column" at bounding box center [562, 219] width 1050 height 292
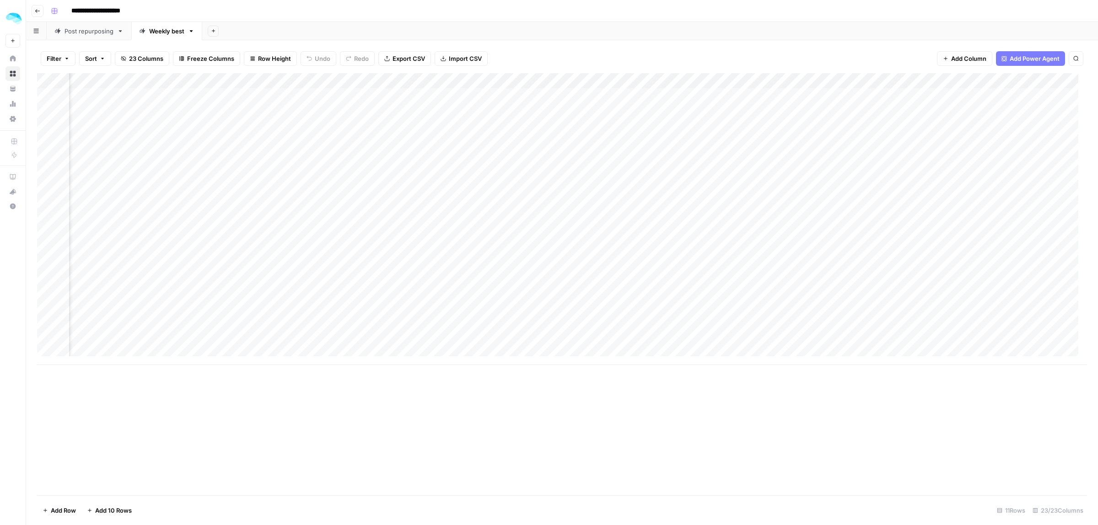
click at [536, 101] on div "Add Column" at bounding box center [562, 219] width 1050 height 292
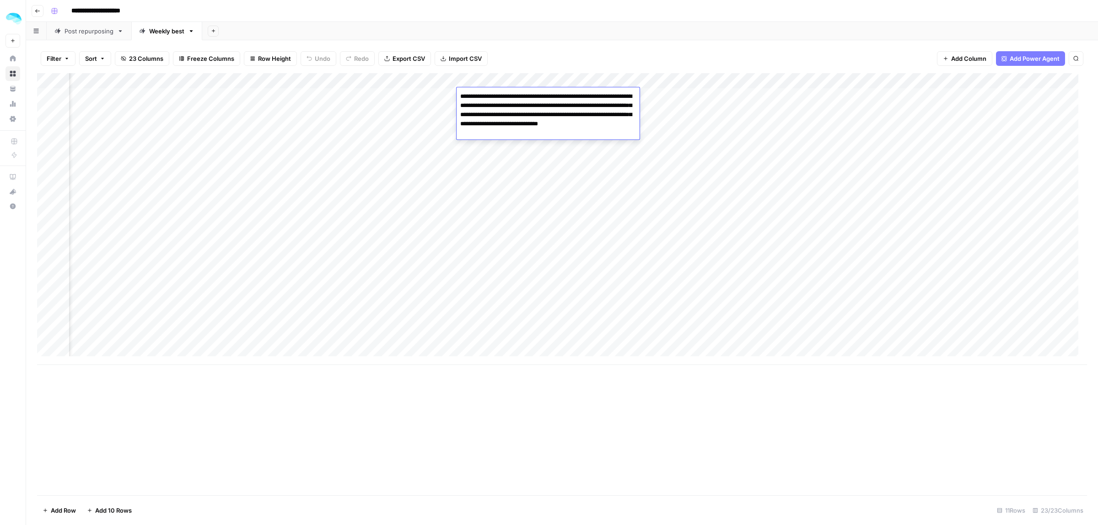
type textarea "**********"
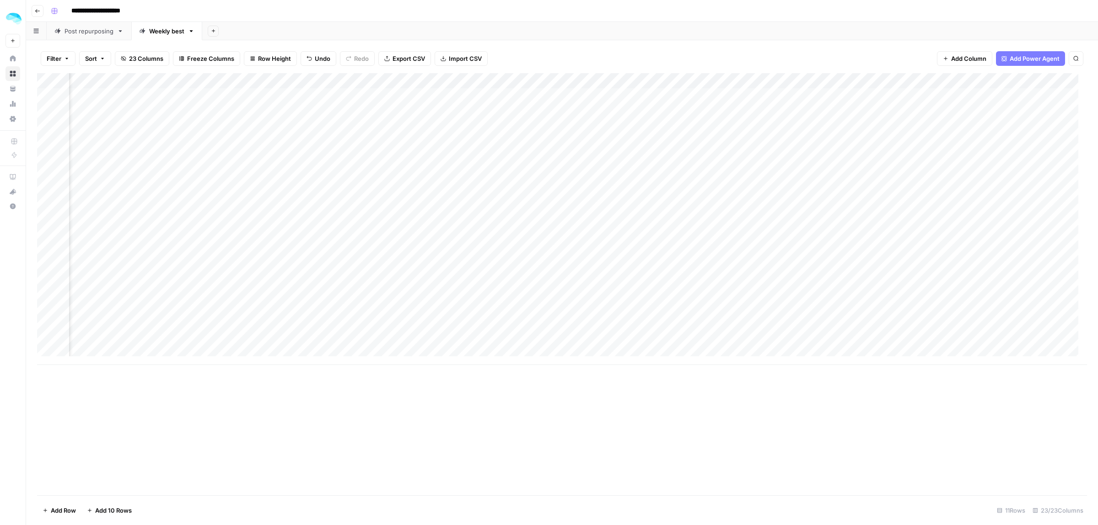
click at [703, 94] on div "Add Column" at bounding box center [562, 219] width 1050 height 292
click at [273, 94] on div "Add Column" at bounding box center [562, 219] width 1050 height 292
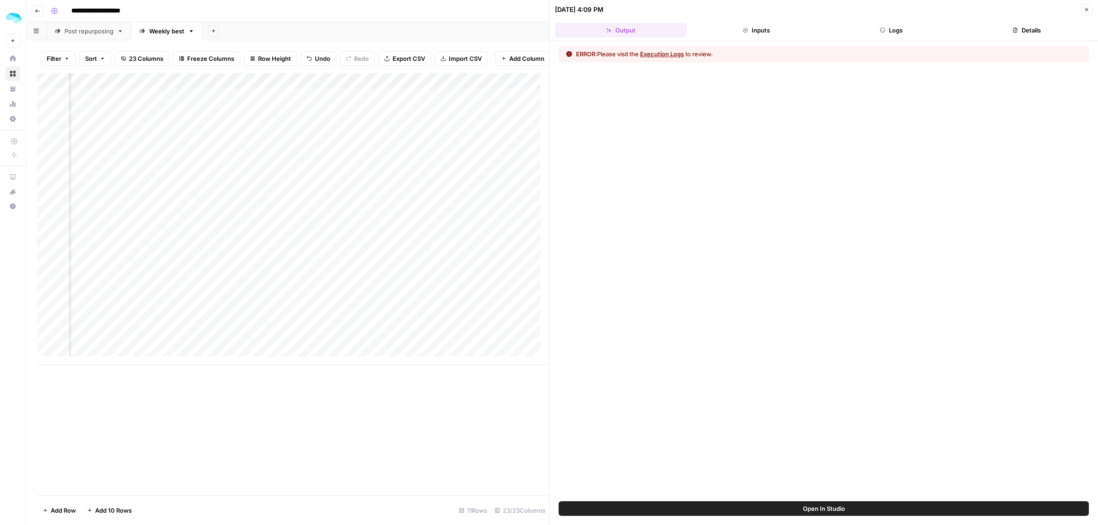
click at [873, 26] on button "Logs" at bounding box center [892, 30] width 132 height 15
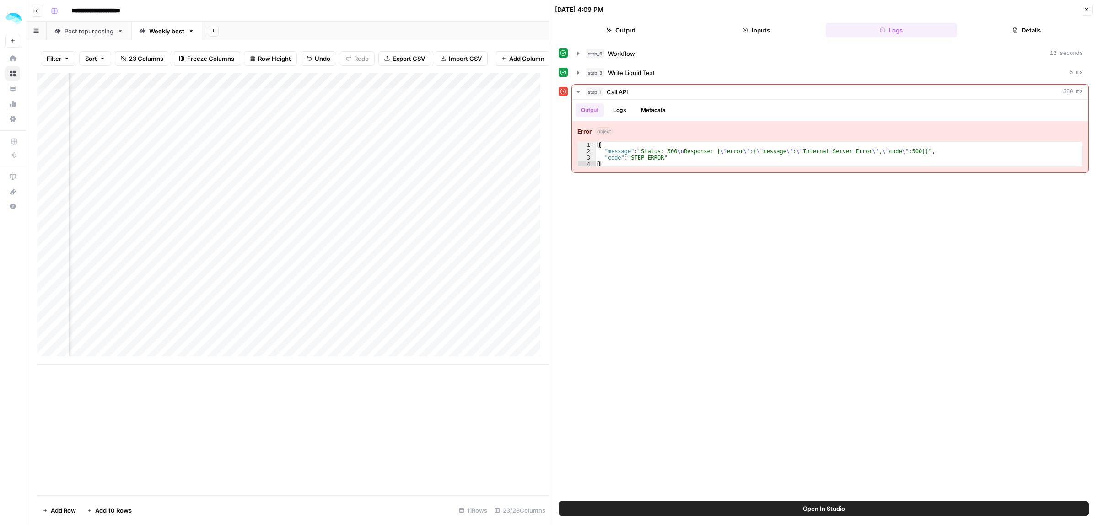
click at [275, 87] on div "Add Column" at bounding box center [293, 219] width 512 height 292
click at [105, 178] on span "Edit Workflow" at bounding box center [137, 179] width 80 height 9
click at [127, 108] on div "Add Column" at bounding box center [293, 219] width 512 height 292
click at [136, 109] on div "Add Column" at bounding box center [293, 219] width 512 height 292
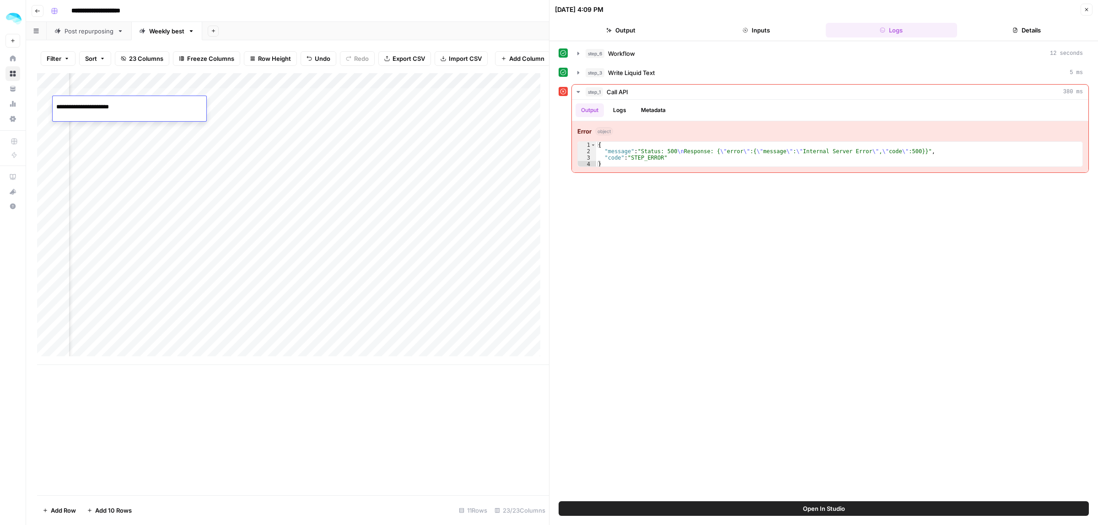
click at [235, 106] on div "Add Column" at bounding box center [293, 219] width 512 height 292
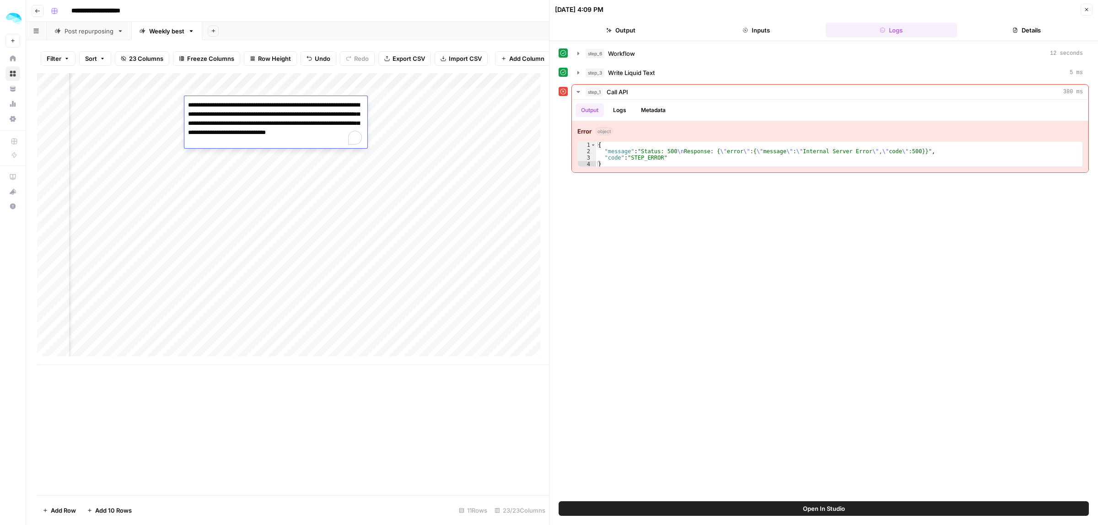
click at [242, 108] on textarea "**********" at bounding box center [275, 123] width 183 height 49
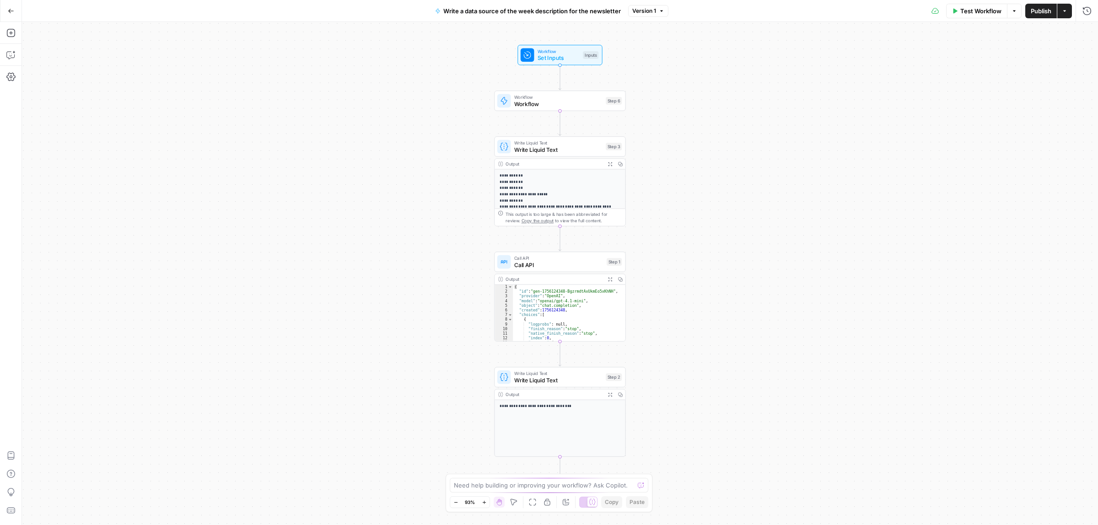
click at [546, 147] on span "Write Liquid Text" at bounding box center [558, 150] width 88 height 9
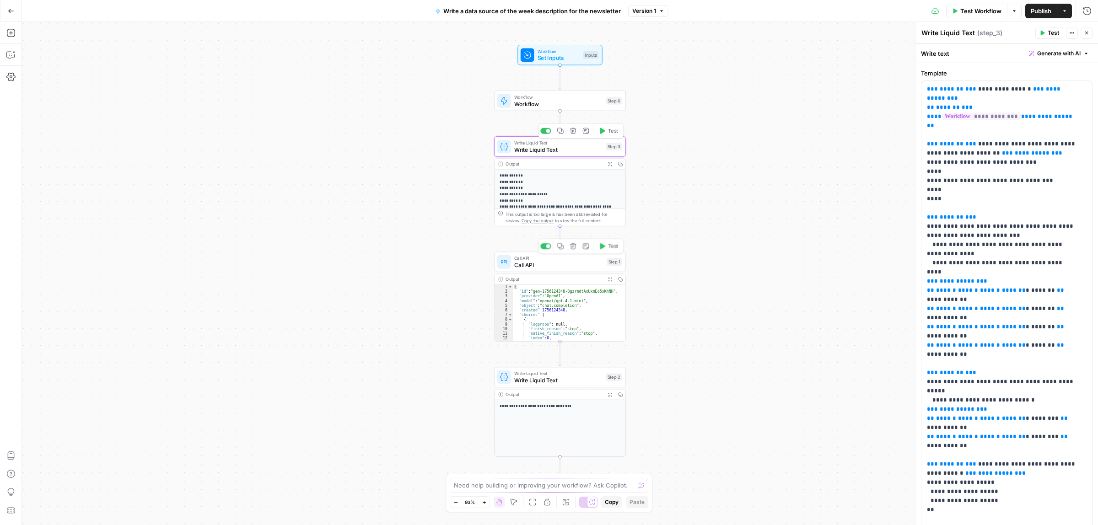
click at [561, 266] on span "Call API" at bounding box center [558, 265] width 89 height 9
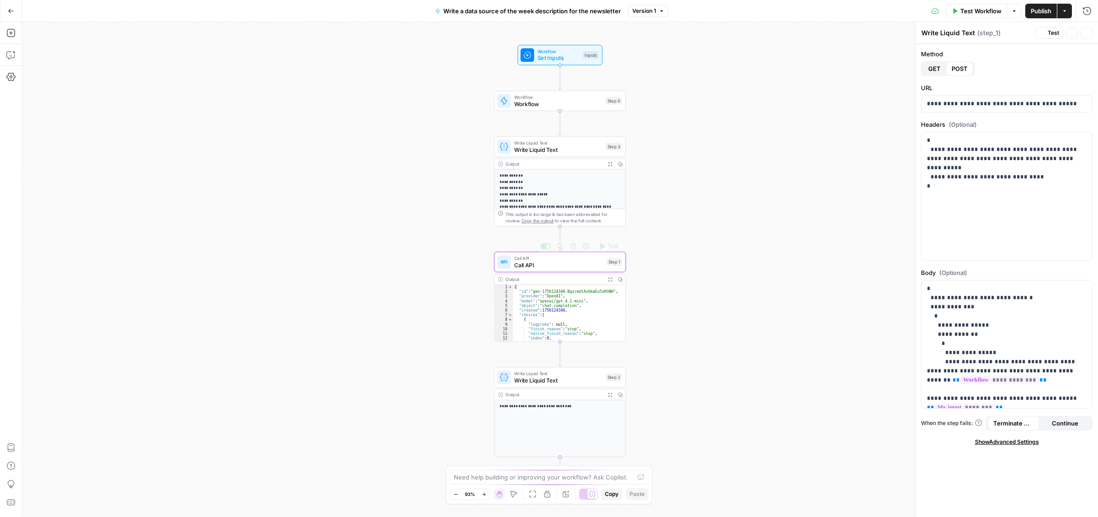
type textarea "Call API"
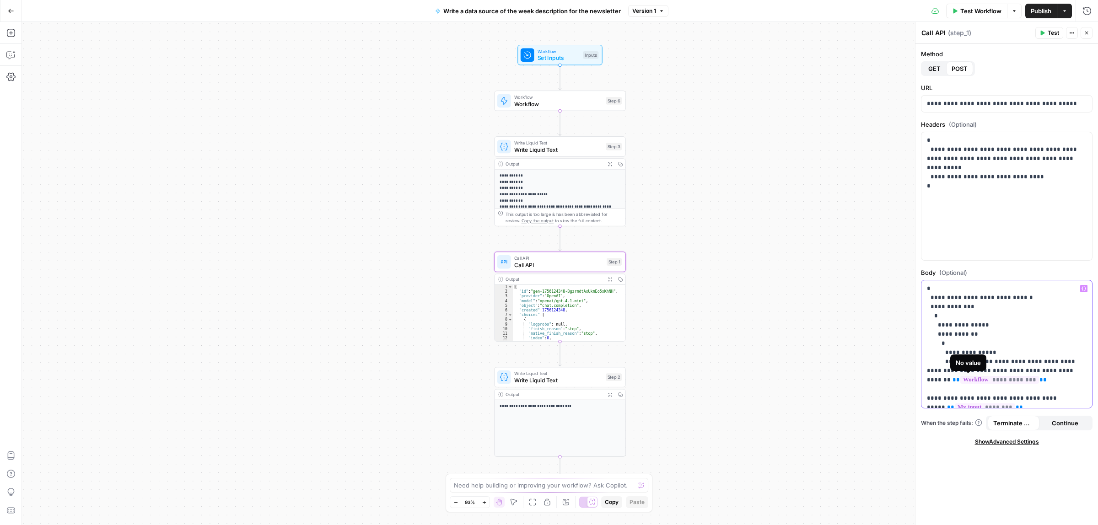
click at [991, 380] on span "**********" at bounding box center [1000, 380] width 79 height 8
click at [1051, 366] on p "**********" at bounding box center [1002, 435] width 151 height 302
click at [983, 380] on span "**********" at bounding box center [1000, 380] width 79 height 8
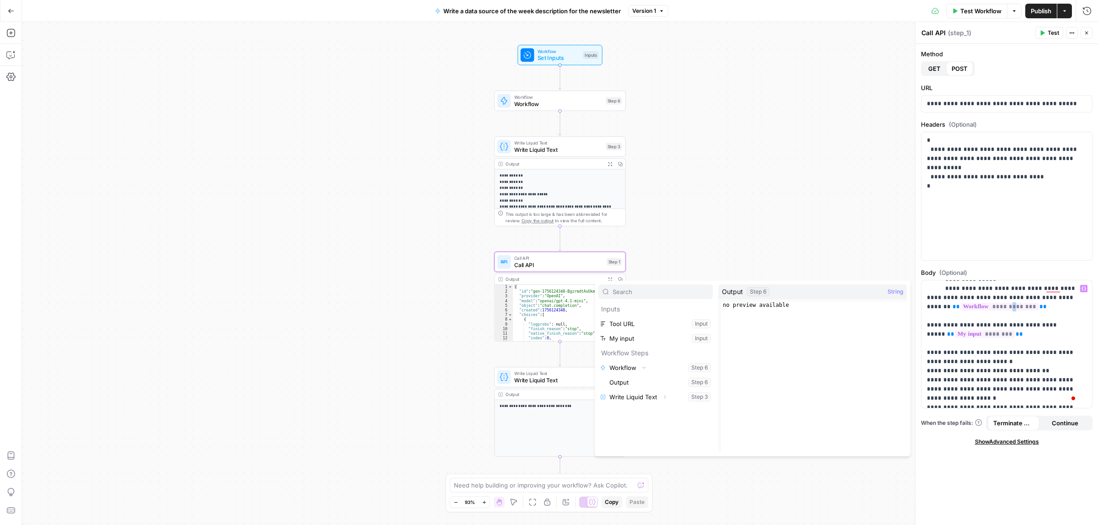
scroll to position [57, 0]
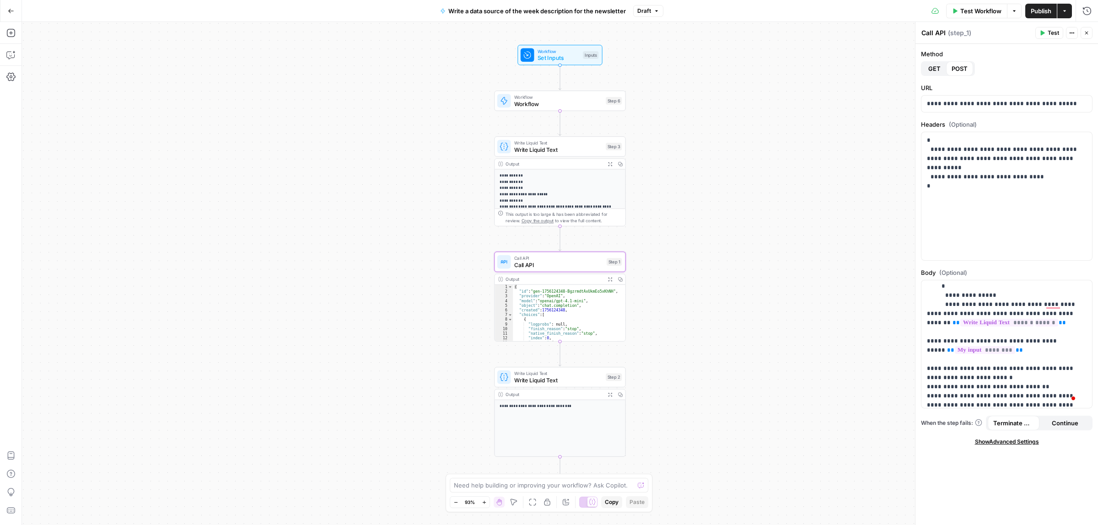
click at [1048, 35] on span "Test" at bounding box center [1053, 33] width 11 height 8
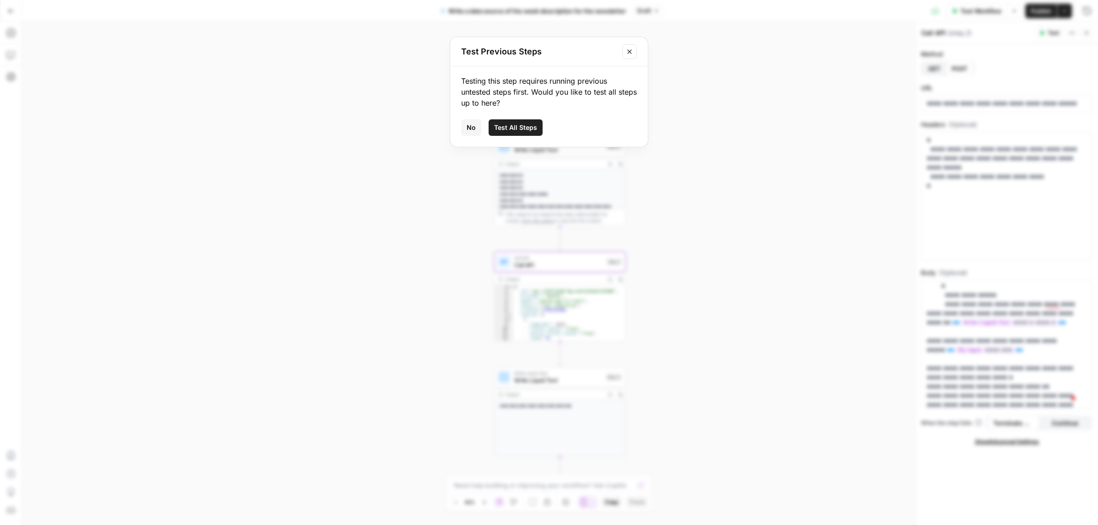
click at [511, 128] on span "Test All Steps" at bounding box center [515, 127] width 43 height 9
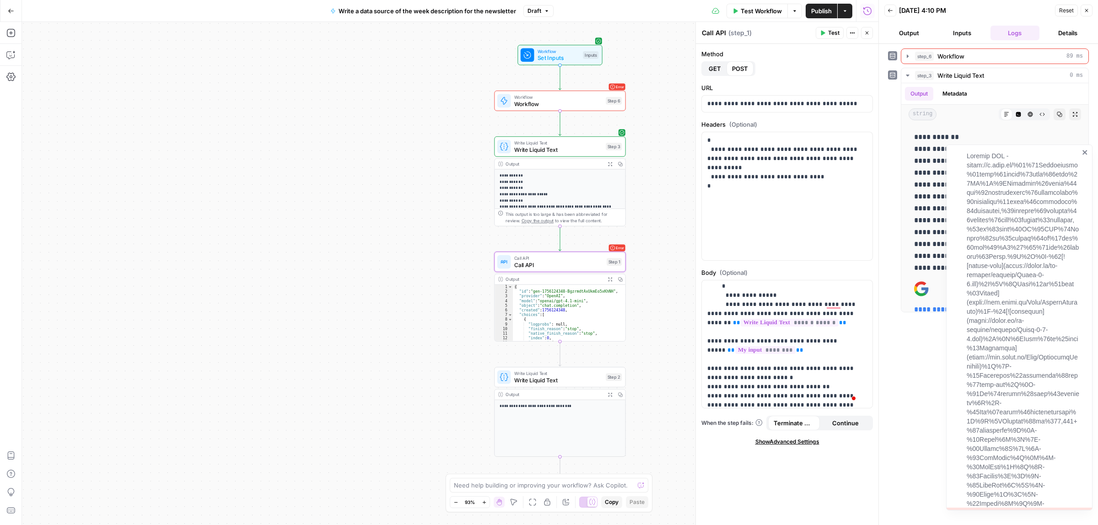
click at [1085, 152] on icon "close" at bounding box center [1085, 152] width 5 height 5
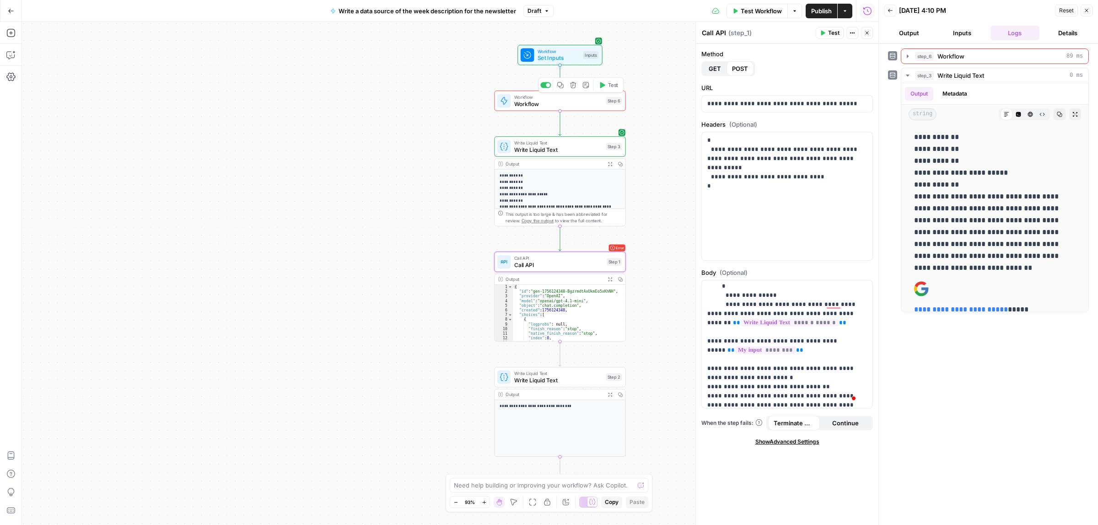
click at [581, 103] on span "Workflow" at bounding box center [558, 104] width 88 height 9
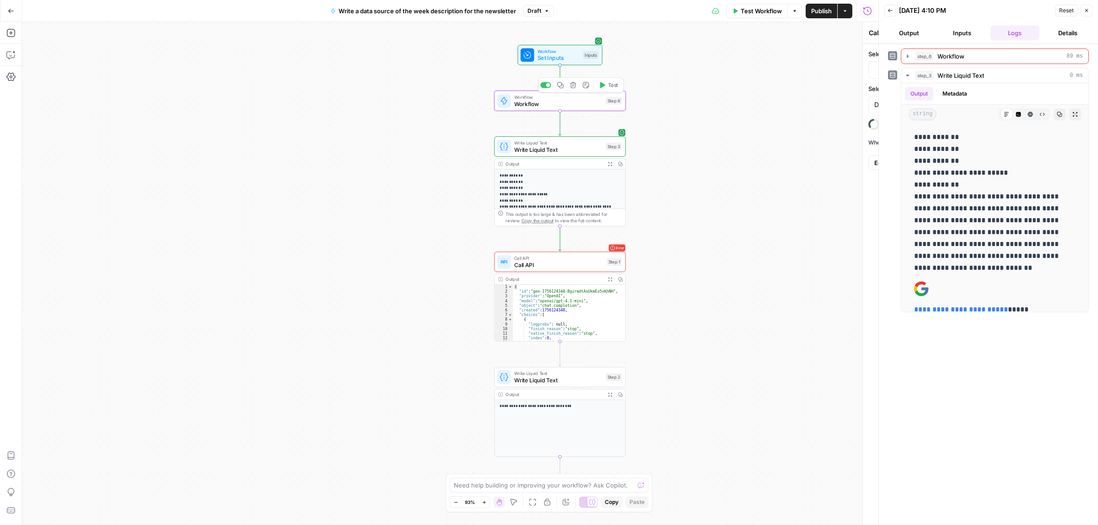
type textarea "Workflow"
type input "Jina scraping the tool page"
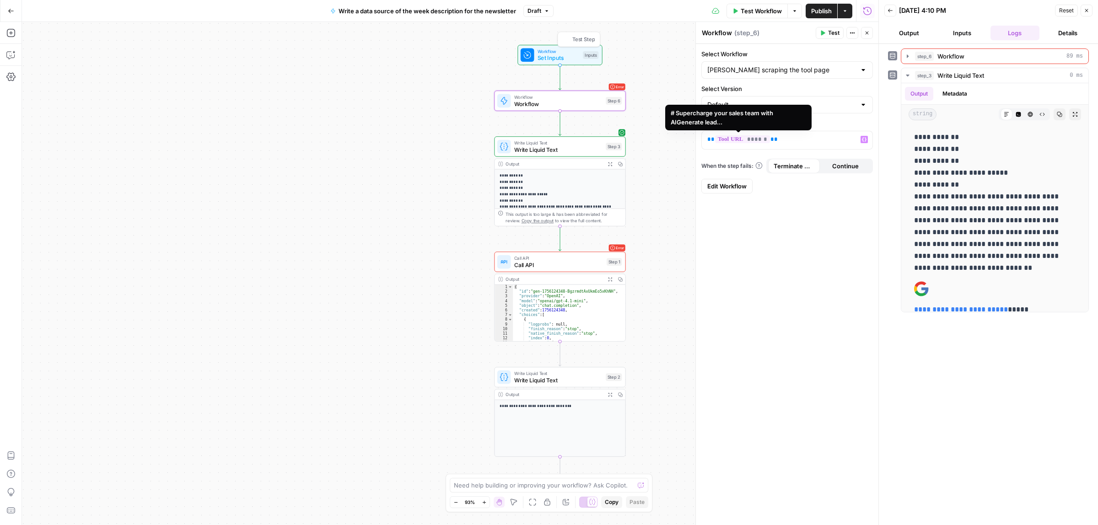
click at [554, 56] on span "Set Inputs" at bounding box center [559, 58] width 42 height 9
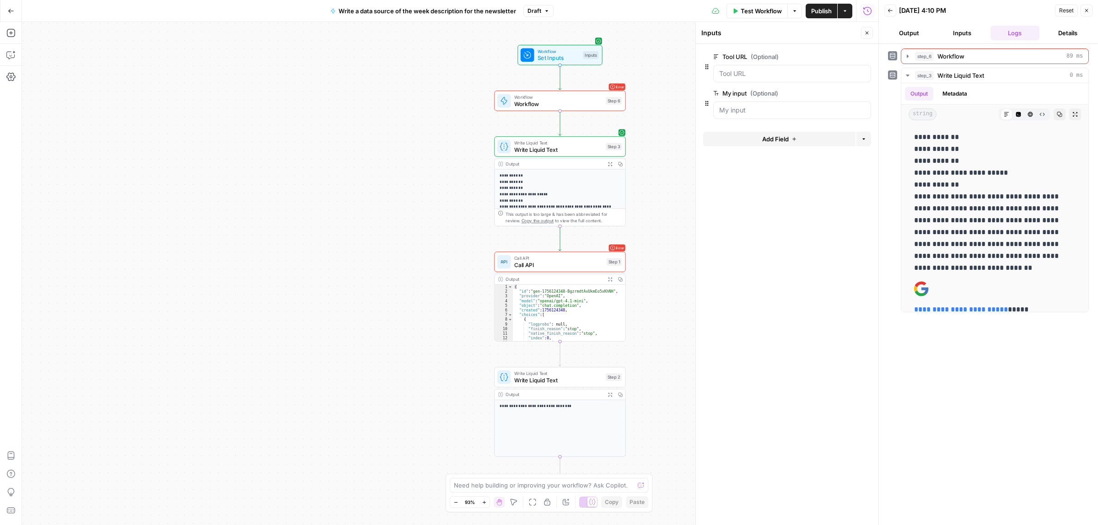
click at [818, 12] on span "Publish" at bounding box center [821, 10] width 21 height 9
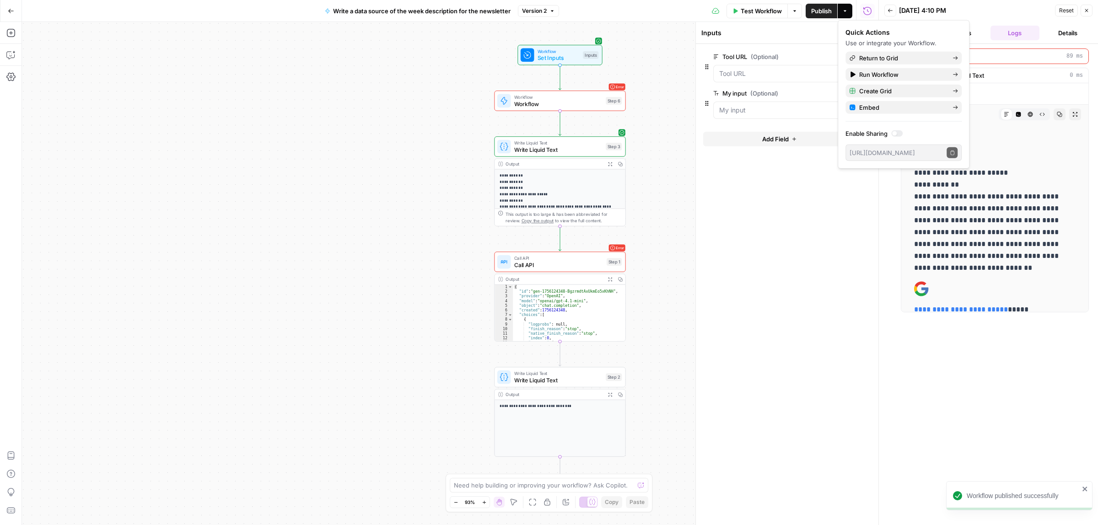
click at [759, 17] on button "Test Workflow" at bounding box center [757, 11] width 61 height 15
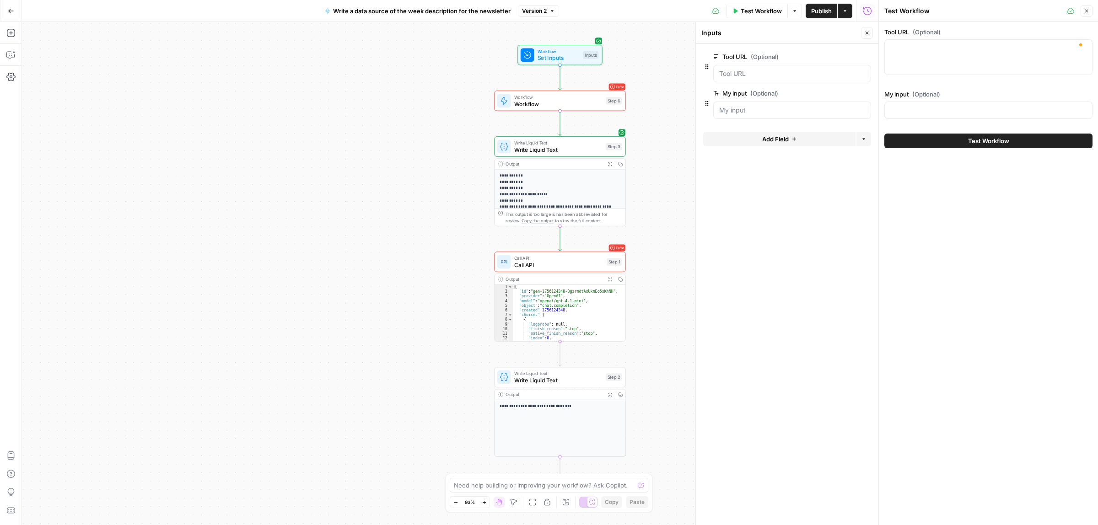
click at [932, 56] on div at bounding box center [989, 57] width 208 height 36
paste textarea "[URL][DOMAIN_NAME]"
type textarea "[URL][DOMAIN_NAME]"
click at [915, 107] on input "My input (Optional)" at bounding box center [989, 110] width 196 height 9
paste input "Still almost every time before launching the outreach manually search for email…"
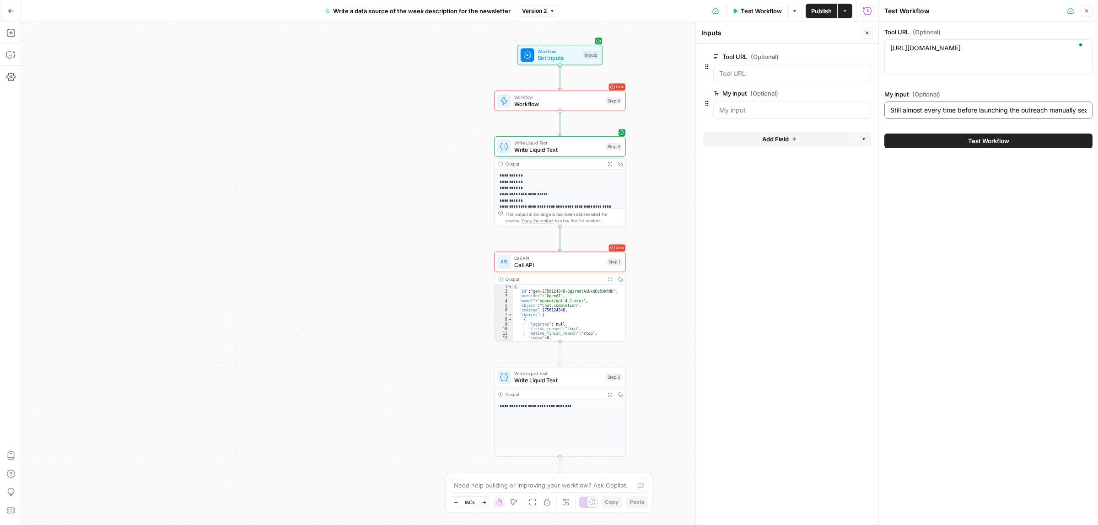
scroll to position [0, 570]
type input "Still almost every time before launching the outreach manually search for email…"
click at [940, 144] on button "Test Workflow" at bounding box center [989, 141] width 208 height 15
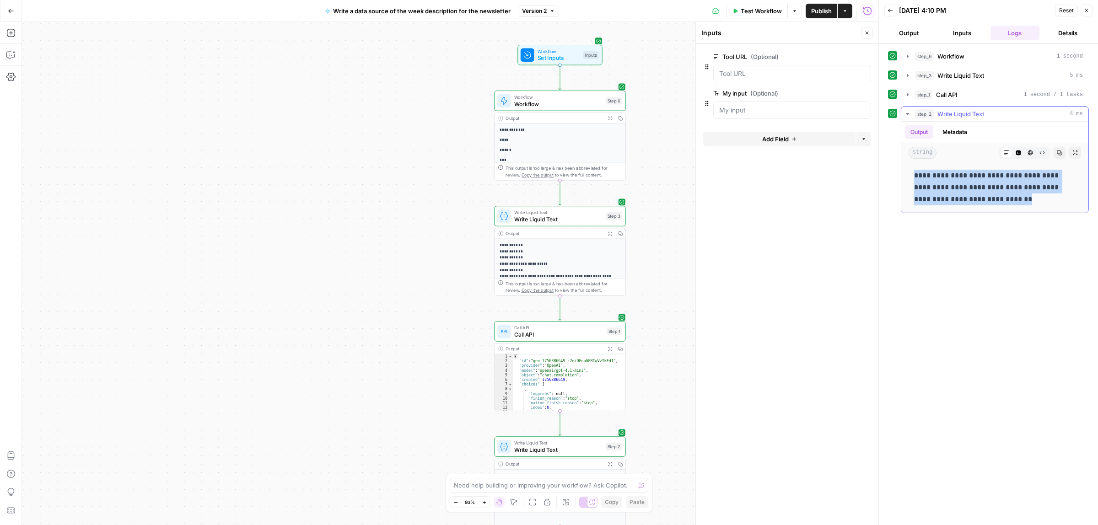
drag, startPoint x: 984, startPoint y: 203, endPoint x: 907, endPoint y: 175, distance: 82.1
click at [907, 175] on div "**********" at bounding box center [995, 187] width 187 height 50
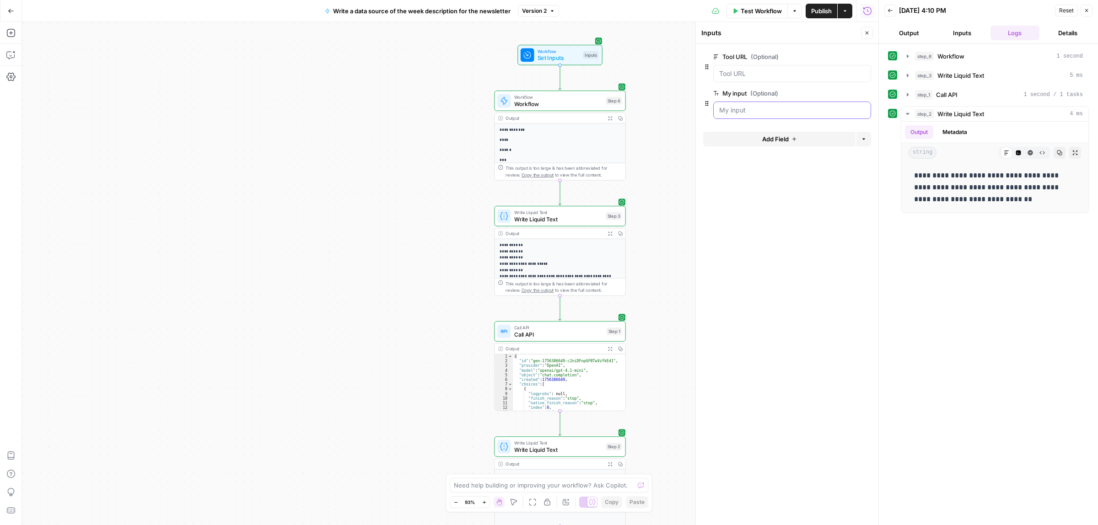
click at [760, 113] on input "My input (Optional)" at bounding box center [792, 110] width 146 height 9
click at [759, 71] on URL "Tool URL (Optional)" at bounding box center [792, 73] width 146 height 9
click at [565, 337] on span "Call API" at bounding box center [558, 334] width 89 height 9
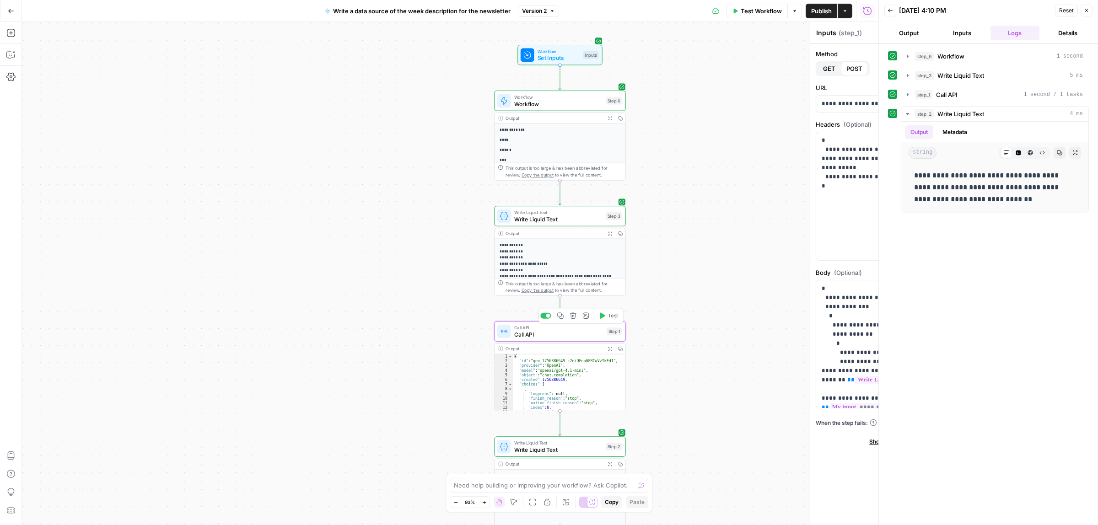
type textarea "Call API"
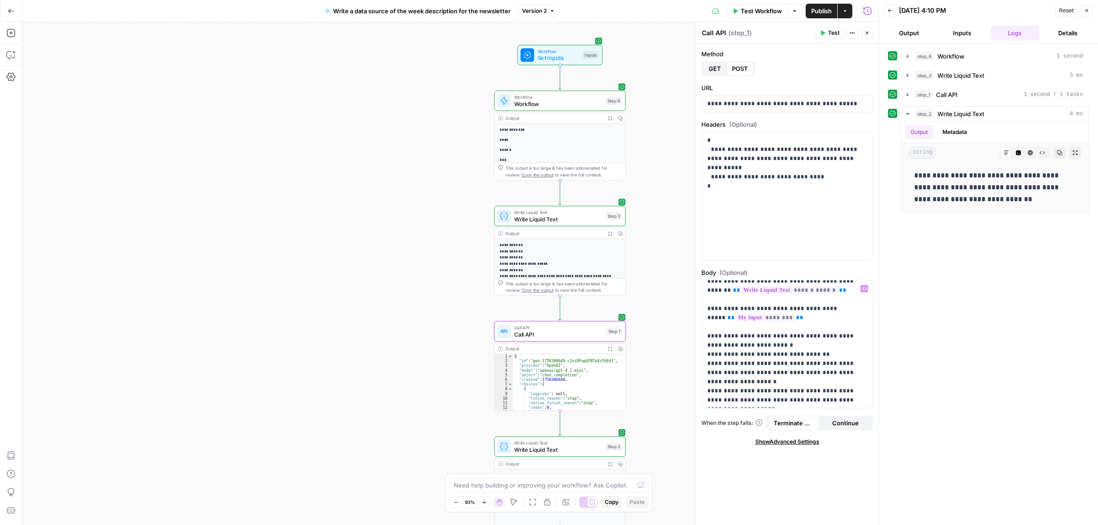
scroll to position [114, 0]
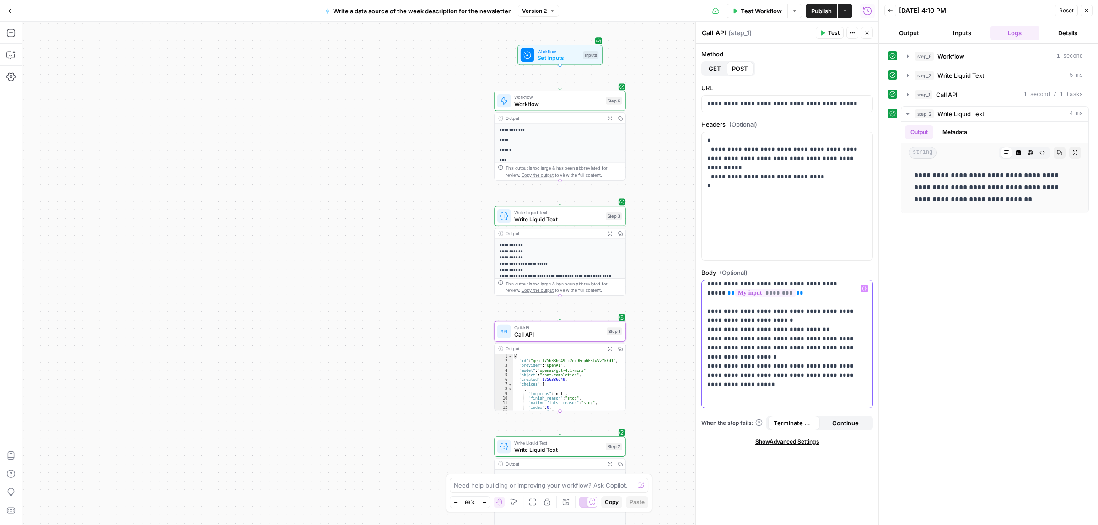
click at [759, 294] on span "********" at bounding box center [765, 293] width 60 height 8
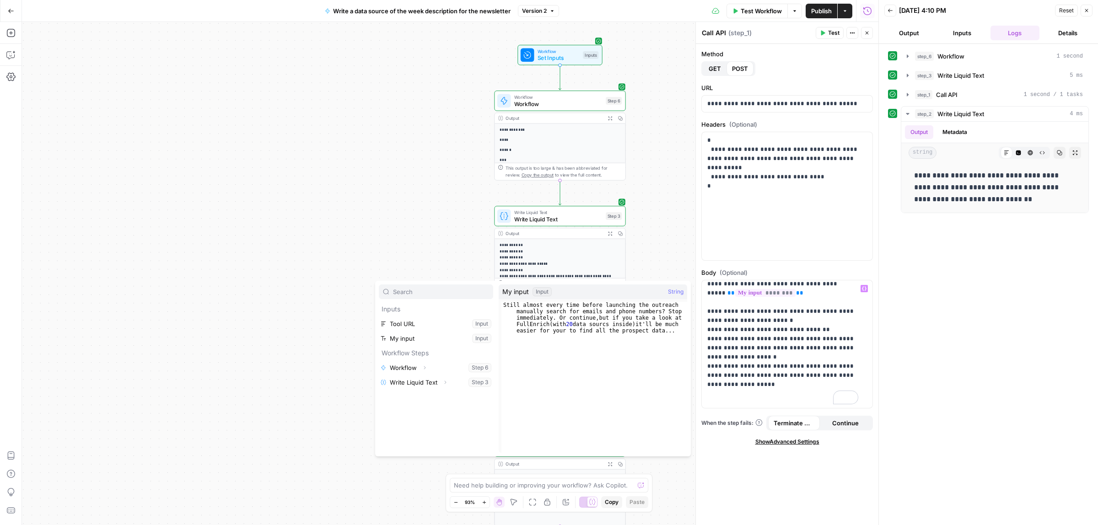
click at [668, 227] on div "**********" at bounding box center [450, 273] width 857 height 503
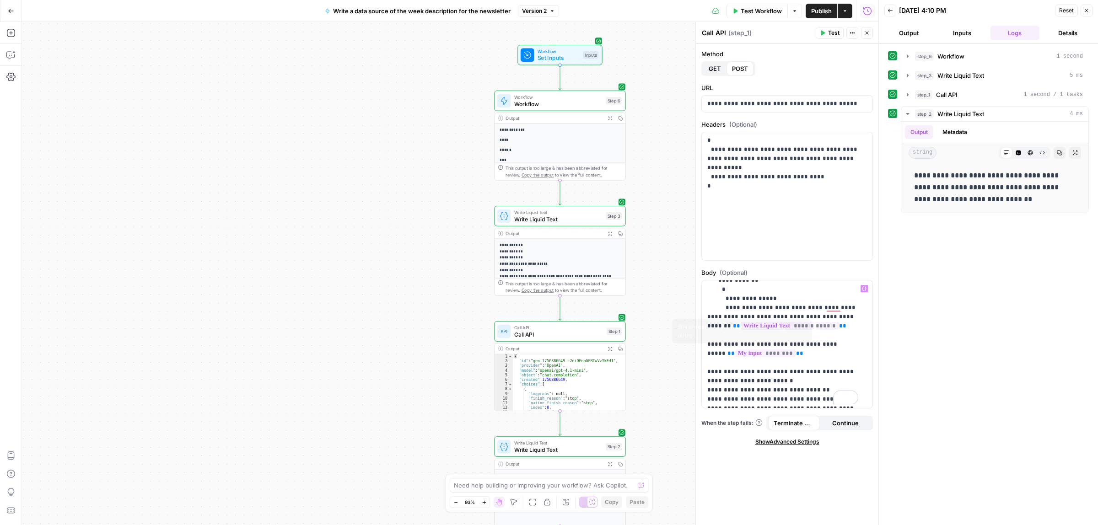
scroll to position [0, 0]
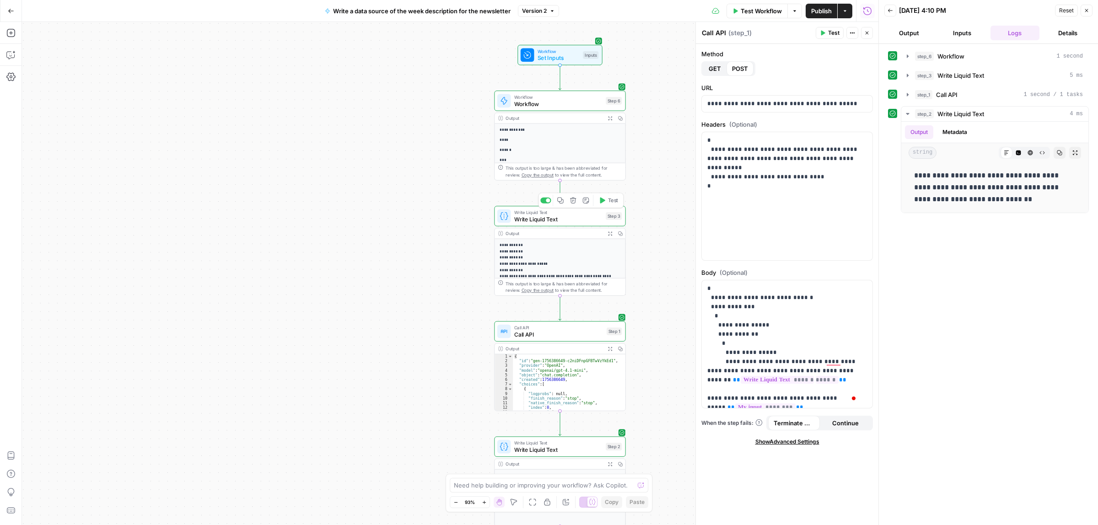
click at [557, 218] on span "Write Liquid Text" at bounding box center [558, 219] width 88 height 9
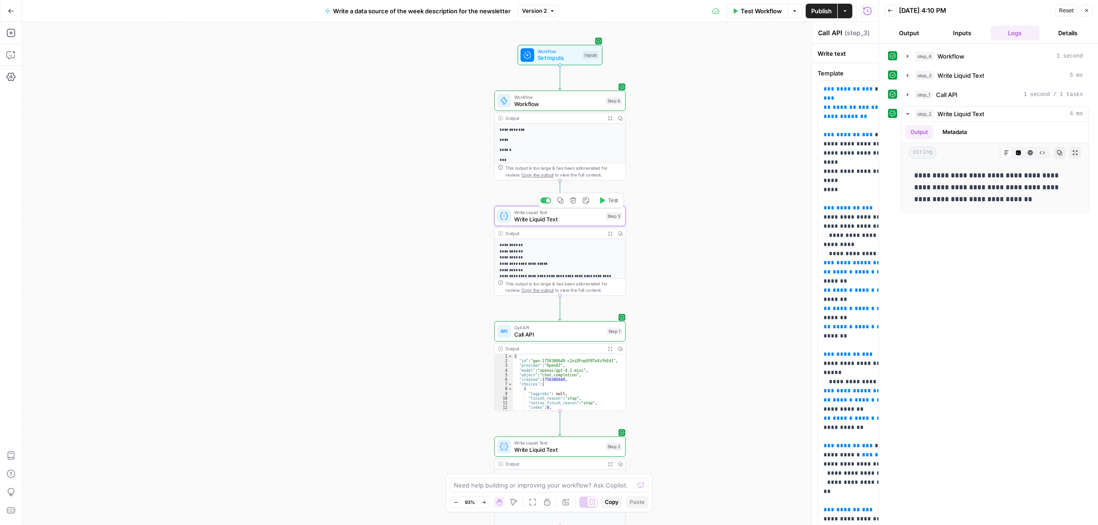
type textarea "Write Liquid Text"
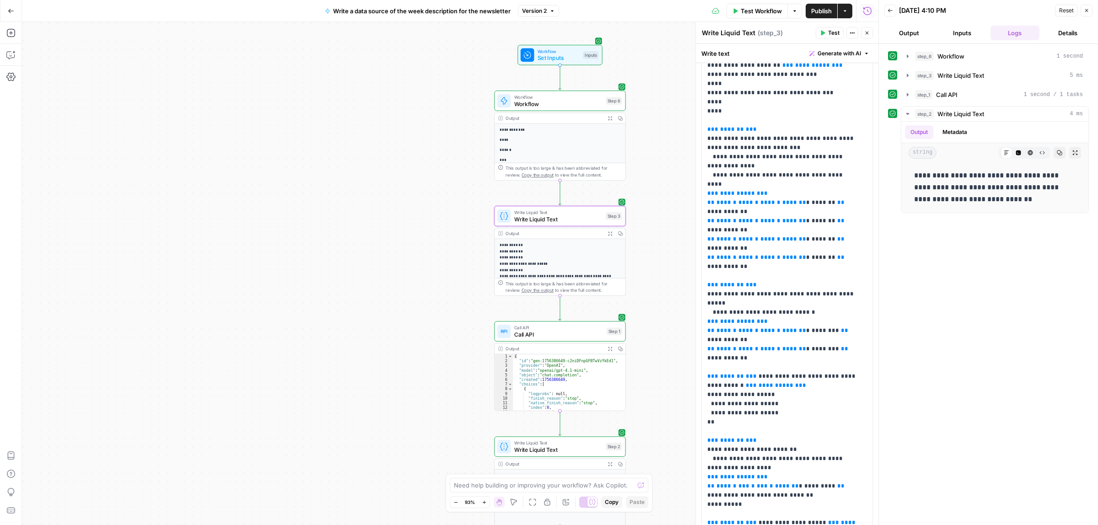
scroll to position [121, 0]
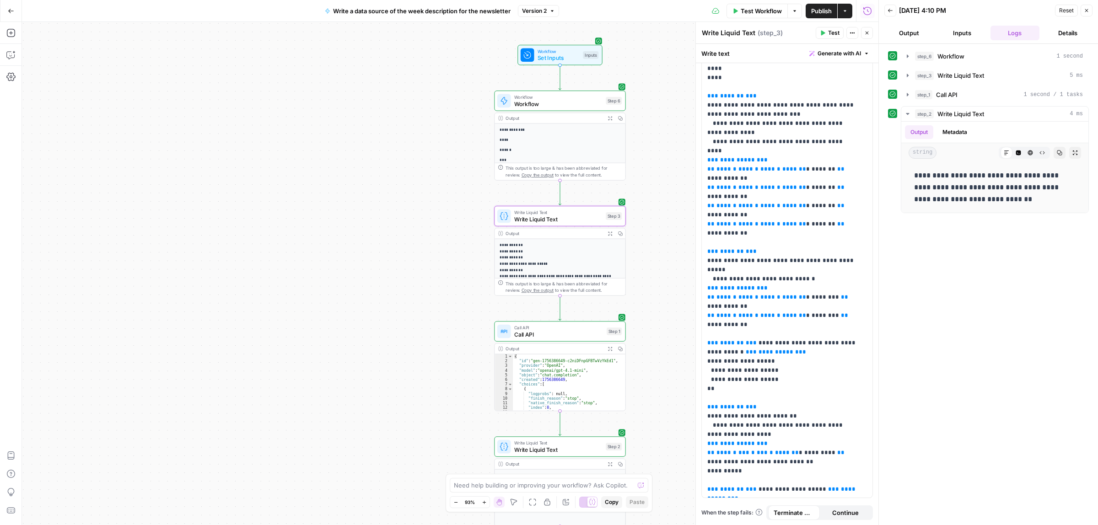
click at [569, 218] on span "Write Liquid Text" at bounding box center [558, 219] width 88 height 9
click at [611, 198] on span "Test" at bounding box center [613, 201] width 10 height 8
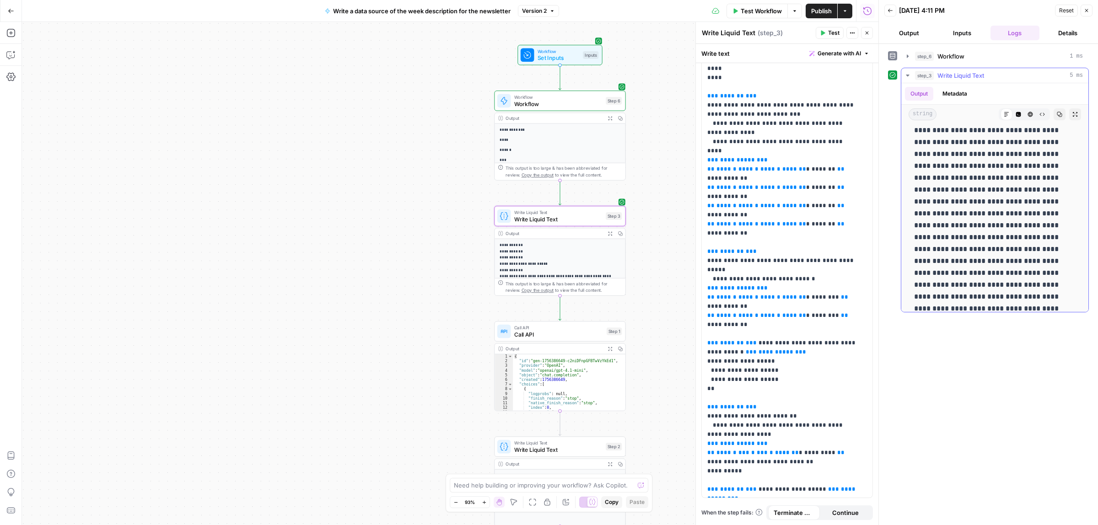
scroll to position [2311, 0]
click at [1088, 11] on icon "button" at bounding box center [1086, 10] width 5 height 5
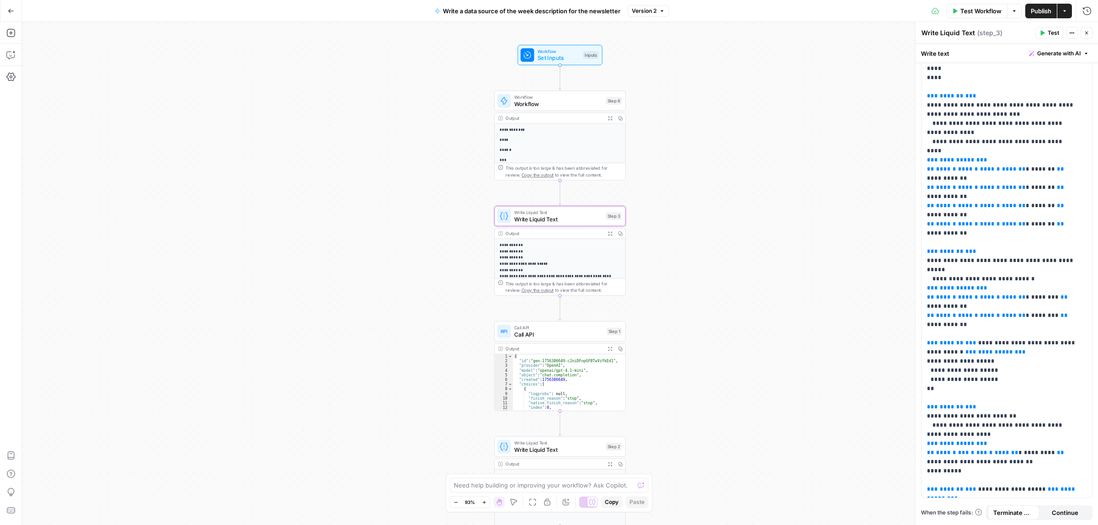
click at [1026, 7] on button "Publish" at bounding box center [1042, 11] width 32 height 15
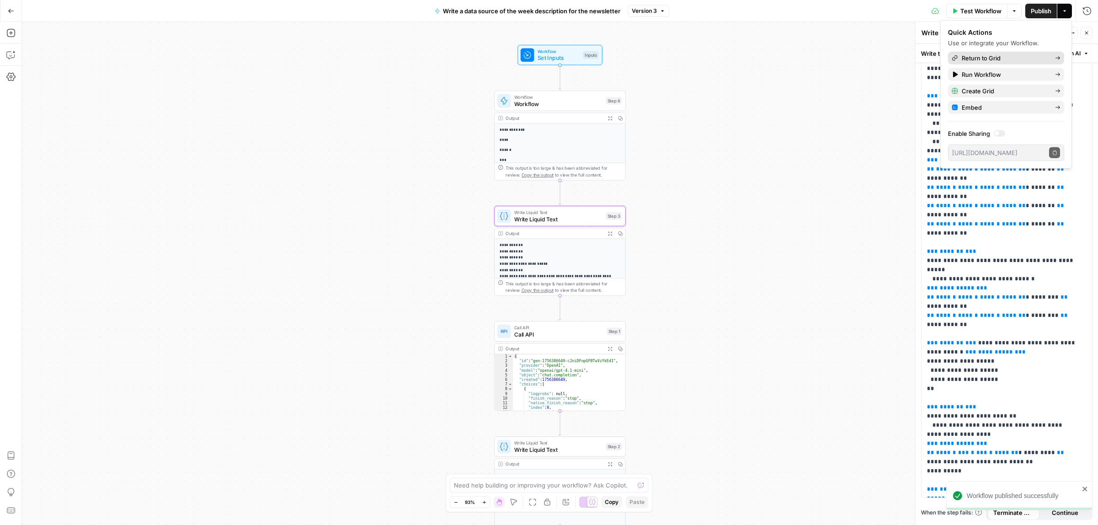
click at [1001, 55] on span "Return to Grid" at bounding box center [1005, 58] width 86 height 9
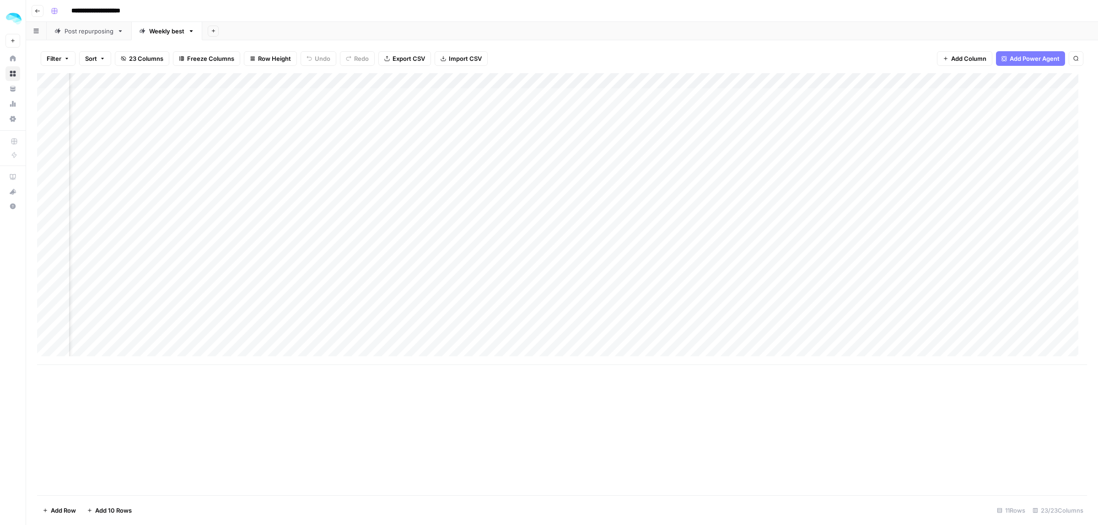
scroll to position [0, 1824]
click at [747, 97] on div "Add Column" at bounding box center [562, 219] width 1050 height 292
click at [616, 79] on div "Add Column" at bounding box center [562, 219] width 1050 height 292
click at [460, 173] on span "Edit Workflow" at bounding box center [474, 170] width 80 height 9
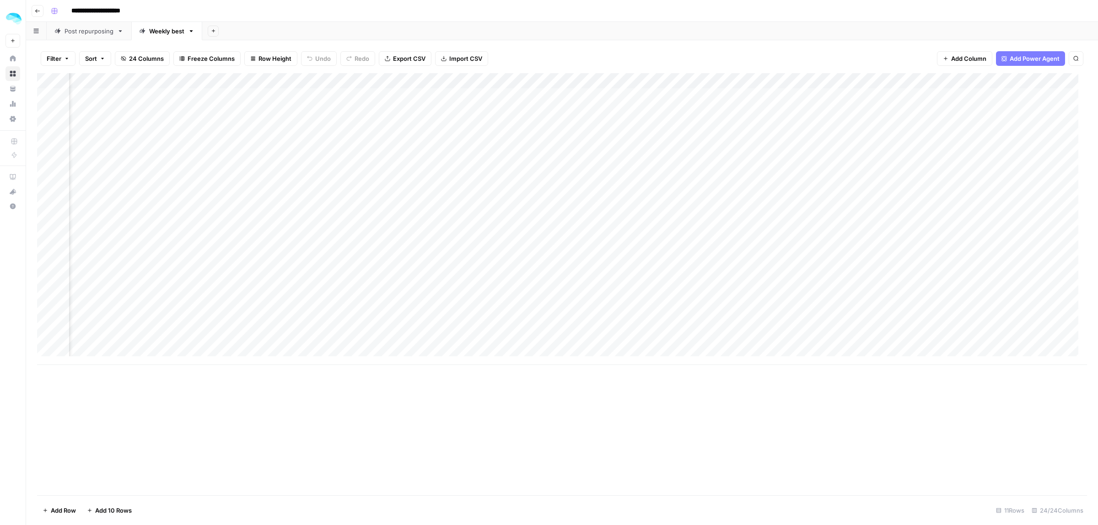
click at [616, 81] on div "Add Column" at bounding box center [562, 219] width 1050 height 292
click at [462, 155] on span "Configure Inputs" at bounding box center [474, 157] width 80 height 9
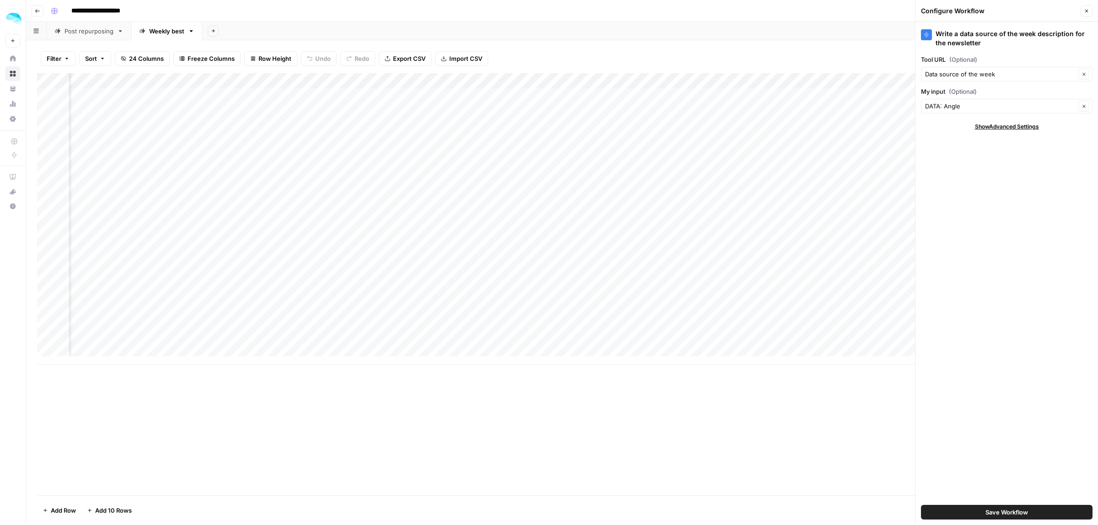
click at [1087, 9] on icon "button" at bounding box center [1086, 10] width 5 height 5
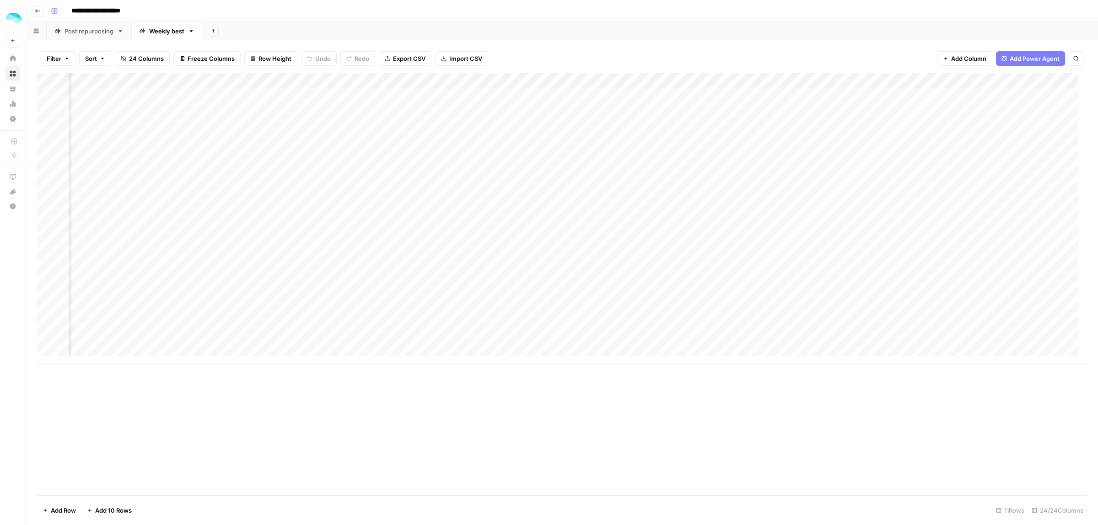
click at [616, 78] on div "Add Column" at bounding box center [562, 219] width 1050 height 292
click at [461, 170] on span "Edit Workflow" at bounding box center [474, 170] width 80 height 9
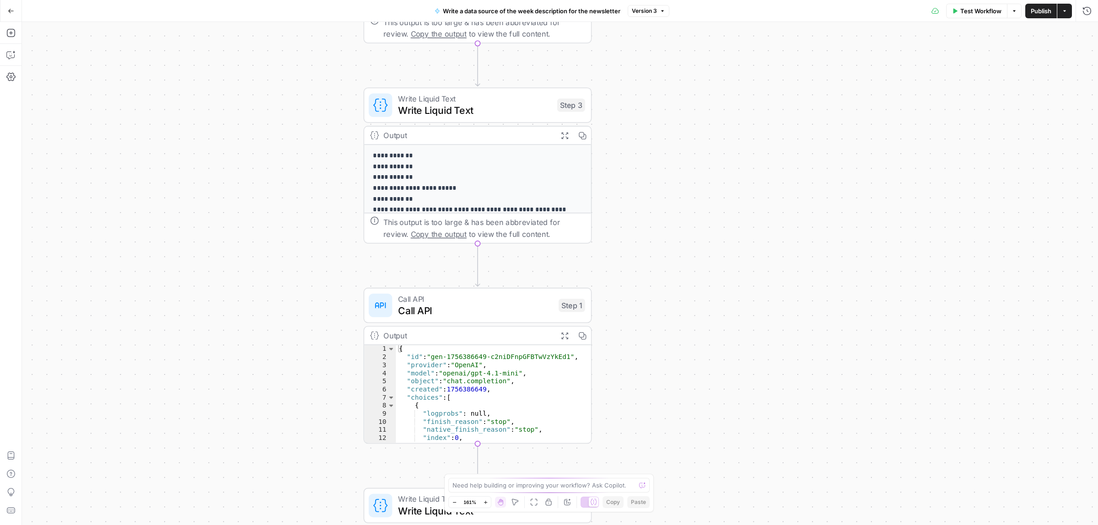
drag, startPoint x: 650, startPoint y: 259, endPoint x: 647, endPoint y: 250, distance: 9.7
click at [650, 243] on div "**********" at bounding box center [560, 273] width 1076 height 503
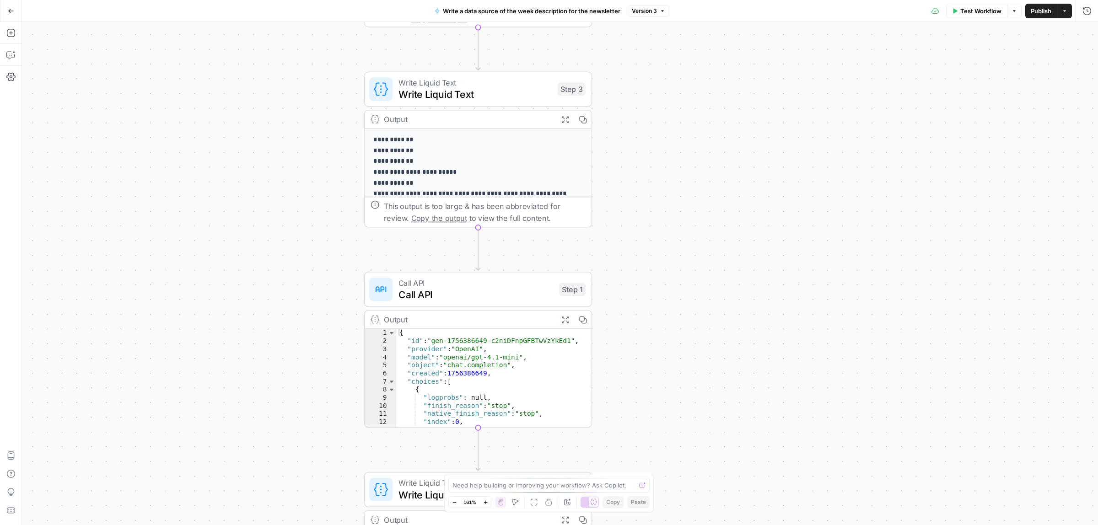
click at [470, 289] on span "Call API" at bounding box center [476, 294] width 155 height 15
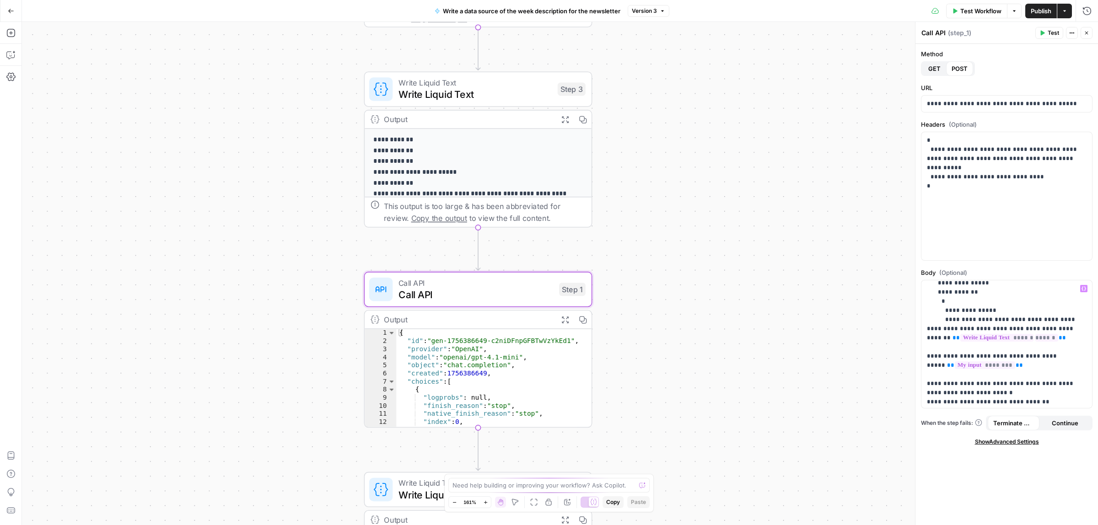
scroll to position [57, 0]
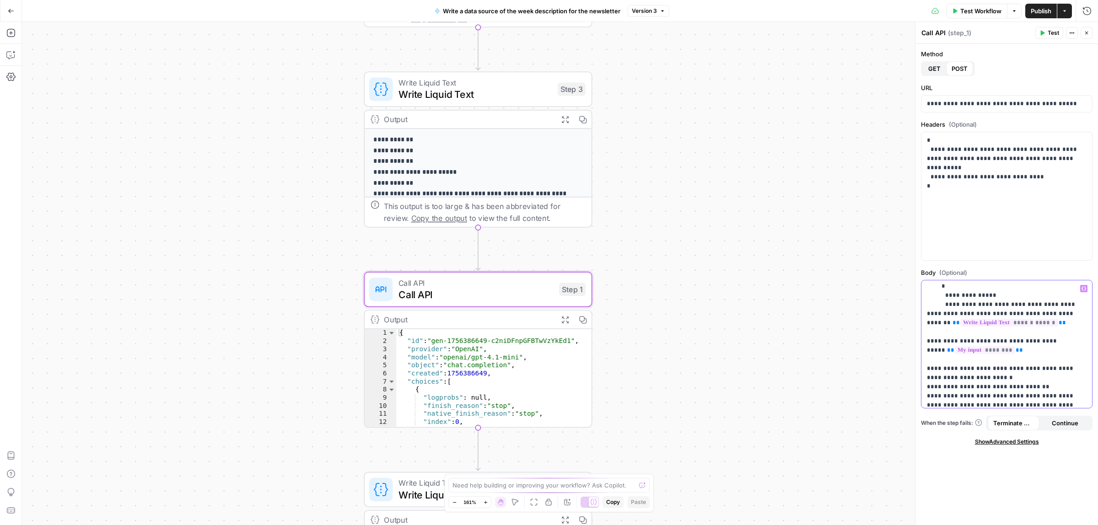
drag, startPoint x: 980, startPoint y: 339, endPoint x: 1036, endPoint y: 342, distance: 55.9
click at [1022, 342] on p "**********" at bounding box center [1002, 378] width 151 height 302
click at [1036, 342] on p "**********" at bounding box center [1002, 378] width 151 height 302
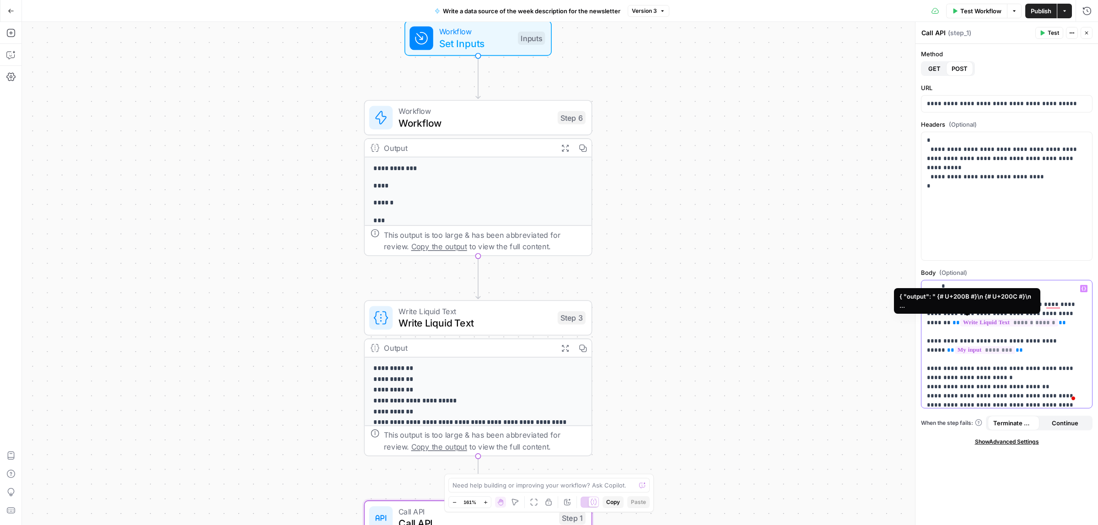
drag, startPoint x: 1037, startPoint y: 321, endPoint x: 928, endPoint y: 321, distance: 109.4
click at [928, 321] on p "**********" at bounding box center [1002, 378] width 151 height 302
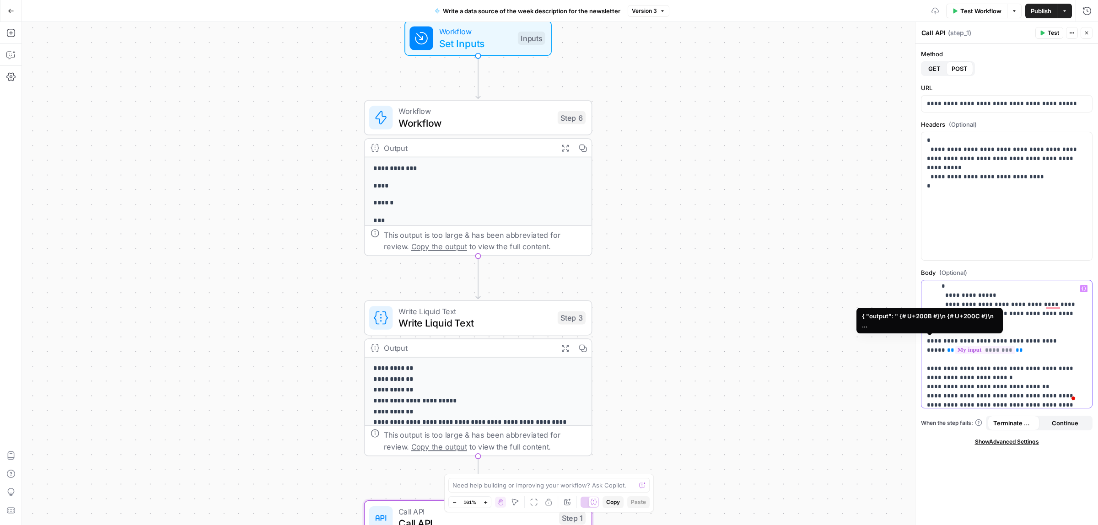
click at [1084, 287] on icon "button" at bounding box center [1084, 288] width 5 height 5
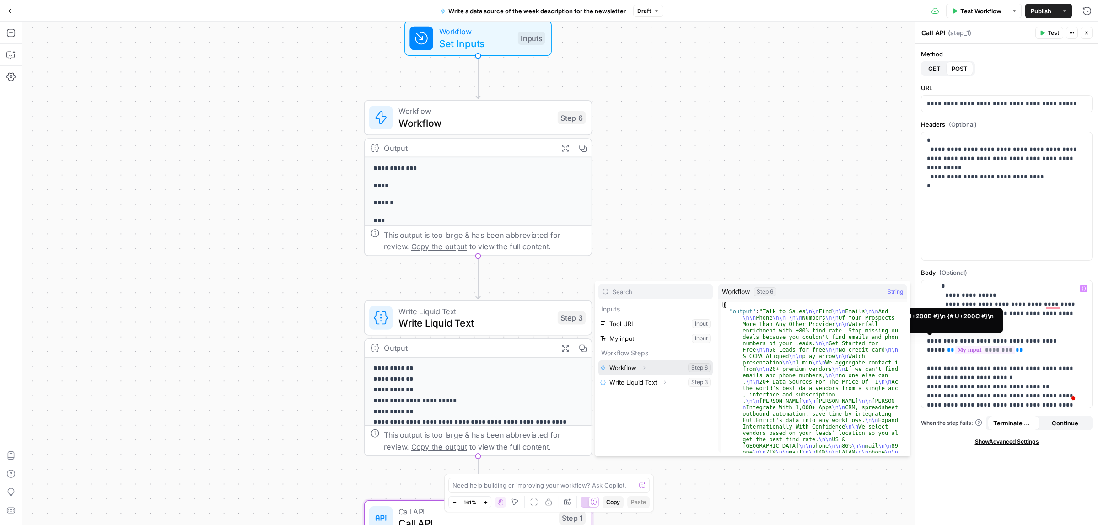
click at [650, 369] on button "Select variable Workflow" at bounding box center [656, 368] width 114 height 15
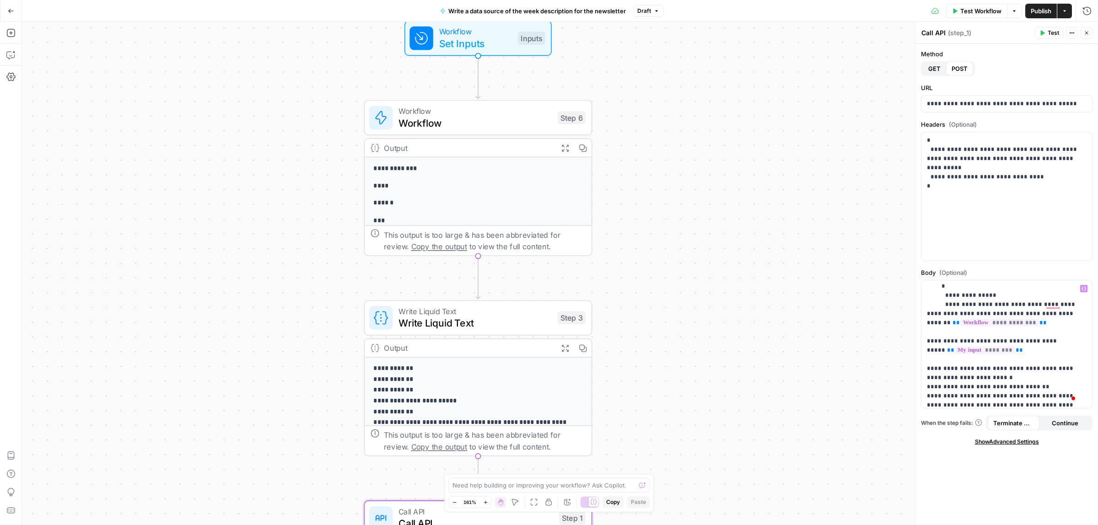
click at [1041, 29] on button "Test" at bounding box center [1050, 33] width 28 height 12
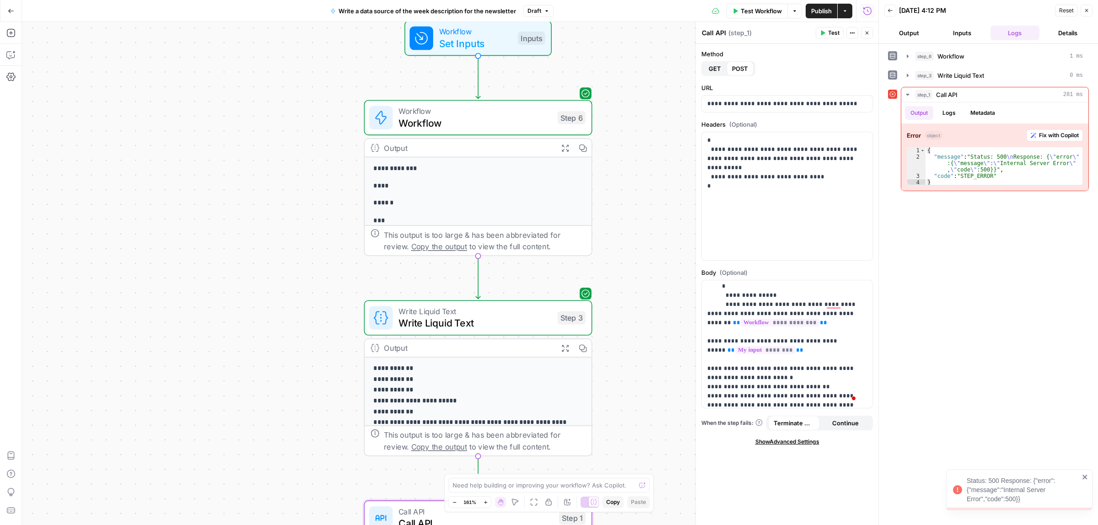
click at [503, 319] on span "Write Liquid Text" at bounding box center [475, 323] width 153 height 15
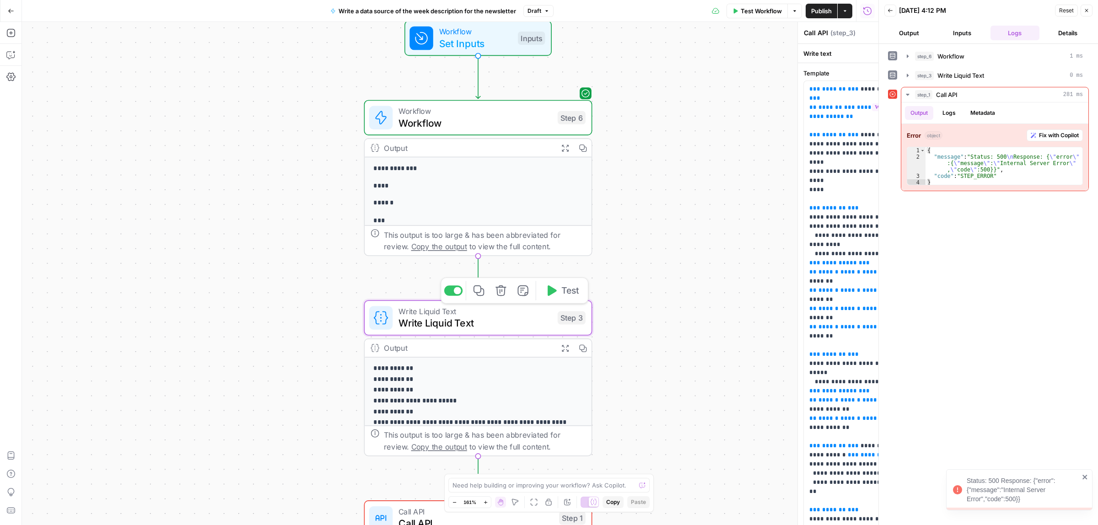
type textarea "Write Liquid Text"
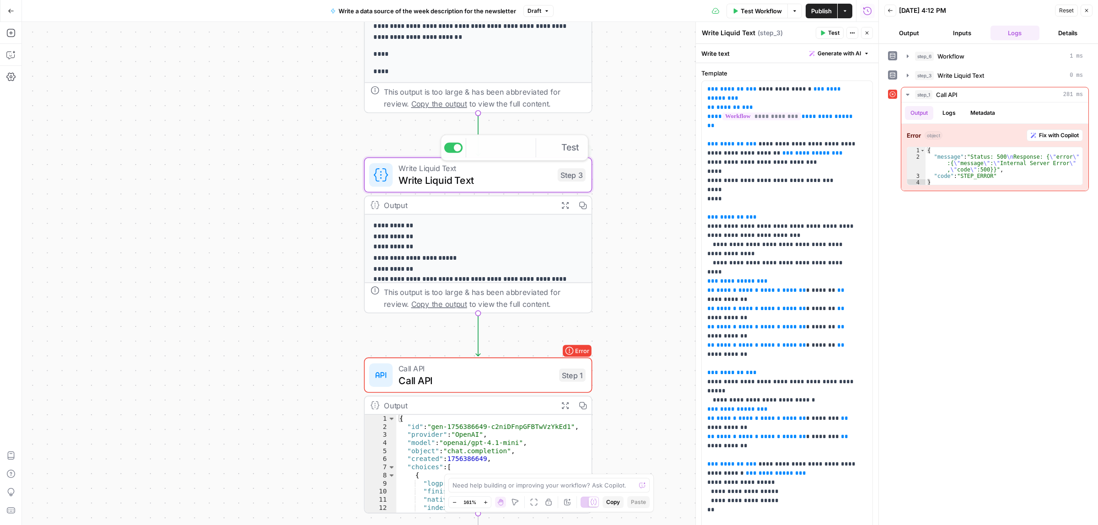
scroll to position [99, 0]
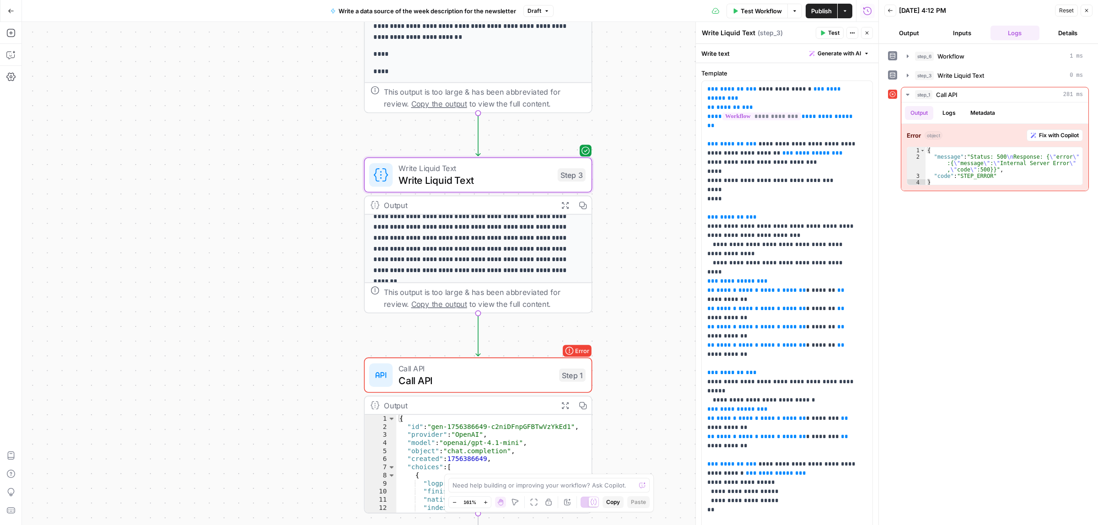
click at [506, 369] on span "Call API" at bounding box center [476, 369] width 155 height 12
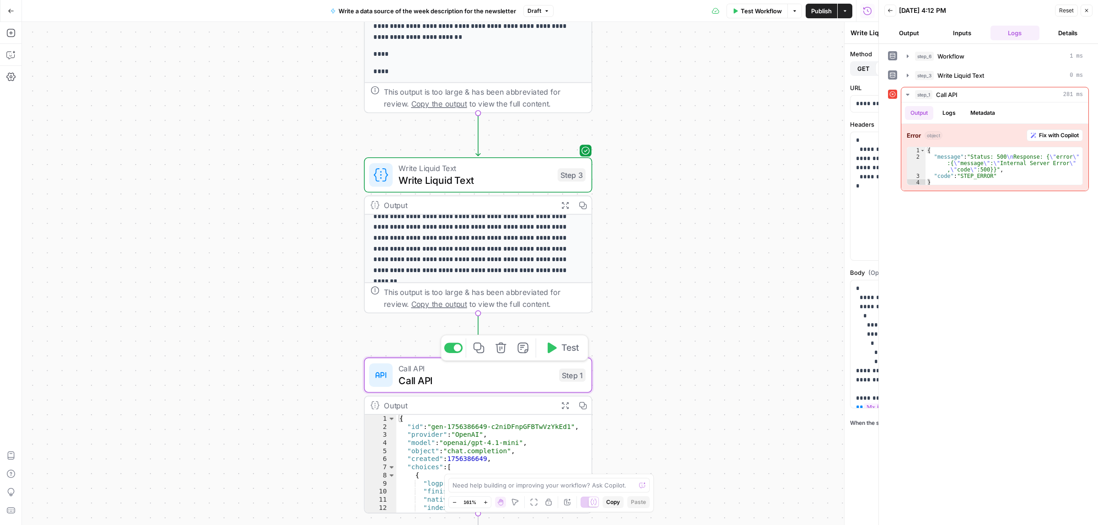
type textarea "Call API"
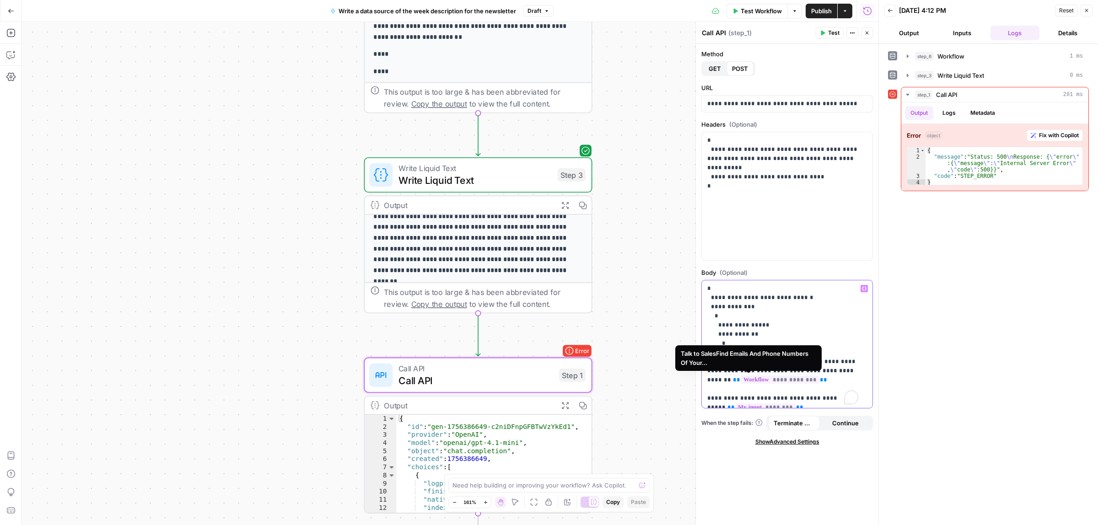
drag, startPoint x: 796, startPoint y: 380, endPoint x: 707, endPoint y: 383, distance: 89.3
click at [707, 383] on div "**********" at bounding box center [787, 345] width 171 height 128
click at [863, 288] on icon "button" at bounding box center [864, 288] width 5 height 5
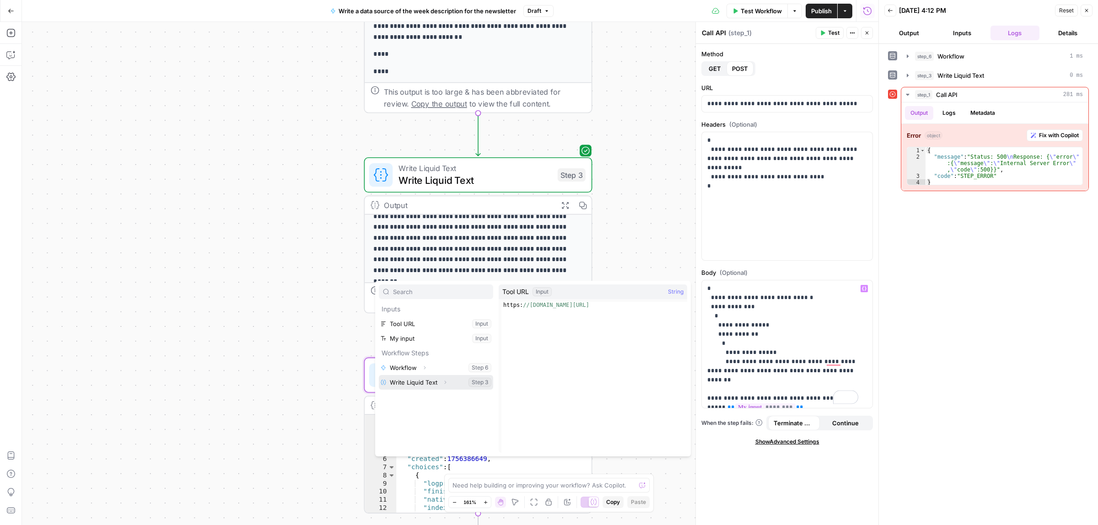
click at [422, 384] on button "Select variable Write Liquid Text" at bounding box center [436, 382] width 114 height 15
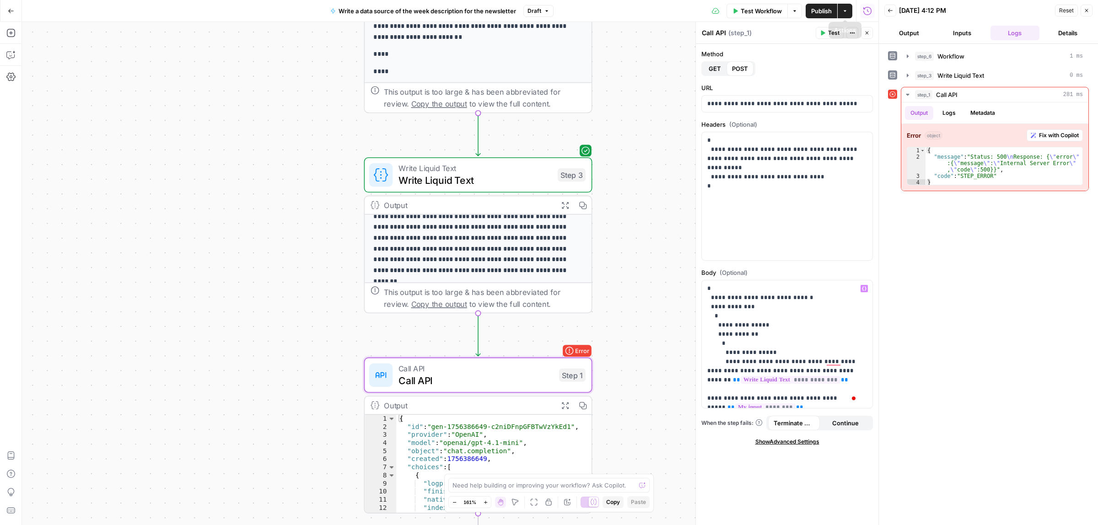
click at [830, 36] on span "Test" at bounding box center [833, 33] width 11 height 8
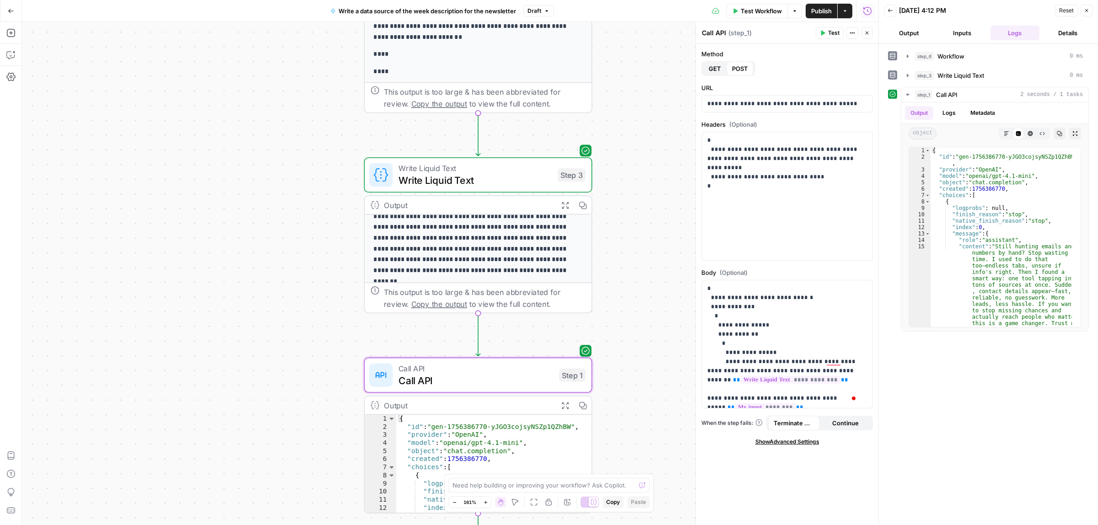
click at [811, 7] on span "Publish" at bounding box center [821, 10] width 21 height 9
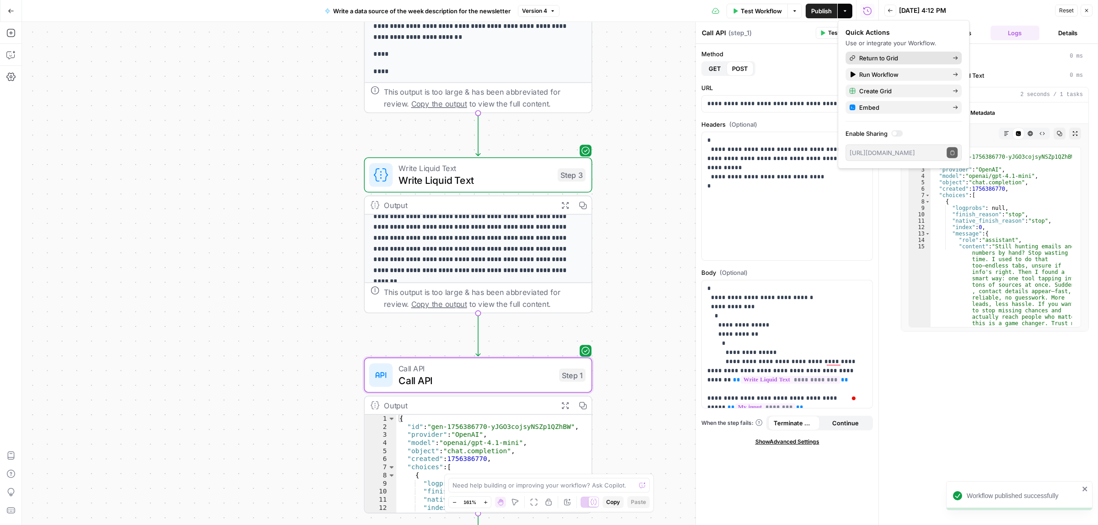
click at [881, 62] on span "Return to Grid" at bounding box center [902, 58] width 86 height 9
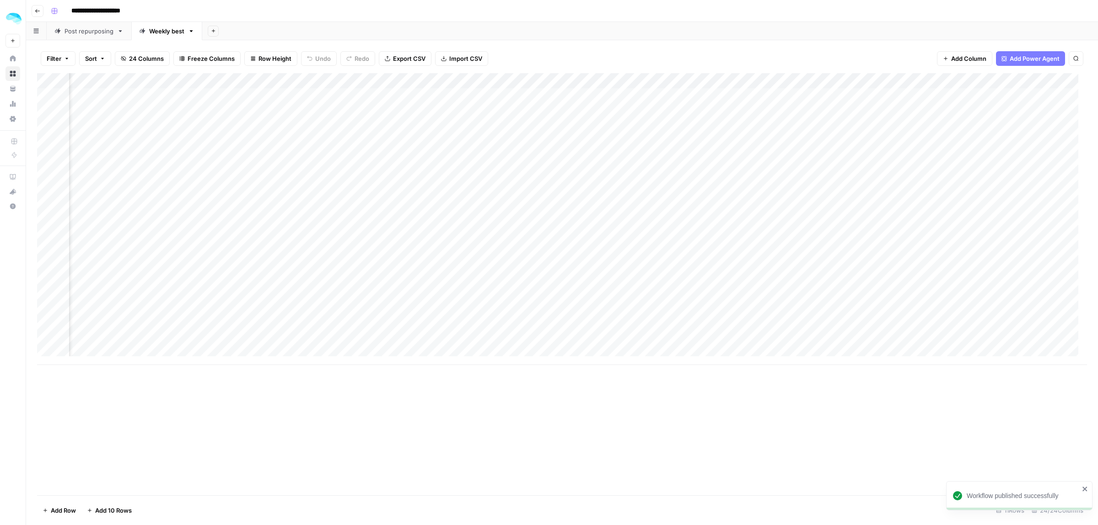
scroll to position [0, 1992]
click at [579, 94] on div "Add Column" at bounding box center [562, 219] width 1050 height 292
click at [1085, 476] on icon "close" at bounding box center [1085, 473] width 6 height 7
click at [621, 102] on div "Add Column" at bounding box center [562, 219] width 1050 height 292
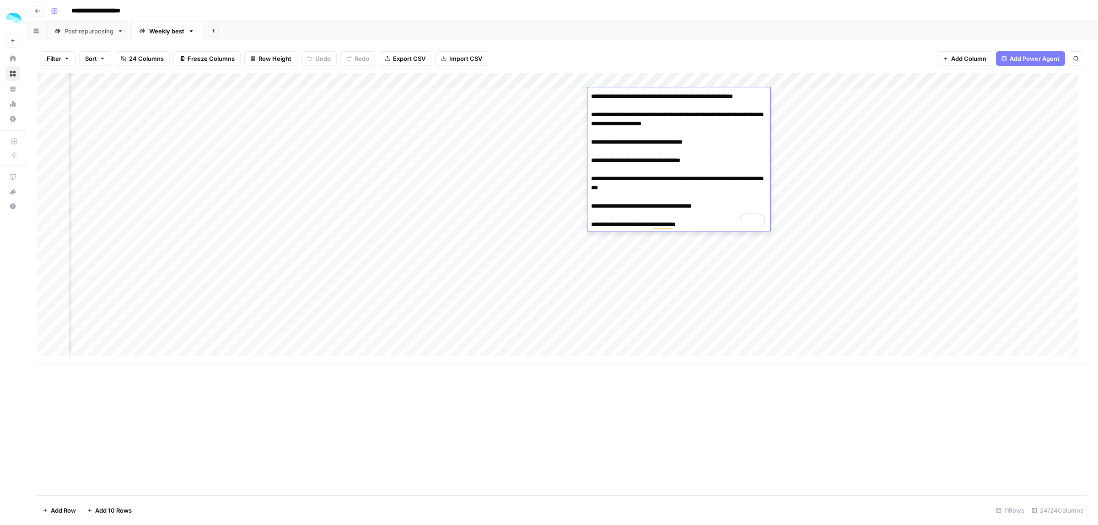
click at [678, 154] on textarea "**********" at bounding box center [679, 160] width 183 height 141
click at [570, 81] on div "Add Column" at bounding box center [562, 219] width 1050 height 292
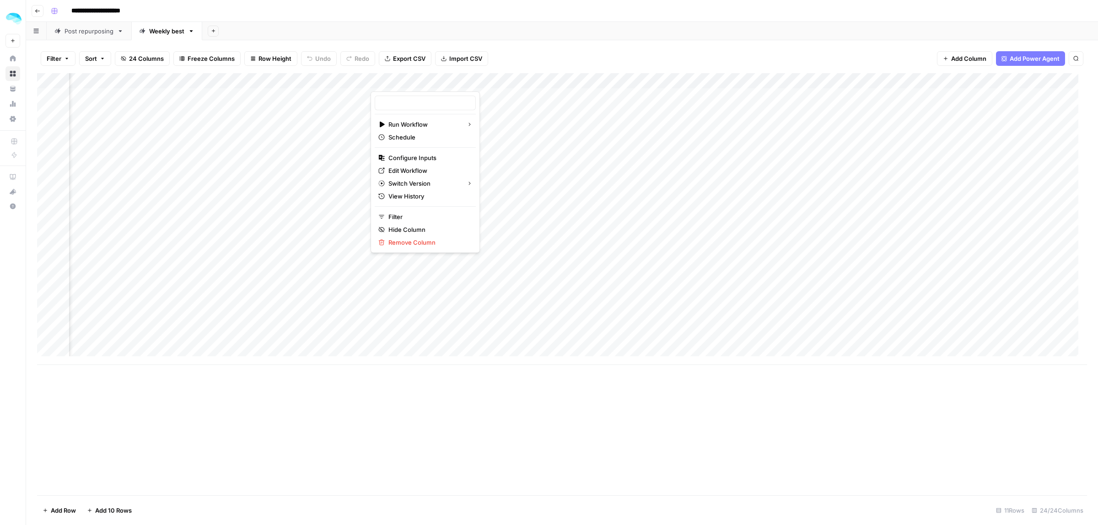
type input "Write a data source of the week description for the newsletter"
click at [419, 170] on span "Edit Workflow" at bounding box center [429, 170] width 80 height 9
click at [905, 94] on div "Add Column" at bounding box center [562, 219] width 1050 height 292
click at [469, 106] on div "Add Column" at bounding box center [562, 219] width 1050 height 292
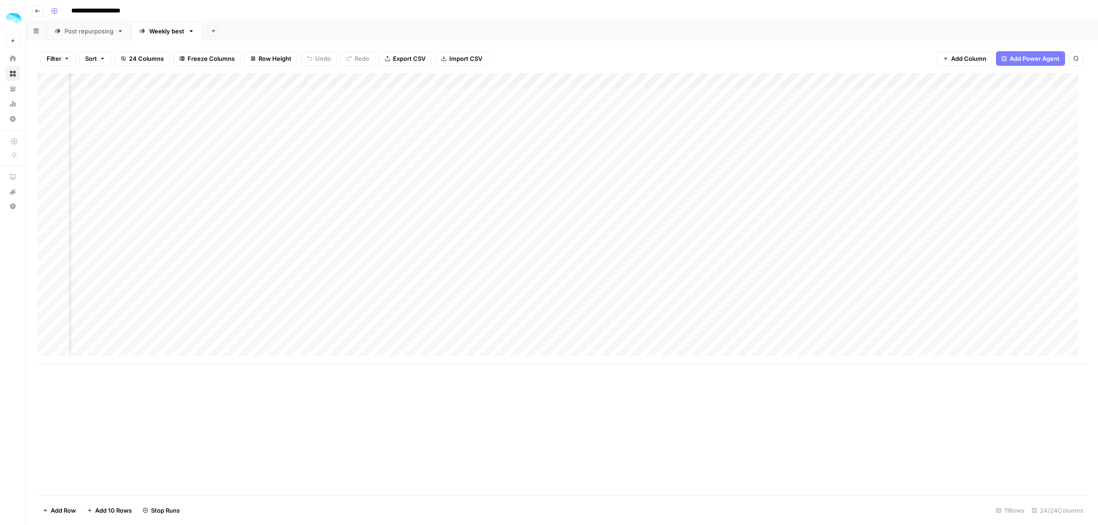
click at [469, 106] on div "Add Column" at bounding box center [562, 219] width 1050 height 292
click at [567, 53] on div "Filter Sort 24 Columns Freeze Columns Row Height Undo Redo Export CSV Import CS…" at bounding box center [562, 58] width 1050 height 29
click at [659, 101] on div "Add Column" at bounding box center [562, 219] width 1050 height 292
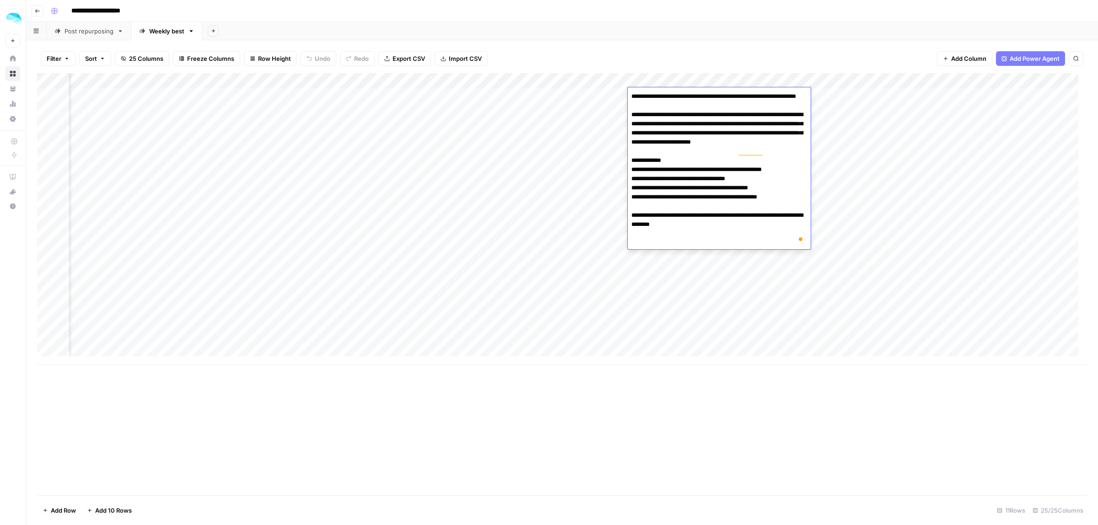
click at [676, 175] on textarea "**********" at bounding box center [719, 169] width 183 height 159
click at [376, 108] on div "Add Column" at bounding box center [562, 219] width 1050 height 292
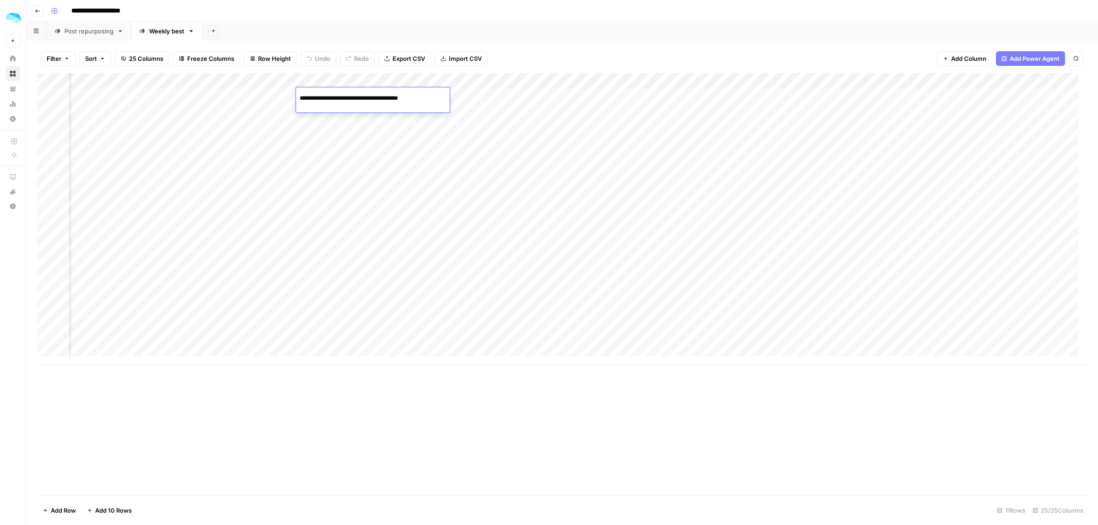
copy body "ColdiQ New Home Browse Your Data Usage Settings Recent Grids Directories (test)…"
click at [350, 104] on div "**********" at bounding box center [373, 98] width 154 height 16
click at [502, 37] on div "Add Sheet" at bounding box center [650, 31] width 896 height 18
click at [370, 97] on div "Add Column" at bounding box center [562, 219] width 1050 height 292
click at [370, 97] on input "**********" at bounding box center [373, 98] width 146 height 11
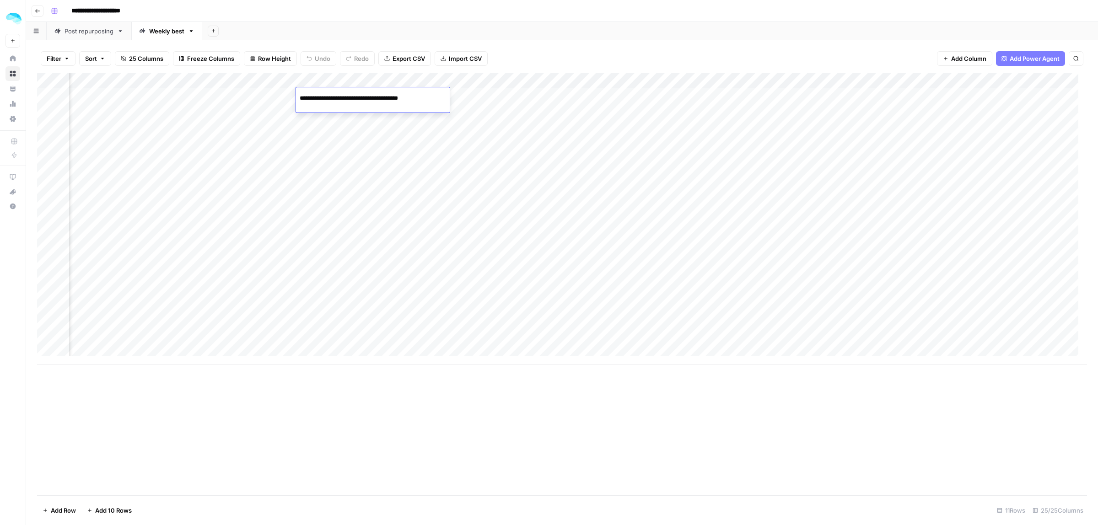
click at [810, 96] on div "Add Column" at bounding box center [562, 219] width 1050 height 292
click at [1007, 97] on div "Add Column" at bounding box center [562, 219] width 1050 height 292
click at [712, 101] on div "Add Column" at bounding box center [562, 219] width 1050 height 292
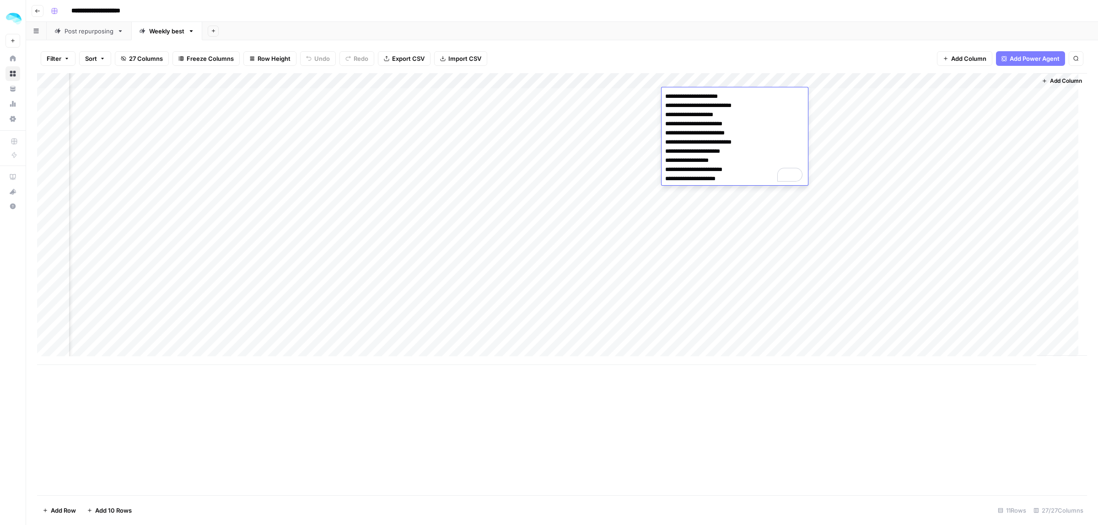
drag, startPoint x: 730, startPoint y: 177, endPoint x: 671, endPoint y: 177, distance: 59.5
click at [671, 177] on textarea "**********" at bounding box center [735, 137] width 146 height 95
drag, startPoint x: 730, startPoint y: 97, endPoint x: 665, endPoint y: 95, distance: 65.5
click at [665, 95] on textarea "**********" at bounding box center [735, 137] width 146 height 95
click at [896, 124] on div "Add Column" at bounding box center [562, 219] width 1050 height 292
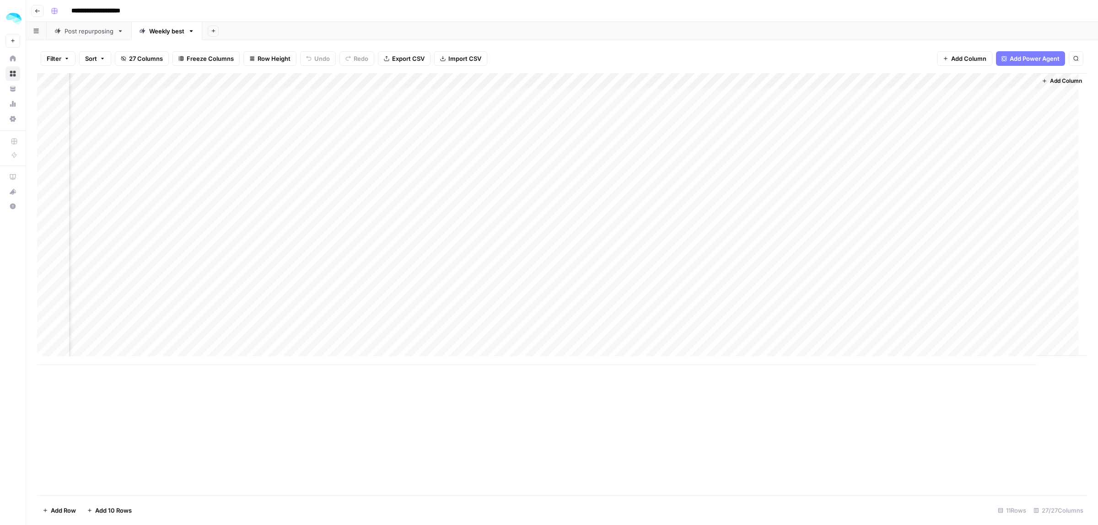
click at [989, 98] on div "Add Column" at bounding box center [562, 219] width 1050 height 292
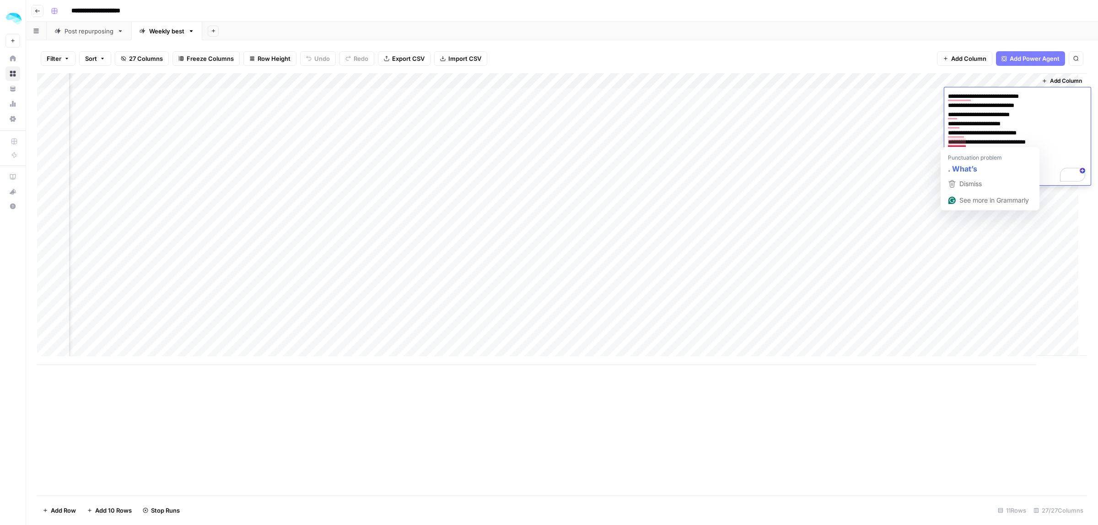
drag, startPoint x: 1038, startPoint y: 141, endPoint x: 946, endPoint y: 141, distance: 91.5
click at [946, 141] on textarea "**********" at bounding box center [1018, 137] width 146 height 95
drag, startPoint x: 1030, startPoint y: 103, endPoint x: 949, endPoint y: 104, distance: 81.5
click at [949, 104] on textarea "**********" at bounding box center [1018, 137] width 146 height 95
click at [961, 308] on div "Add Column" at bounding box center [562, 219] width 1050 height 292
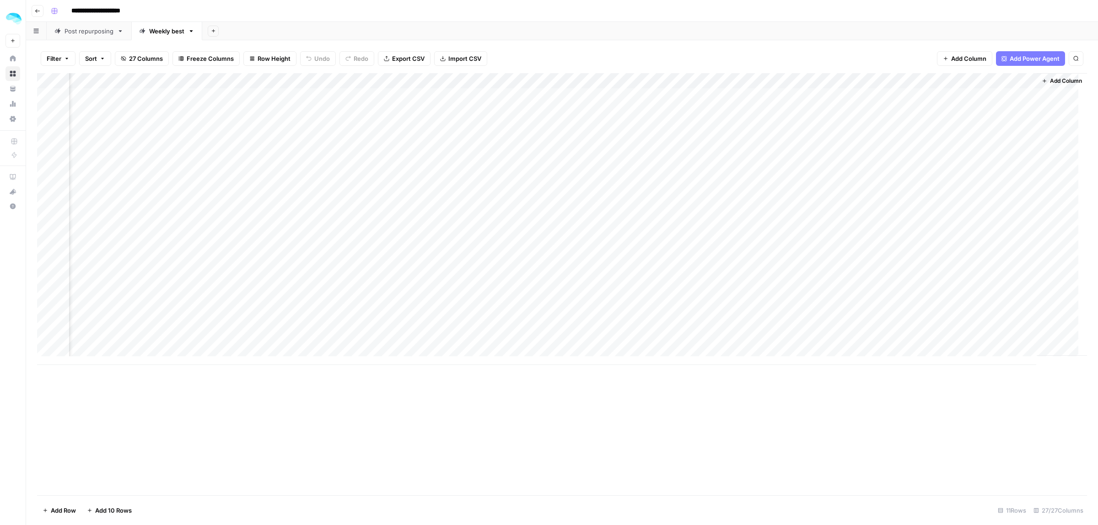
click at [979, 127] on div "Add Column" at bounding box center [562, 219] width 1050 height 292
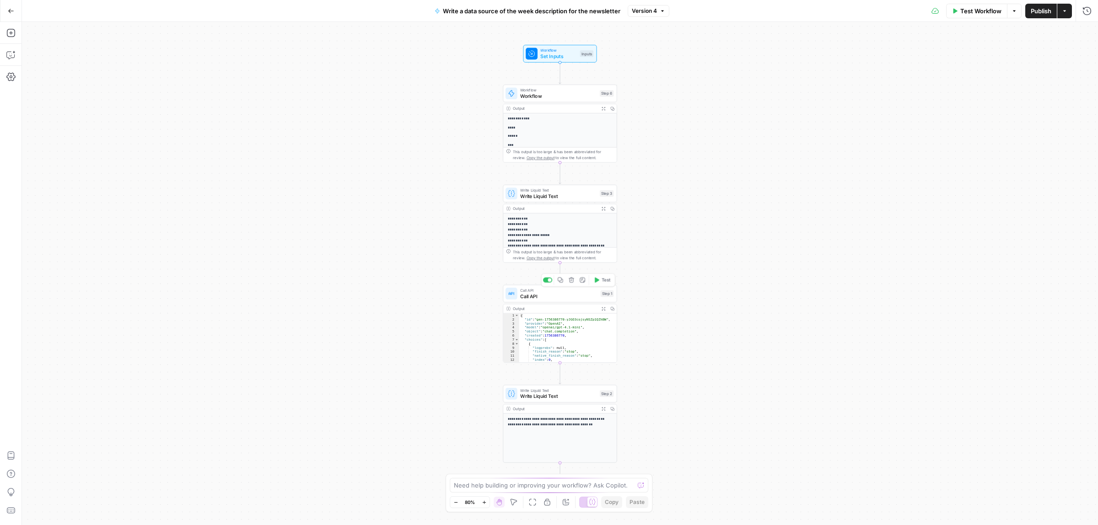
click at [544, 297] on span "Call API" at bounding box center [558, 296] width 77 height 7
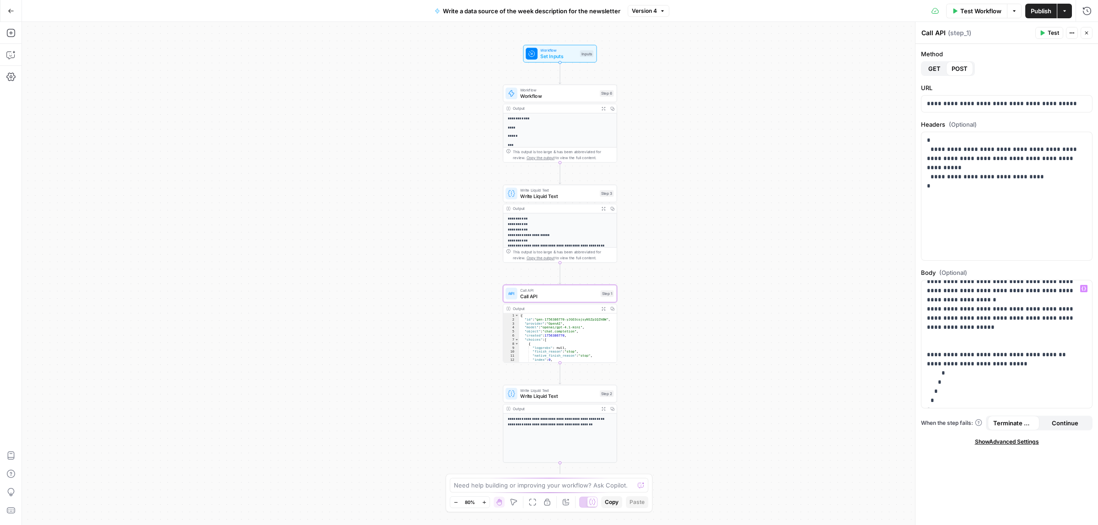
scroll to position [114, 0]
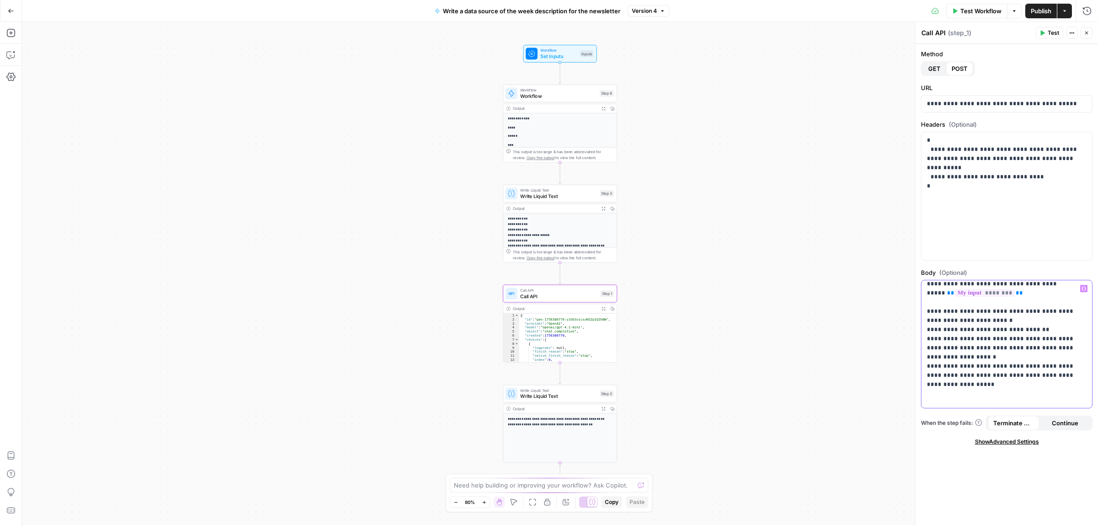
click at [943, 403] on p "**********" at bounding box center [1002, 321] width 151 height 302
click at [1049, 12] on span "Publish" at bounding box center [1041, 10] width 21 height 9
